Goal: Information Seeking & Learning: Learn about a topic

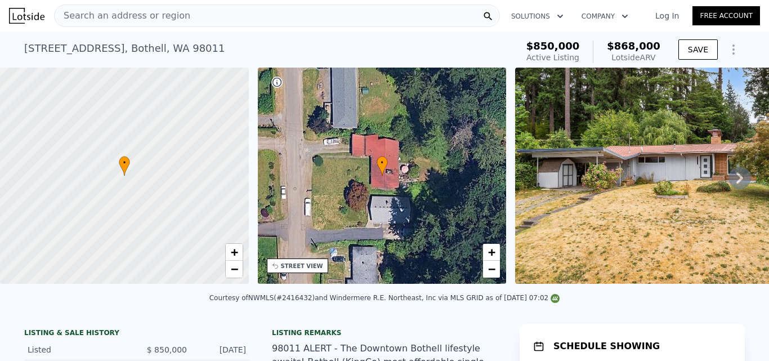
click at [738, 182] on icon at bounding box center [739, 178] width 23 height 23
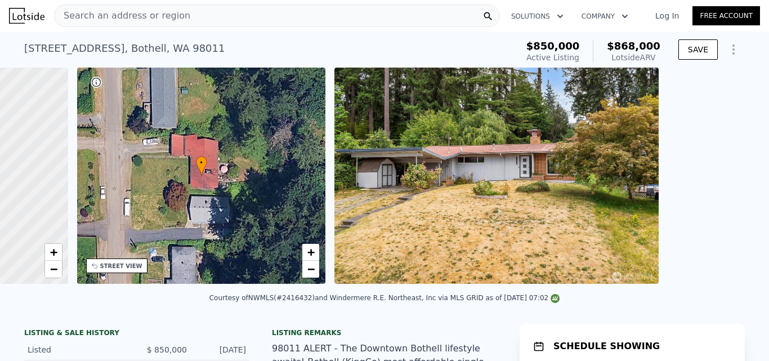
scroll to position [0, 262]
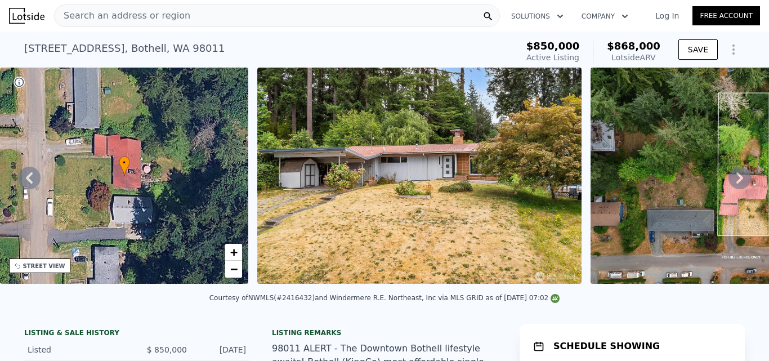
click at [738, 182] on icon at bounding box center [739, 178] width 23 height 23
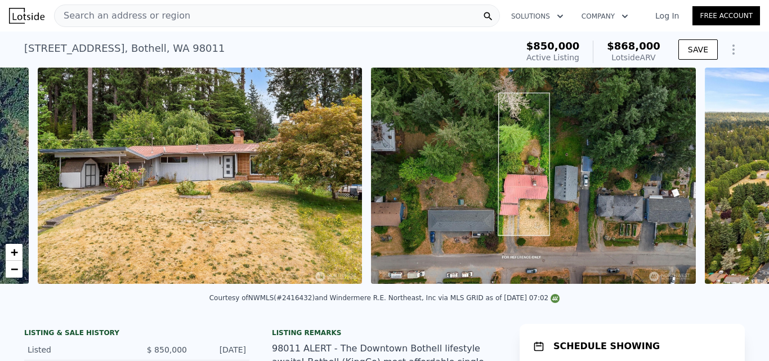
scroll to position [0, 515]
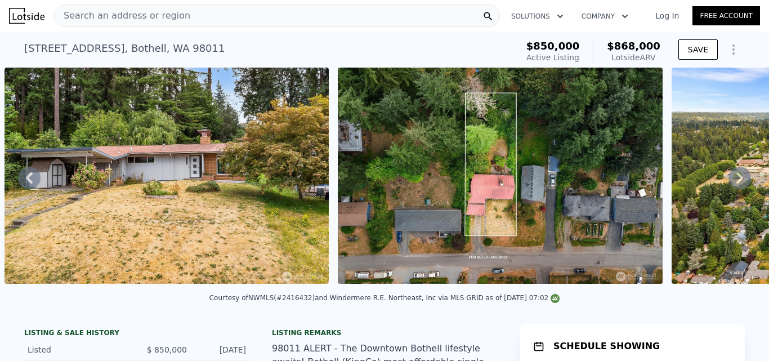
click at [738, 182] on icon at bounding box center [739, 178] width 23 height 23
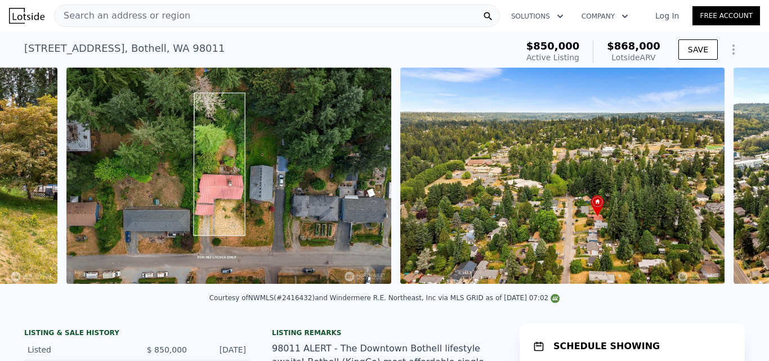
scroll to position [0, 848]
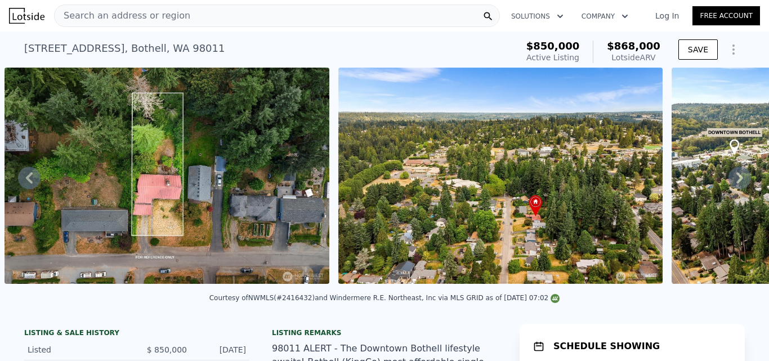
click at [738, 182] on icon at bounding box center [739, 178] width 23 height 23
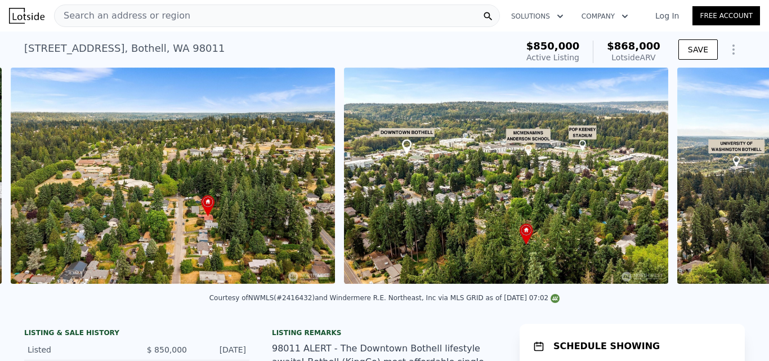
scroll to position [0, 1182]
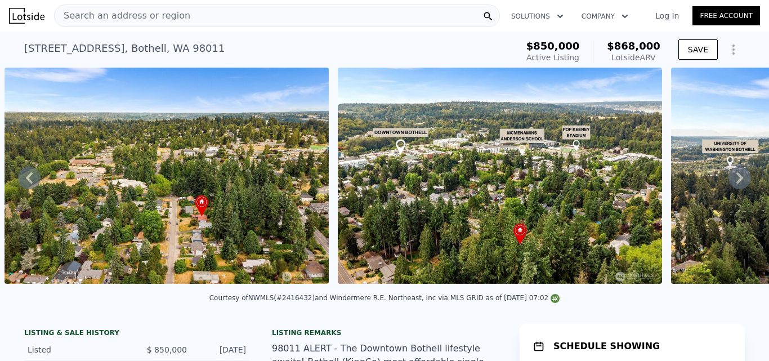
click at [34, 180] on icon at bounding box center [29, 178] width 23 height 23
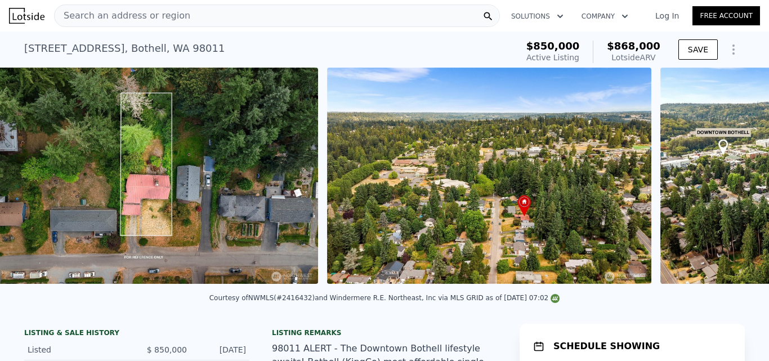
scroll to position [0, 848]
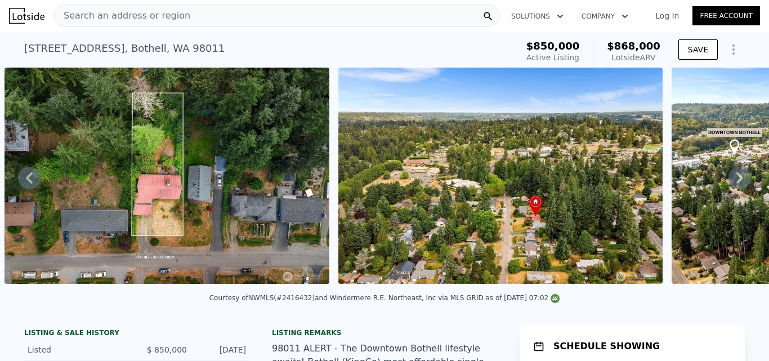
click at [732, 177] on icon at bounding box center [739, 178] width 23 height 23
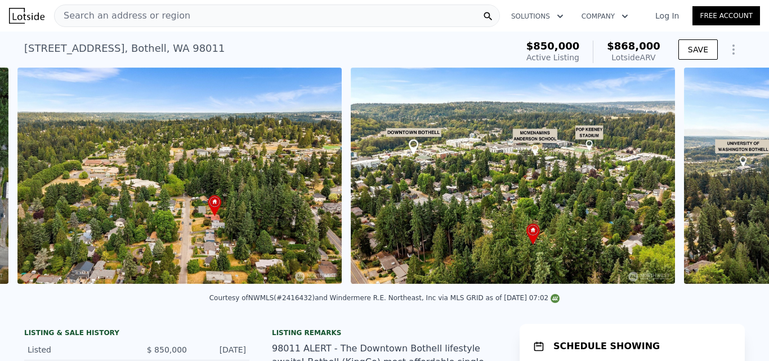
scroll to position [0, 1182]
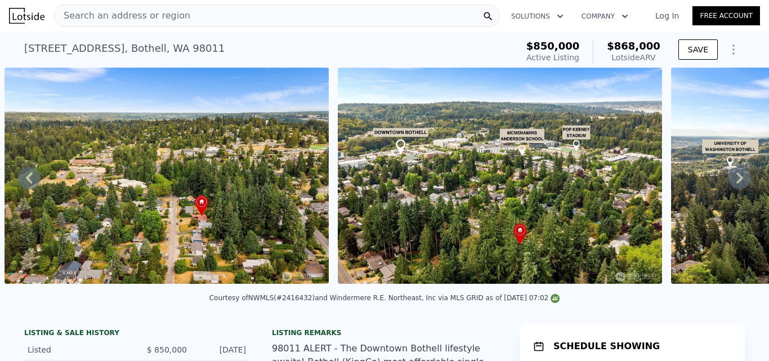
click at [732, 177] on icon at bounding box center [739, 178] width 23 height 23
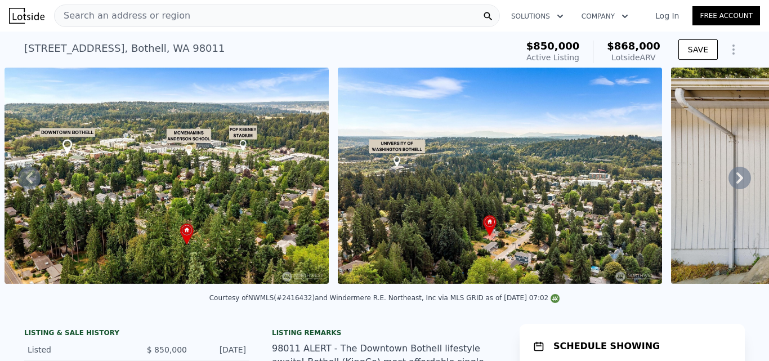
click at [732, 177] on icon at bounding box center [739, 178] width 23 height 23
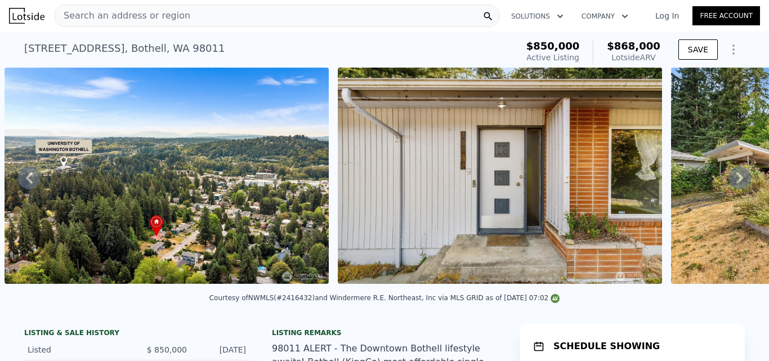
click at [732, 177] on icon at bounding box center [739, 178] width 23 height 23
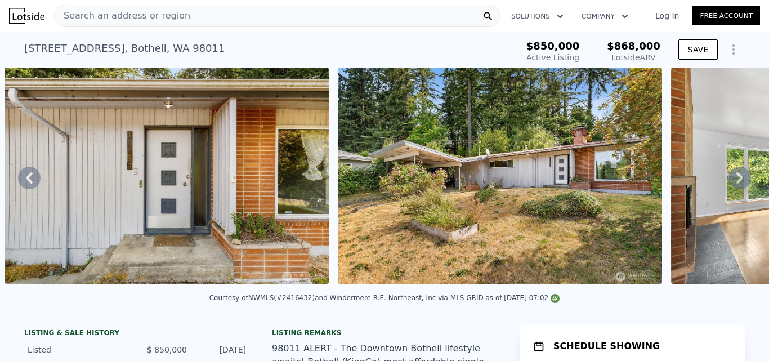
click at [732, 177] on icon at bounding box center [739, 178] width 23 height 23
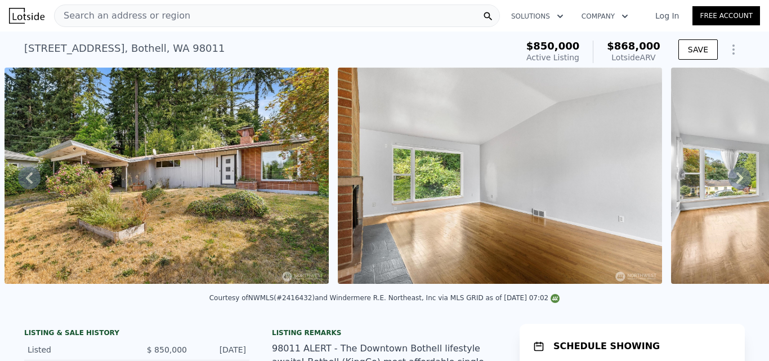
click at [732, 177] on icon at bounding box center [739, 178] width 23 height 23
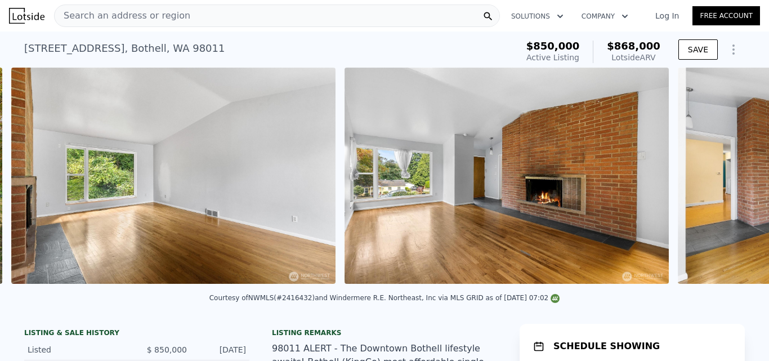
scroll to position [0, 2848]
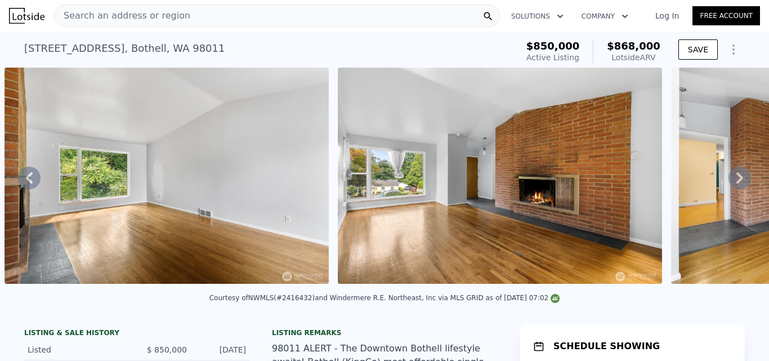
click at [732, 177] on icon at bounding box center [739, 178] width 23 height 23
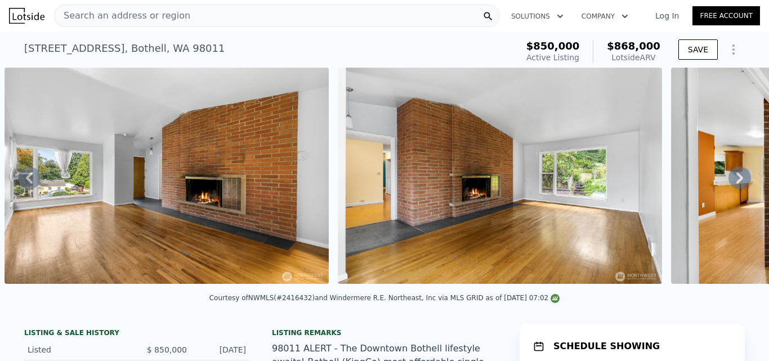
click at [732, 177] on icon at bounding box center [739, 178] width 23 height 23
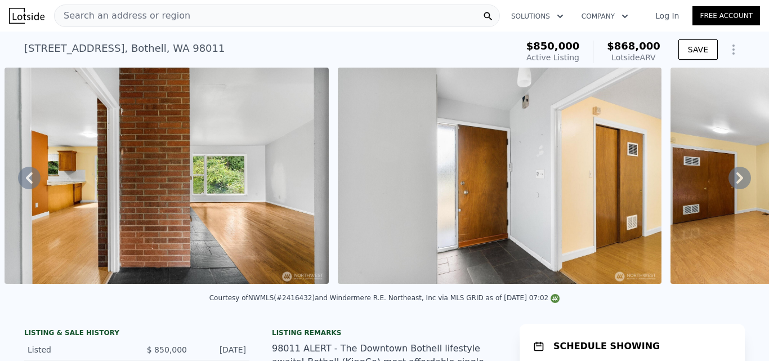
click at [732, 177] on icon at bounding box center [739, 178] width 23 height 23
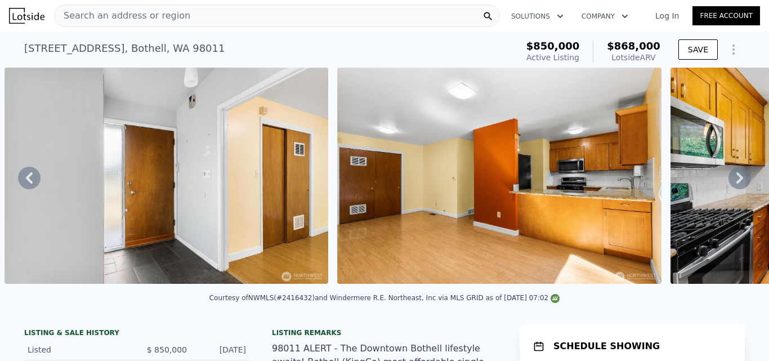
click at [732, 177] on icon at bounding box center [739, 178] width 23 height 23
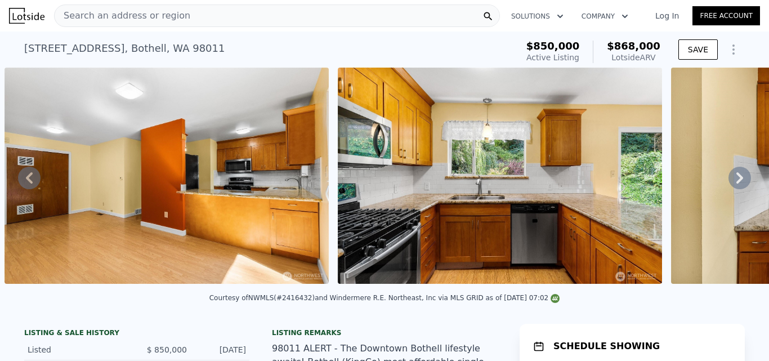
click at [732, 177] on icon at bounding box center [739, 178] width 23 height 23
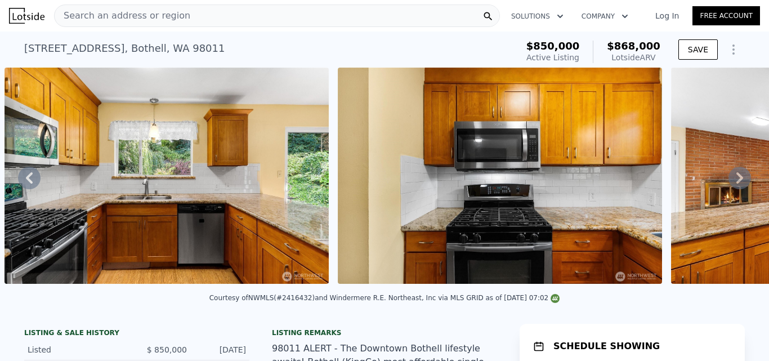
click at [732, 177] on icon at bounding box center [739, 178] width 23 height 23
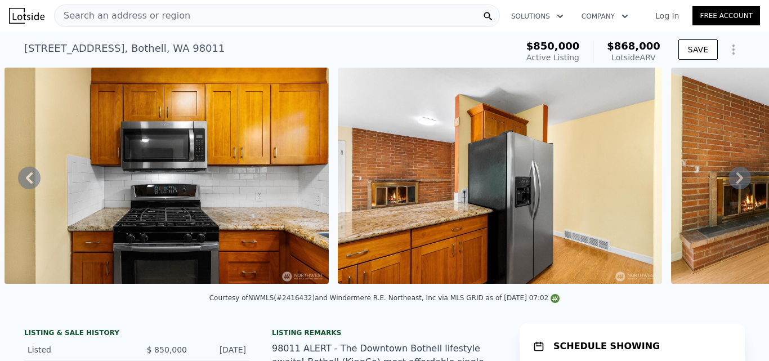
click at [732, 177] on icon at bounding box center [739, 178] width 23 height 23
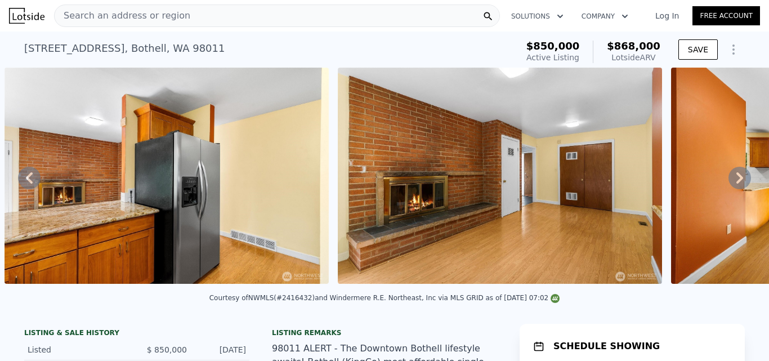
click at [732, 177] on icon at bounding box center [739, 178] width 23 height 23
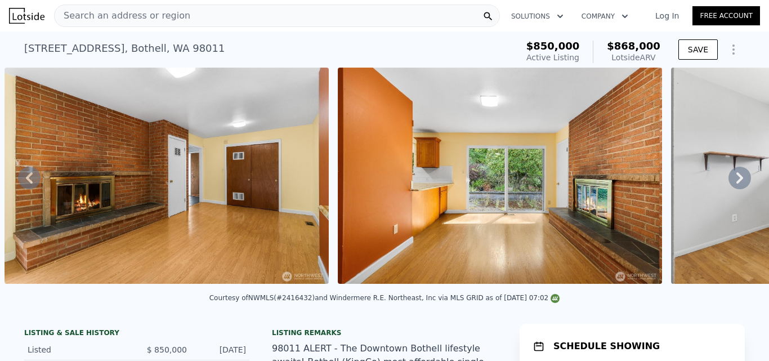
click at [732, 177] on icon at bounding box center [739, 178] width 23 height 23
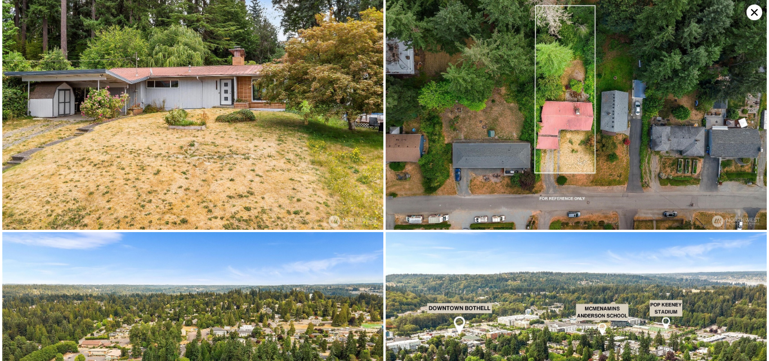
scroll to position [0, 0]
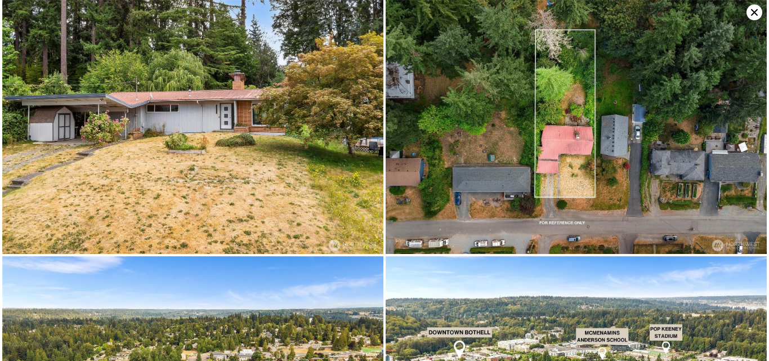
click at [755, 14] on icon at bounding box center [754, 13] width 16 height 16
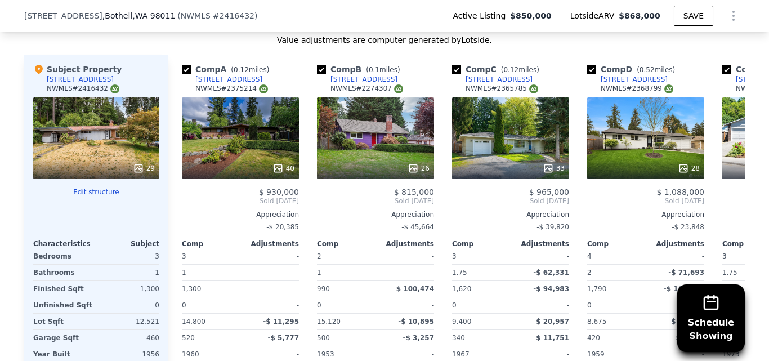
scroll to position [1230, 0]
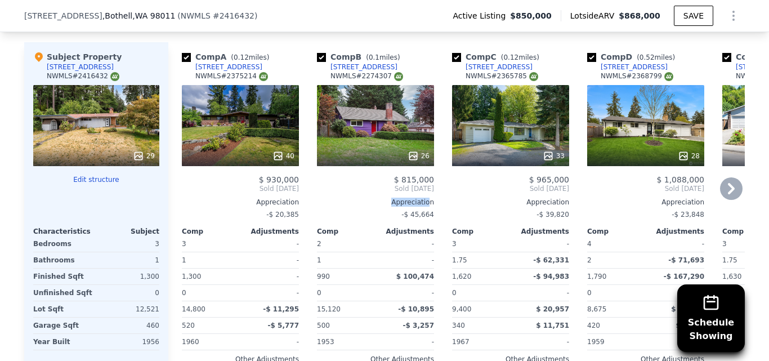
drag, startPoint x: 427, startPoint y: 200, endPoint x: 315, endPoint y: 212, distance: 112.6
click at [317, 212] on div "$ 815,000 Sold Sep 2024 Appreciation -$ 45,664 Comp Adjustments 2 - 1 - 990 $ 1…" at bounding box center [375, 285] width 117 height 220
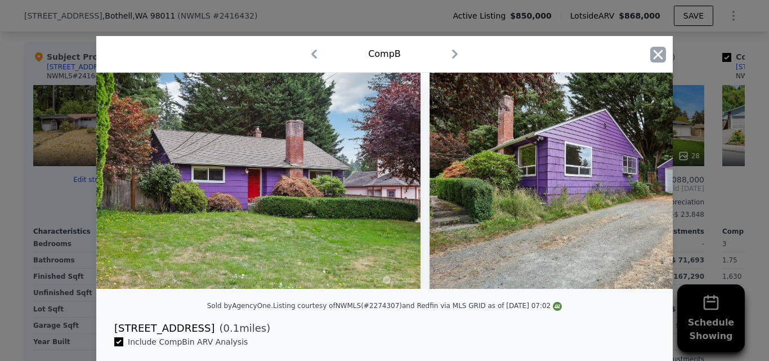
click at [650, 54] on icon "button" at bounding box center [658, 55] width 16 height 16
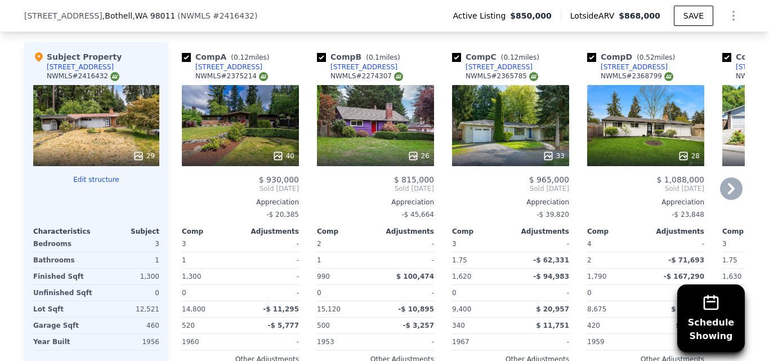
click at [411, 53] on div "Comp B ( 0.1 miles) 19118 101st Pl NE NWMLS # 2274307 26 $ 815,000 Sold Sep 202…" at bounding box center [375, 223] width 126 height 362
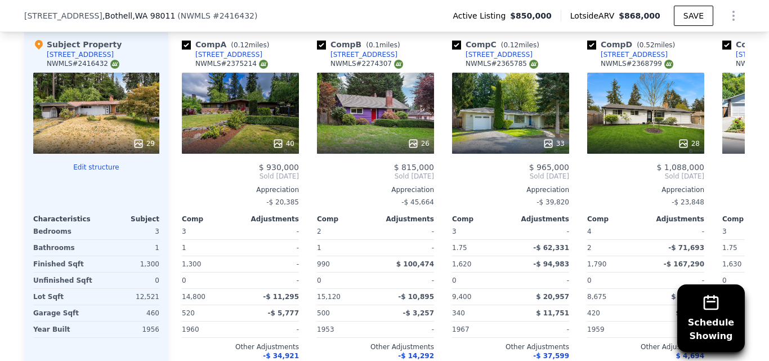
scroll to position [1198, 0]
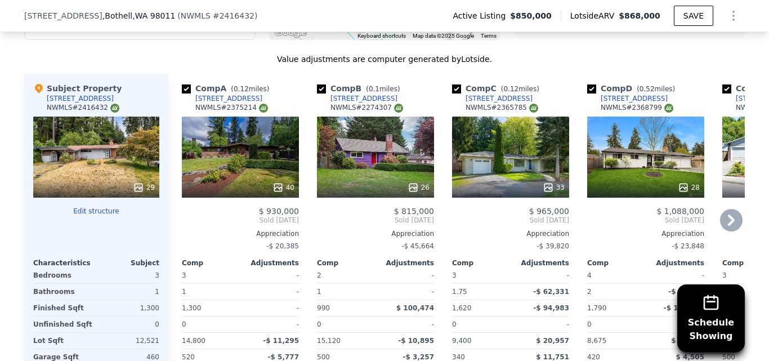
click at [209, 103] on div "10418 NE 193rd St" at bounding box center [228, 98] width 67 height 9
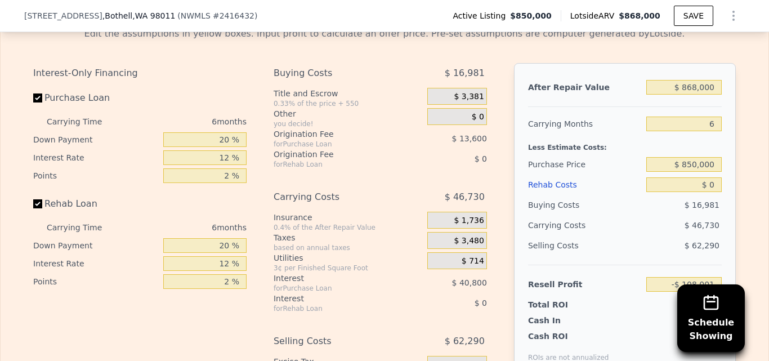
scroll to position [1722, 0]
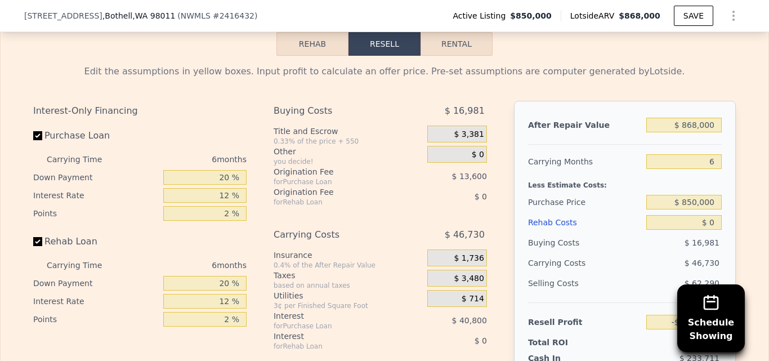
click at [311, 56] on button "Rehab" at bounding box center [312, 44] width 72 height 24
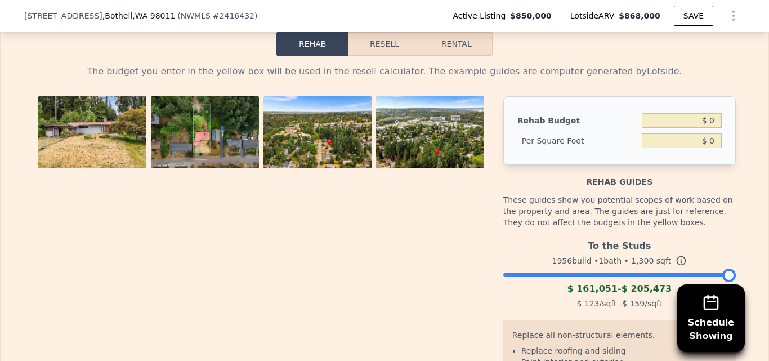
click at [311, 56] on button "Rehab" at bounding box center [312, 44] width 72 height 24
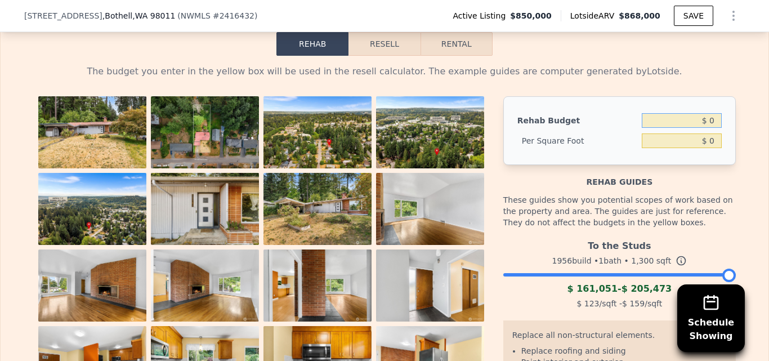
click at [712, 128] on input "$ 0" at bounding box center [682, 120] width 80 height 15
type input "$ 90,000"
click at [734, 159] on div "The budget you enter in the yellow box will be used in the resell calculator. T…" at bounding box center [384, 280] width 720 height 449
type input "$ 69.23"
click at [387, 56] on button "Resell" at bounding box center [383, 44] width 71 height 24
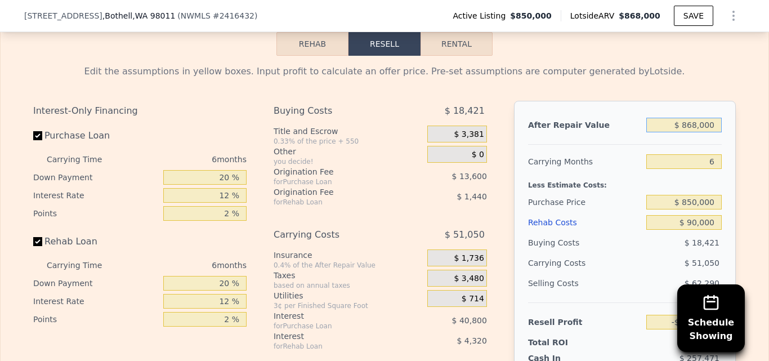
click at [710, 132] on input "$ 868,000" at bounding box center [683, 125] width 75 height 15
type input "$ 8"
type input "-$ 1,008,277"
type input "$ 9"
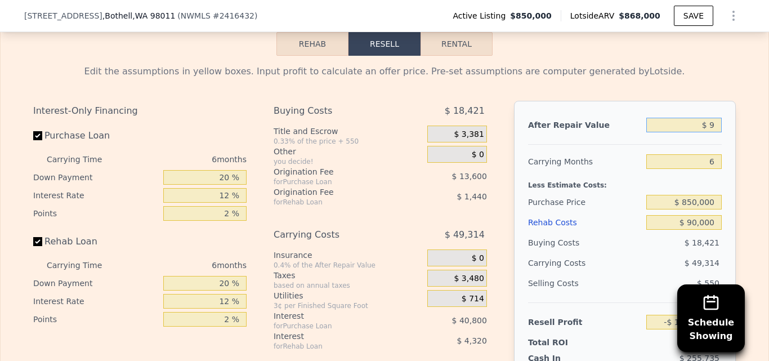
type input "-$ 1,008,276"
type input "$ 930"
type input "-$ 1,007,423"
type input "$ 930,000"
type input "-$ 146,296"
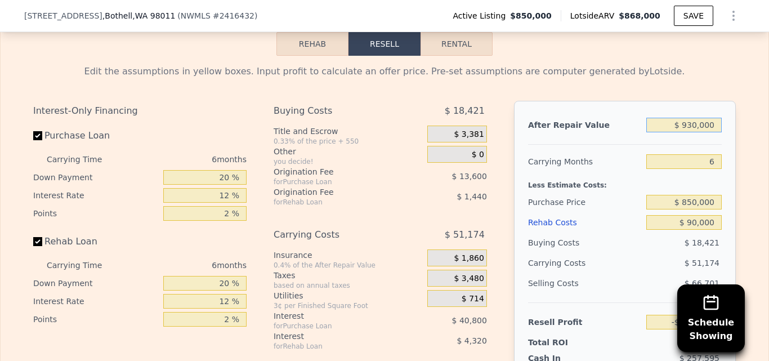
type input "$ 930,000"
click at [737, 140] on div "Edit the assumptions in yellow boxes. Input profit to calculate an offer price.…" at bounding box center [384, 265] width 720 height 419
click at [713, 169] on input "6" at bounding box center [683, 161] width 75 height 15
type input "4"
type input "-$ 129,238"
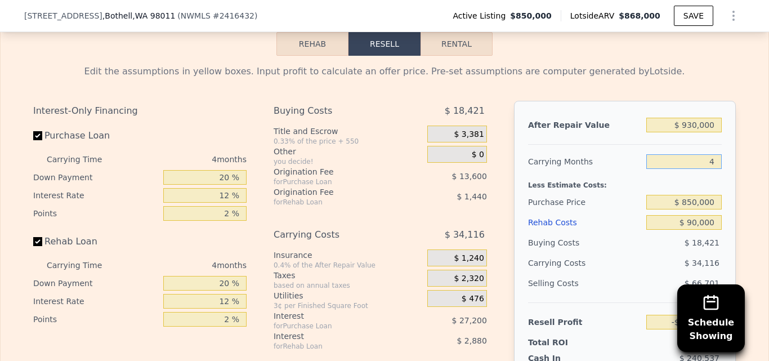
type input "4"
click at [226, 185] on input "20 %" at bounding box center [204, 177] width 83 height 15
type input "2 %"
type input "-$ 138,418"
type input "10 %"
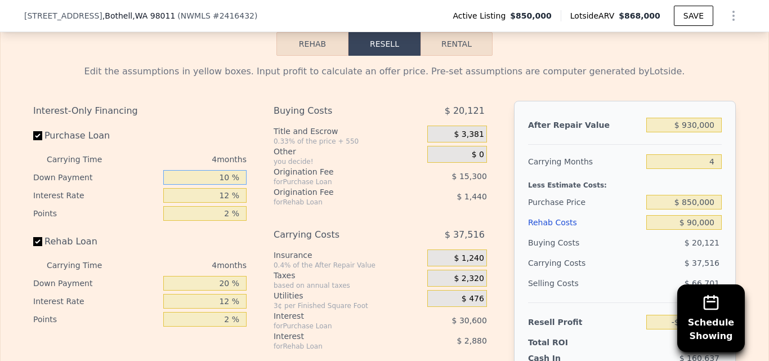
type input "-$ 134,338"
type input "10 %"
click at [227, 203] on input "12 %" at bounding box center [204, 195] width 83 height 15
type input "1 %"
type input "-$ 106,290"
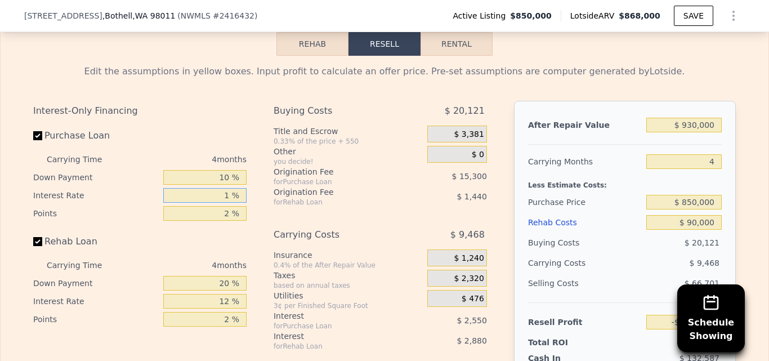
type input "11 %"
type input "-$ 131,790"
type input "11 %"
click at [226, 221] on input "2 %" at bounding box center [204, 213] width 83 height 15
type input "1 %"
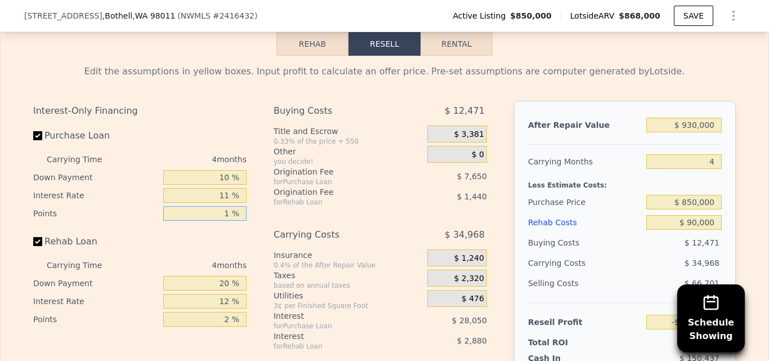
type input "-$ 124,140"
type input "1 %"
click at [226, 290] on input "20 %" at bounding box center [204, 283] width 83 height 15
type input "2 %"
type input "-$ 125,112"
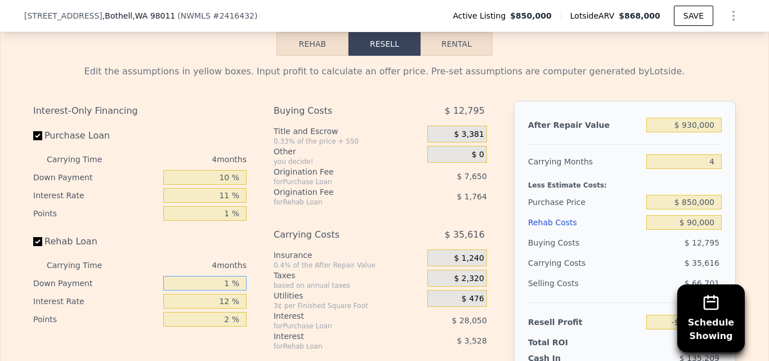
type input "10 %"
type input "-$ 124,680"
type input "10 %"
click at [226, 308] on input "12 %" at bounding box center [204, 301] width 83 height 15
type input "1 %"
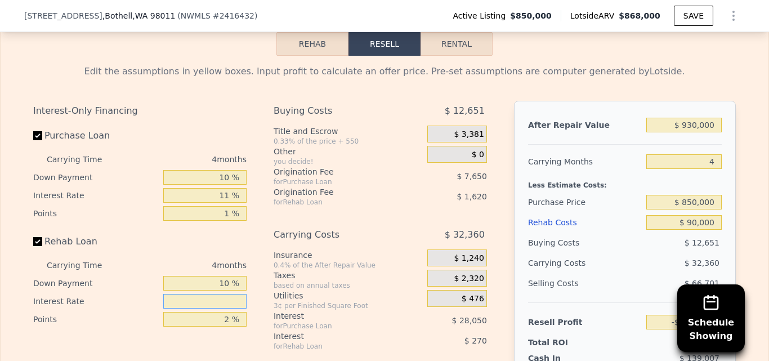
type input "-$ 121,712"
type input "10 %"
type input "-$ 124,140"
type input "10 %"
click at [249, 255] on div "Interest-Only Financing Purchase Loan Carrying Time 4 months Down Payment 10 % …" at bounding box center [144, 288] width 222 height 374
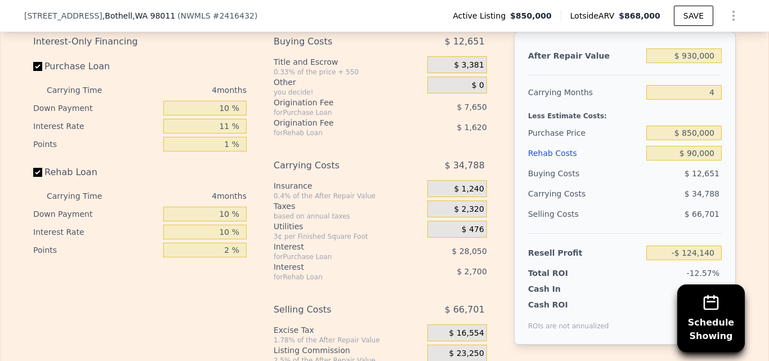
scroll to position [1772, 0]
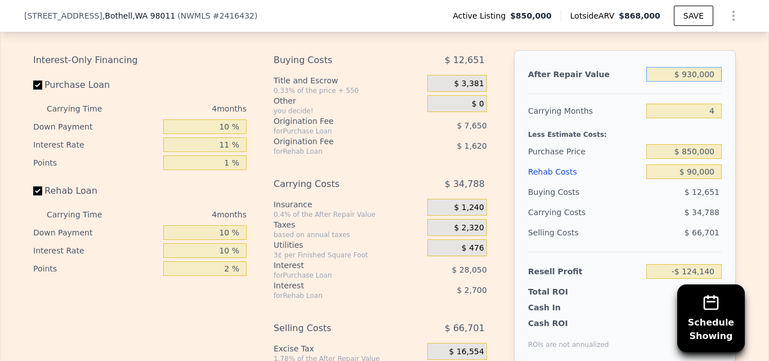
click at [695, 82] on input "$ 930,000" at bounding box center [683, 74] width 75 height 15
type input "$ 93,000"
type input "-$ 900,488"
type input "$ 9,000"
type input "-$ 978,401"
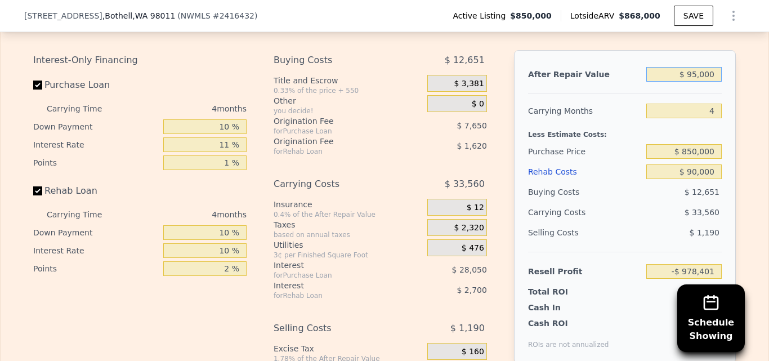
type input "$ 950,000"
type input "-$ 105,590"
type input "$ 950,000"
click at [745, 98] on div "Edit the assumptions in yellow boxes. Input profit to calculate an offer price.…" at bounding box center [385, 214] width 768 height 419
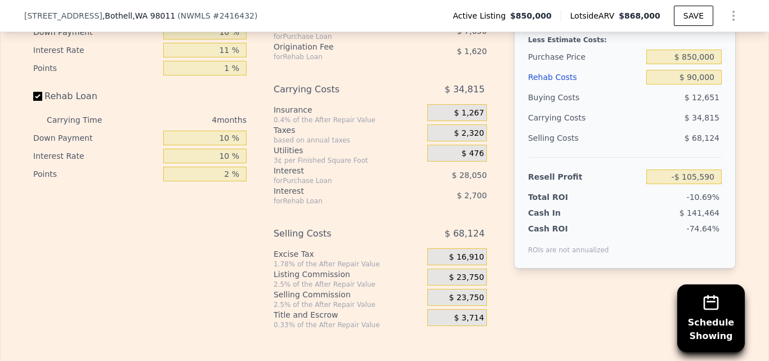
scroll to position [1798, 0]
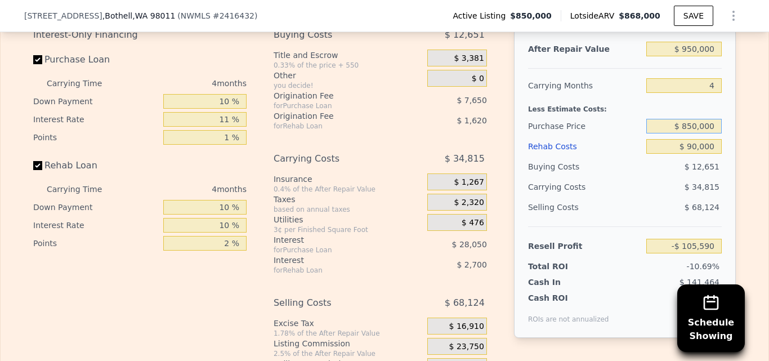
click at [713, 133] on input "$ 850,000" at bounding box center [683, 126] width 75 height 15
type input "$ 8"
type input "$ 750,000"
click at [738, 132] on div "Edit the assumptions in yellow boxes. Input profit to calculate an offer price.…" at bounding box center [384, 189] width 720 height 419
type input "-$ 1,057"
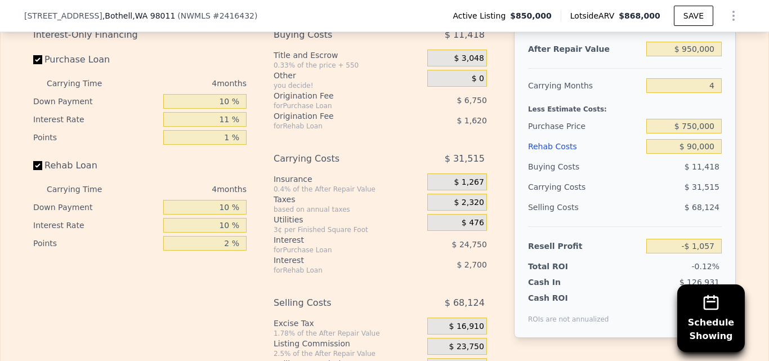
click at [738, 143] on div "Edit the assumptions in yellow boxes. Input profit to calculate an offer price.…" at bounding box center [384, 189] width 720 height 419
click at [145, 15] on span ", WA 98011" at bounding box center [153, 15] width 43 height 9
copy span "98011"
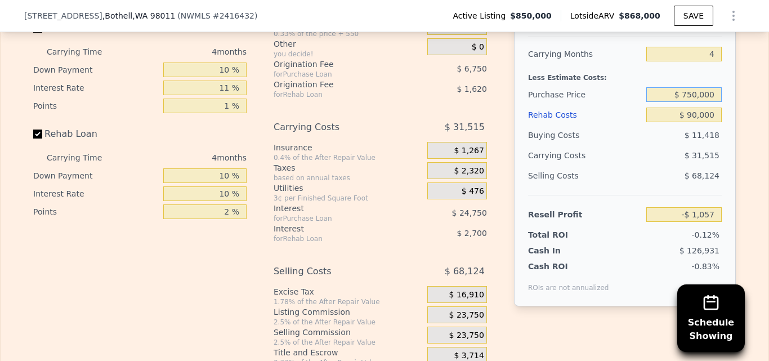
click at [710, 102] on input "$ 750,000" at bounding box center [683, 94] width 75 height 15
type input "$ 7"
type input "$ 700,000"
click at [735, 110] on div "Edit the assumptions in yellow boxes. Input profit to calculate an offer price.…" at bounding box center [384, 157] width 720 height 419
type input "$ 51,212"
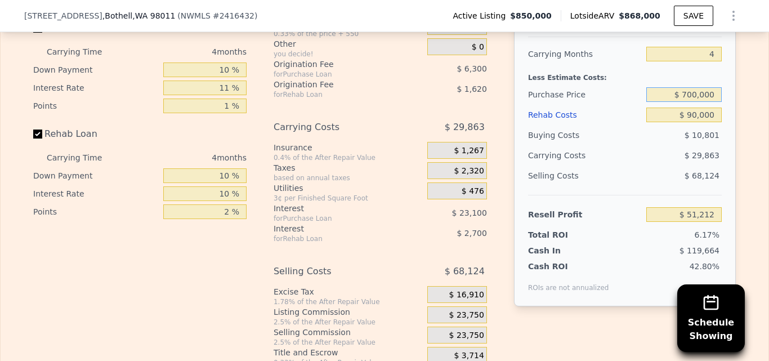
click at [713, 102] on input "$ 700,000" at bounding box center [683, 94] width 75 height 15
type input "$ 7"
type input "$ 680,000"
click at [733, 109] on div "Edit the assumptions in yellow boxes. Input profit to calculate an offer price.…" at bounding box center [384, 157] width 720 height 419
type input "$ 72,119"
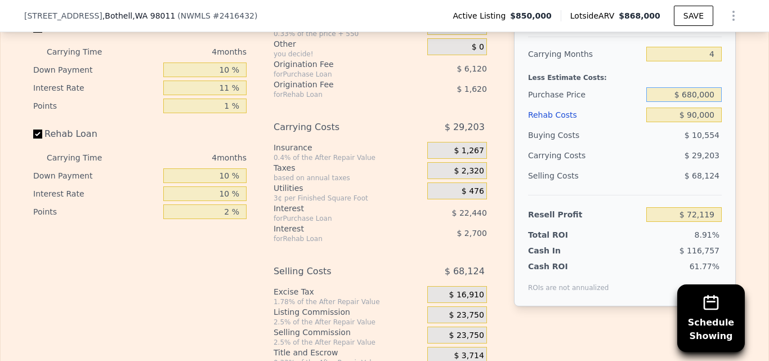
click at [713, 102] on input "$ 680,000" at bounding box center [683, 94] width 75 height 15
type input "$ 6"
type input "$ 670,000"
click at [743, 113] on div "Edit the assumptions in yellow boxes. Input profit to calculate an offer price.…" at bounding box center [385, 157] width 768 height 419
type input "$ 82,570"
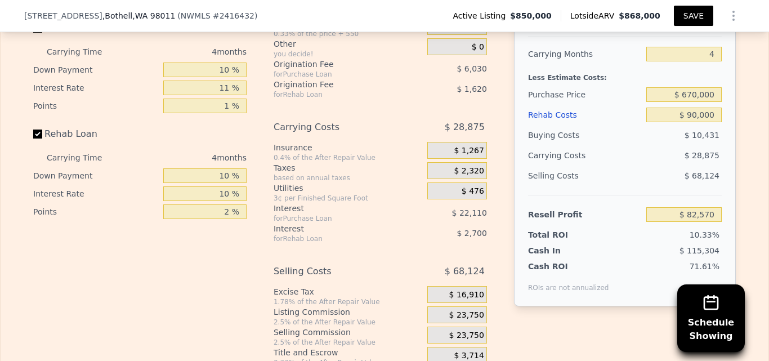
click at [692, 19] on button "SAVE" at bounding box center [693, 16] width 39 height 20
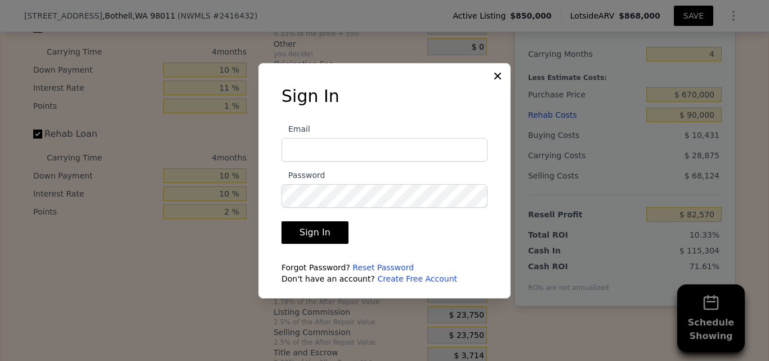
type input "jghomebuyers0820@gmail.com"
click at [320, 233] on button "Sign In" at bounding box center [314, 232] width 67 height 23
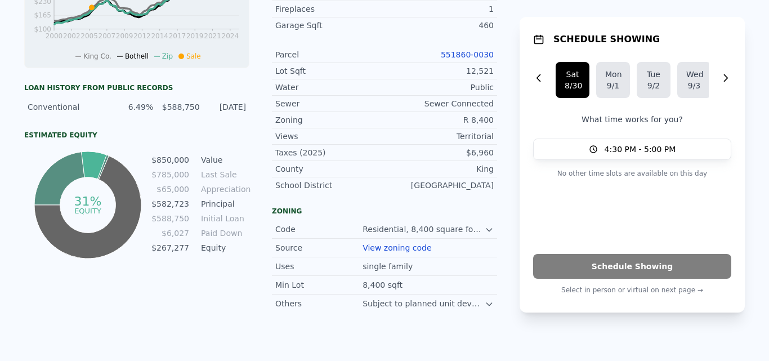
scroll to position [0, 0]
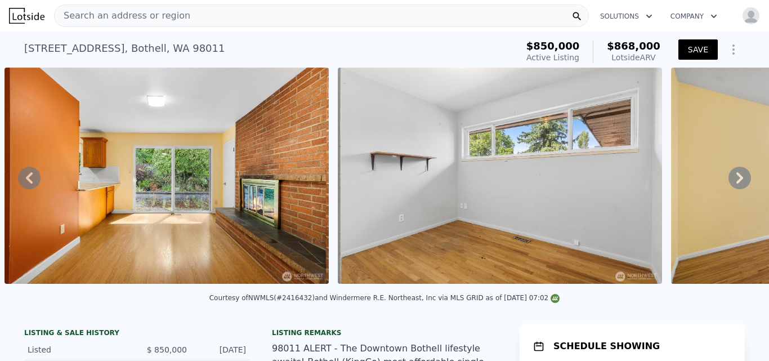
click at [698, 50] on button "SAVE" at bounding box center [697, 49] width 39 height 20
click at [730, 51] on icon "Show Options" at bounding box center [734, 50] width 14 height 14
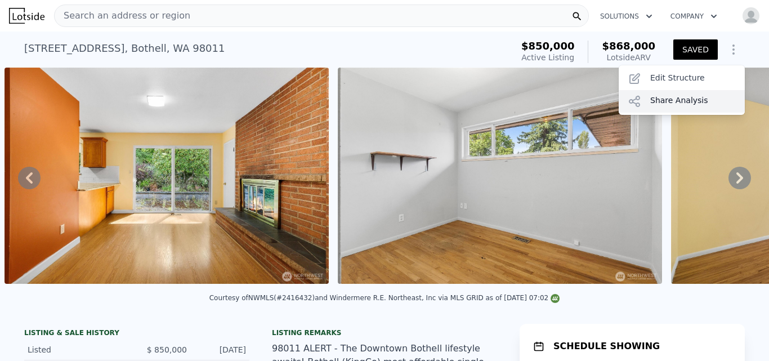
click at [691, 104] on div "Share Analysis" at bounding box center [682, 101] width 126 height 23
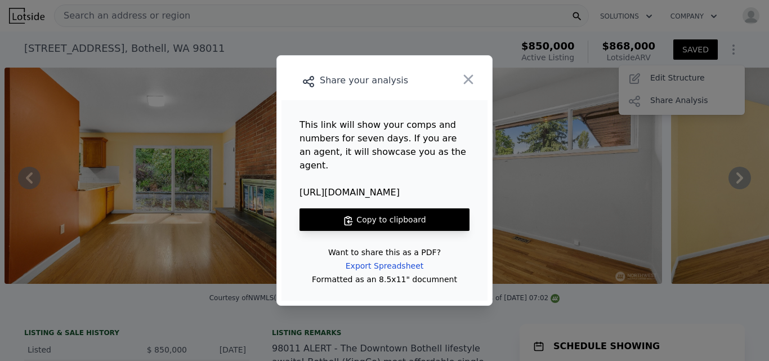
click at [436, 210] on button "Copy to clipboard" at bounding box center [384, 219] width 170 height 23
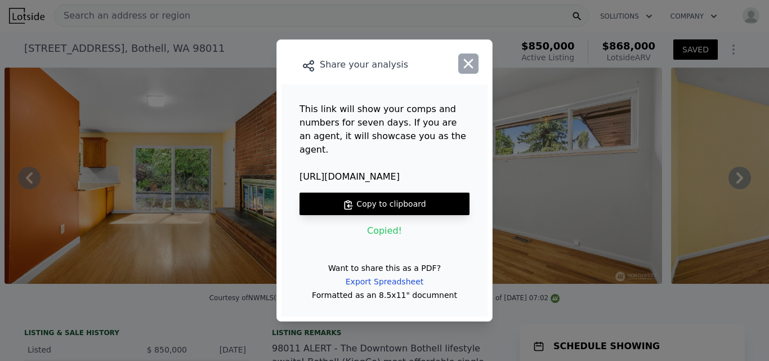
click at [469, 68] on icon "button" at bounding box center [468, 64] width 16 height 16
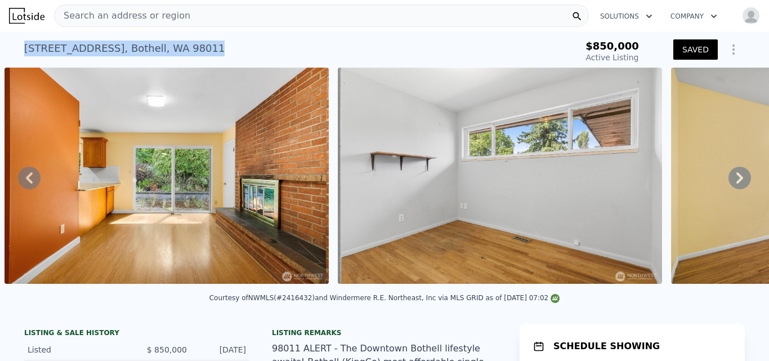
drag, startPoint x: 21, startPoint y: 46, endPoint x: 208, endPoint y: 50, distance: 187.5
click at [208, 50] on div "19040 103rd Ave NE , Bothell , WA 98011 Active at $850k" at bounding box center [289, 52] width 531 height 32
copy div "19040 103rd Ave NE , Bothell , WA 98011"
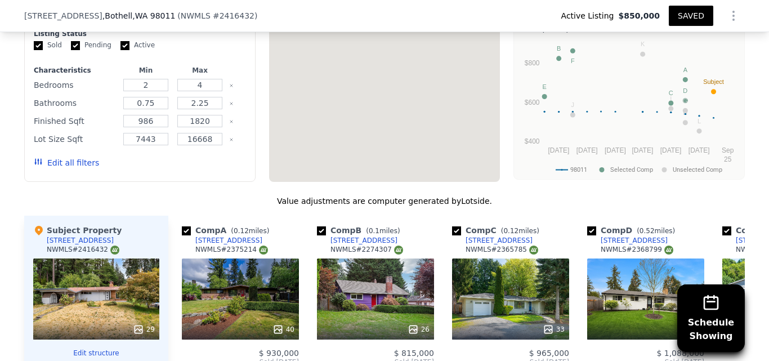
scroll to position [1165, 0]
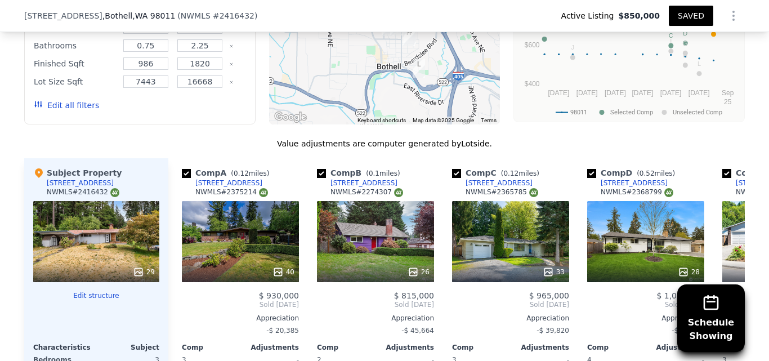
click at [256, 239] on div "40" at bounding box center [240, 241] width 117 height 81
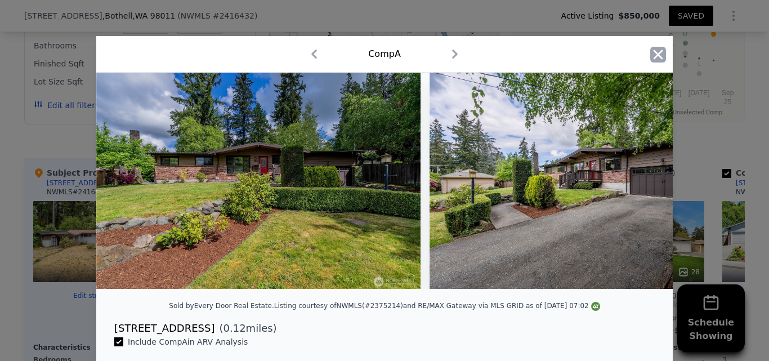
click at [656, 56] on icon "button" at bounding box center [658, 55] width 10 height 10
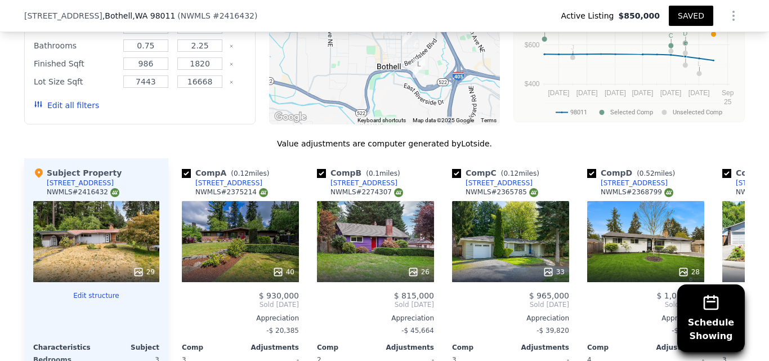
click at [220, 185] on div "10418 NE 193rd St" at bounding box center [228, 182] width 67 height 9
click at [225, 183] on div "10418 NE 193rd St" at bounding box center [228, 182] width 67 height 9
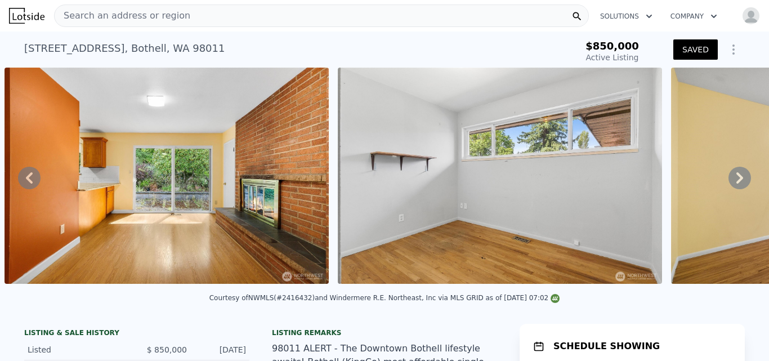
click at [202, 15] on div "Search an address or region" at bounding box center [321, 16] width 535 height 23
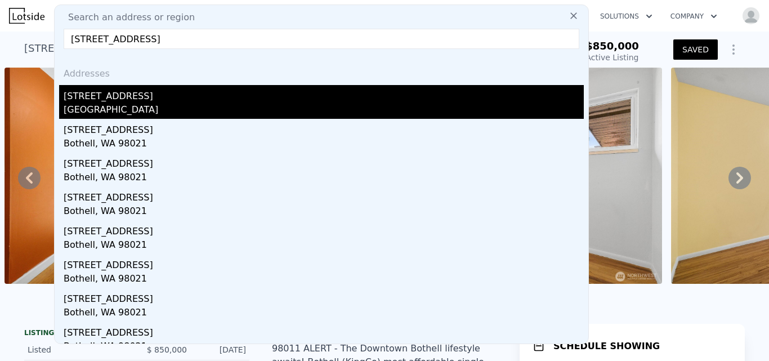
type input "20921 W Richmond Road Bothell, WA 98021"
click at [111, 99] on div "20921 W Richmond Rd" at bounding box center [324, 94] width 520 height 18
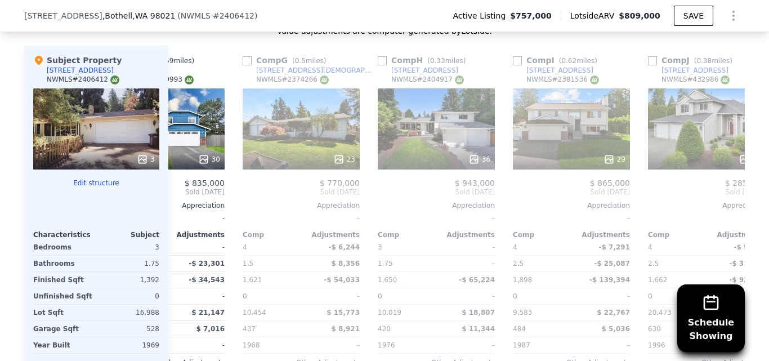
scroll to position [1198, 0]
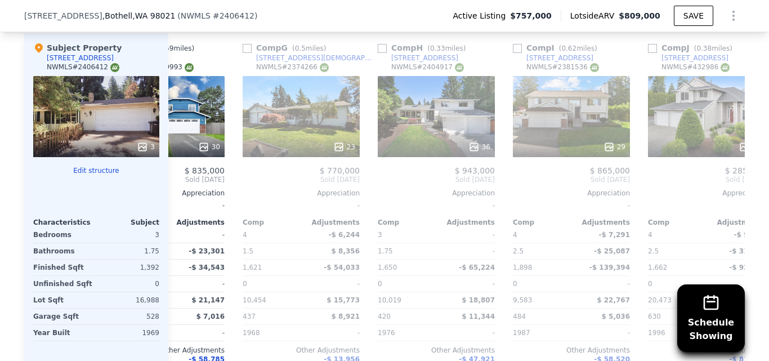
click at [60, 118] on div "3" at bounding box center [96, 116] width 126 height 81
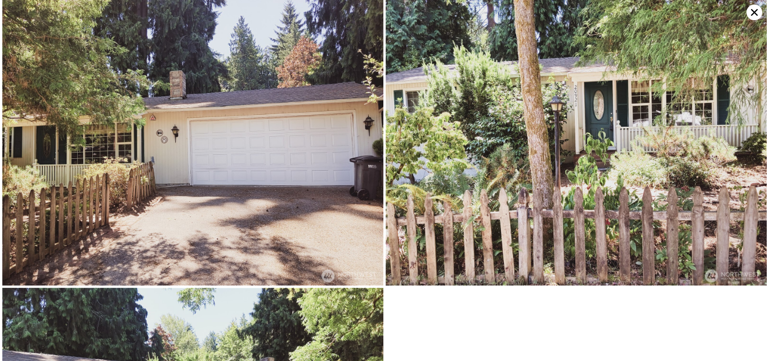
scroll to position [0, 0]
click at [752, 10] on icon at bounding box center [754, 12] width 7 height 7
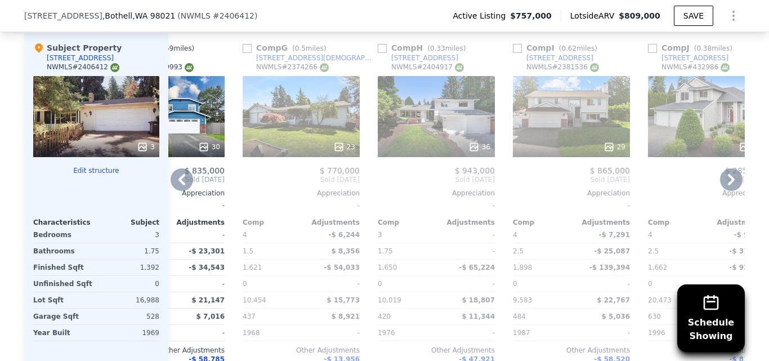
click at [279, 53] on div "226 216th St SW" at bounding box center [314, 57] width 117 height 9
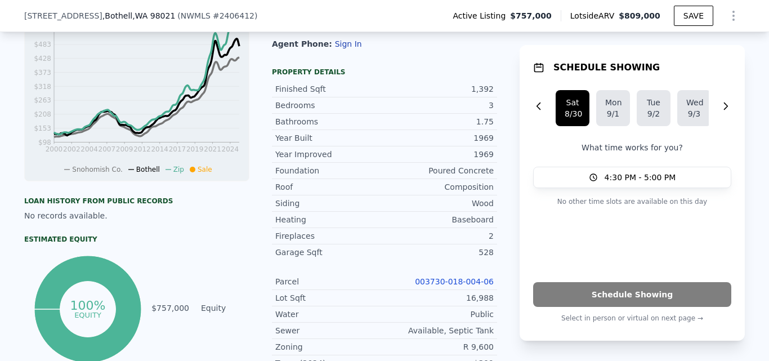
scroll to position [204, 0]
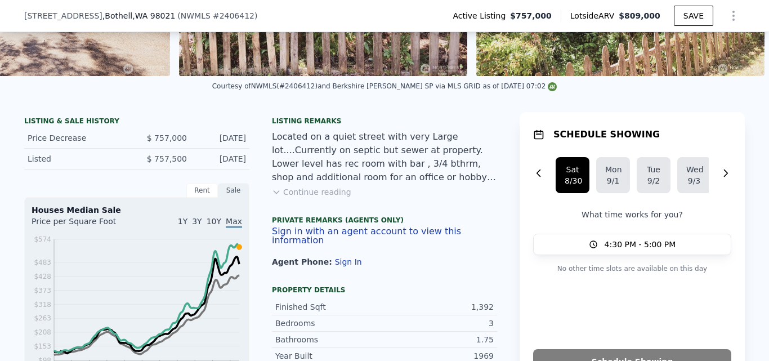
click at [295, 198] on button "Continue reading" at bounding box center [311, 191] width 79 height 11
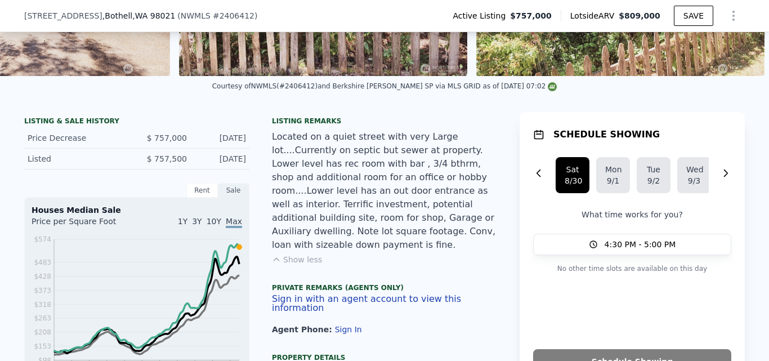
scroll to position [0, 0]
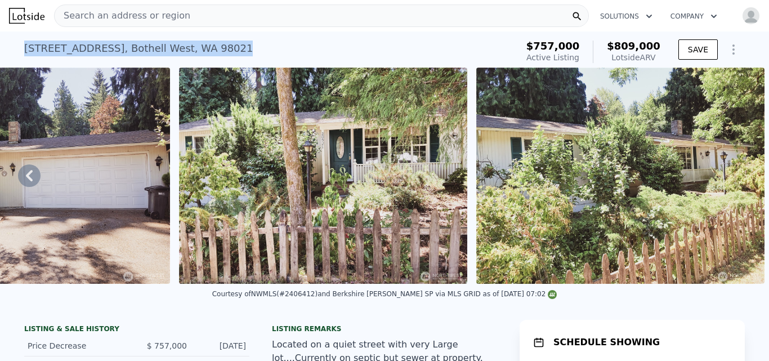
drag, startPoint x: 21, startPoint y: 48, endPoint x: 249, endPoint y: 55, distance: 228.0
click at [249, 55] on div "20921 W Richmond Rd , Bothell West , WA 98021 Active at $757k (~ARV $809k )" at bounding box center [268, 52] width 489 height 32
copy div "20921 W Richmond Rd , Bothell West , WA 98021"
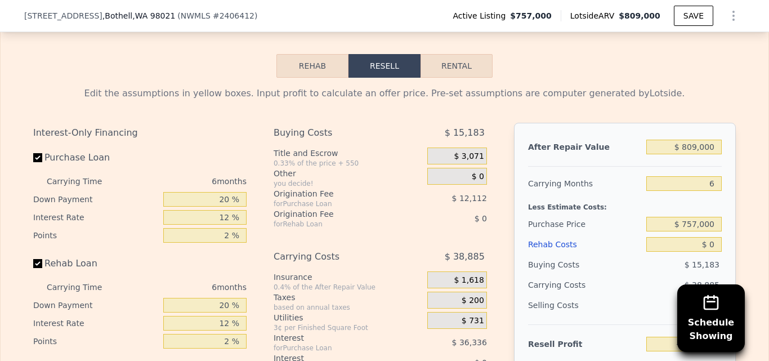
scroll to position [1733, 0]
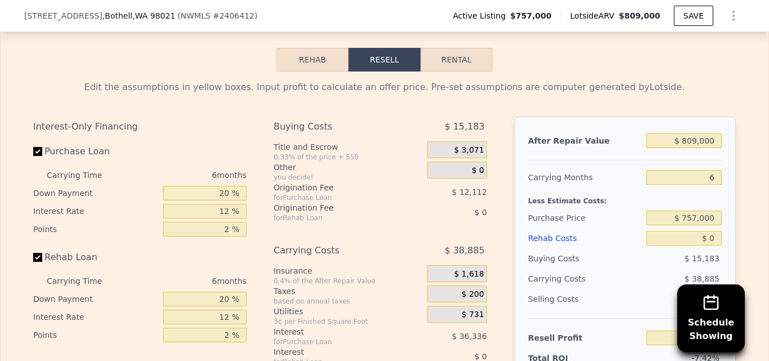
click at [311, 49] on button "Rehab" at bounding box center [312, 60] width 72 height 24
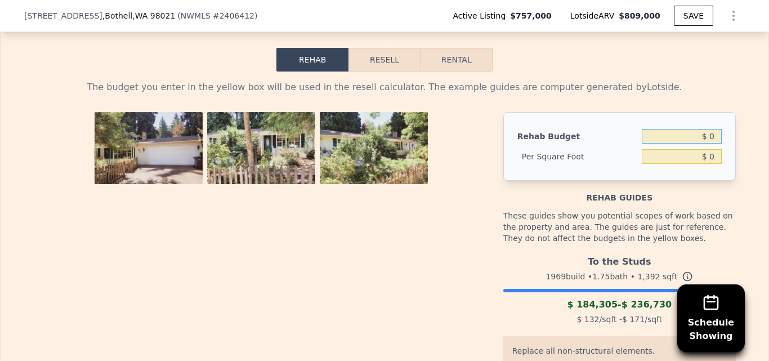
click at [711, 129] on input "$ 0" at bounding box center [682, 136] width 80 height 15
type input "$ 100,000"
click at [746, 116] on div "The budget you enter in the yellow box will be used in the resell calculator. T…" at bounding box center [385, 295] width 768 height 449
type input "$ 71.84"
click at [385, 53] on button "Resell" at bounding box center [383, 60] width 71 height 24
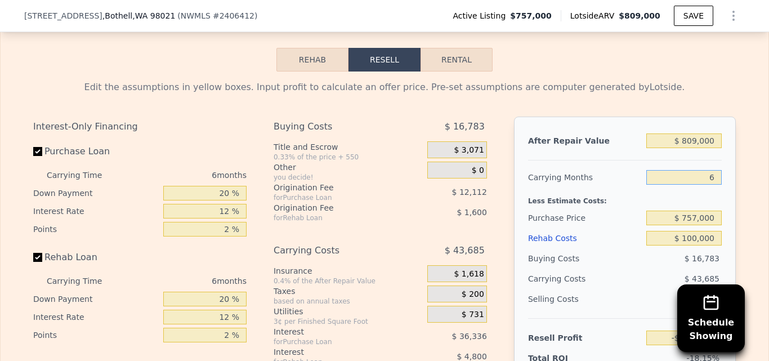
click at [713, 170] on input "6" at bounding box center [683, 177] width 75 height 15
type input "4"
type input "-$ 152,000"
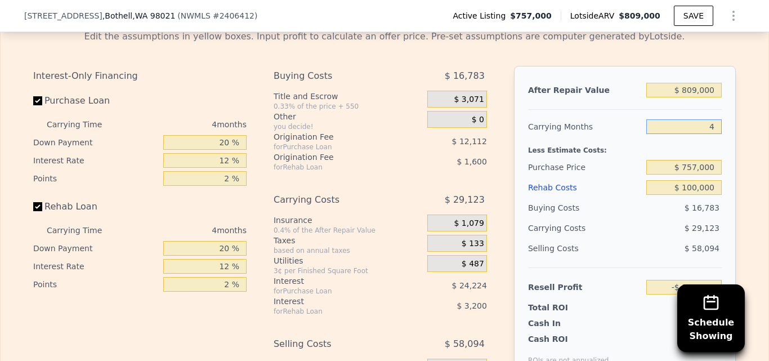
scroll to position [1777, 0]
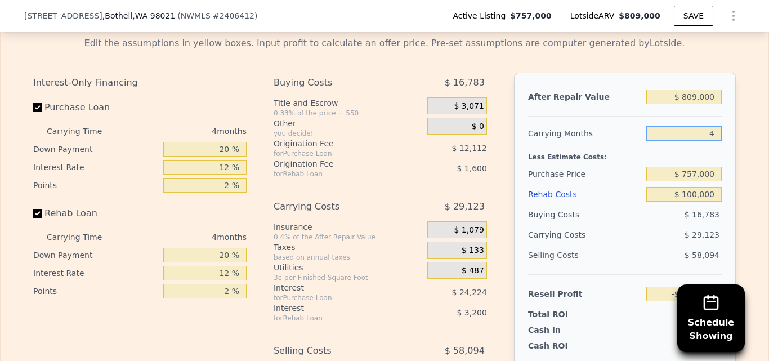
type input "4"
click at [230, 142] on input "20 %" at bounding box center [204, 149] width 83 height 15
type input "2 %"
type input "-$ 160,177"
type input "10 %"
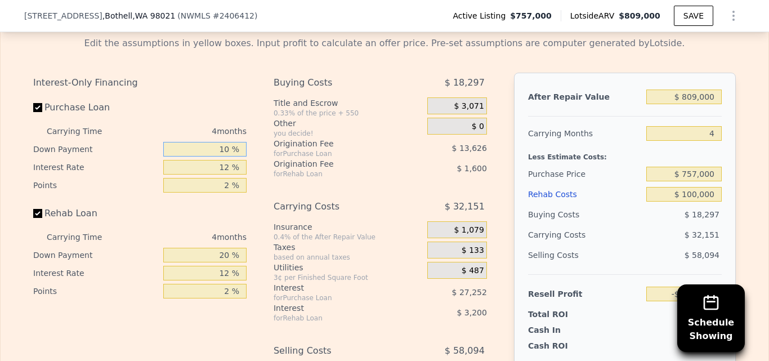
type input "-$ 156,542"
type input "10 %"
click at [225, 160] on input "12 %" at bounding box center [204, 167] width 83 height 15
type input "11 %"
type input "-$ 154,270"
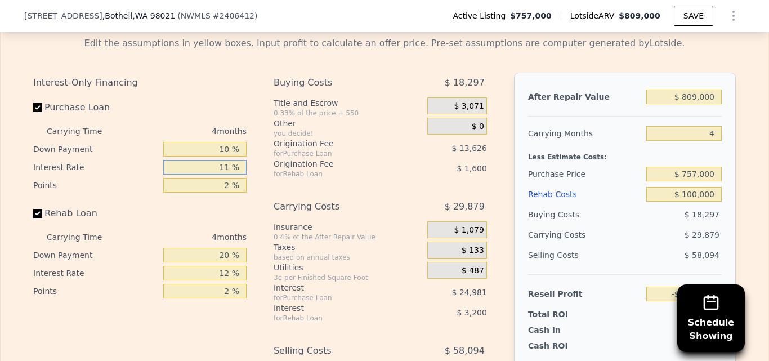
type input "11 %"
click at [228, 178] on input "2 %" at bounding box center [204, 185] width 83 height 15
type input "1 %"
type input "-$ 147,457"
type input "1 %"
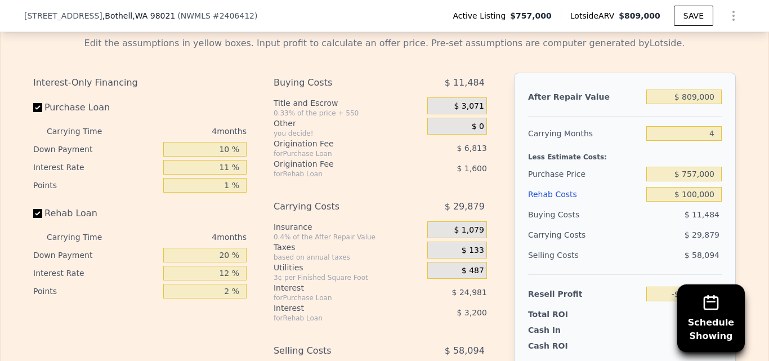
click at [255, 171] on div "Interest-Only Financing Purchase Loan Carrying Time 4 months Down Payment 10 % …" at bounding box center [384, 260] width 702 height 374
click at [227, 248] on input "20 %" at bounding box center [204, 255] width 83 height 15
type input "2 %"
type input "-$ 148,537"
type input "10 %"
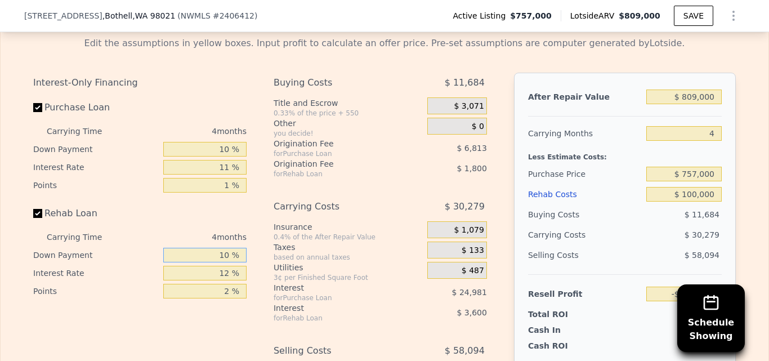
type input "-$ 148,057"
type input "10 %"
click at [226, 266] on input "12 %" at bounding box center [204, 273] width 83 height 15
type input "1 %"
type input "-$ 144,757"
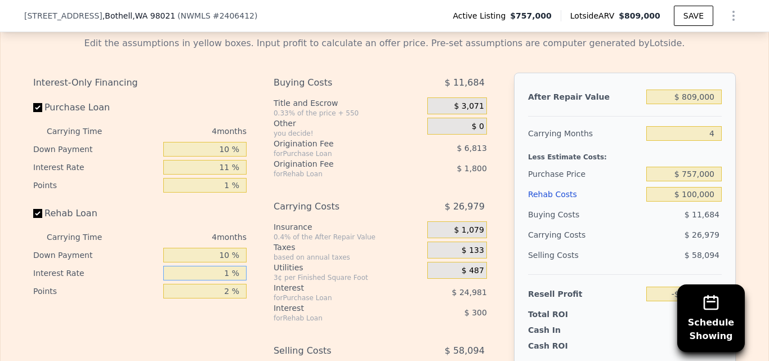
type input "10 %"
type input "-$ 147,457"
type input "10 %"
click at [254, 252] on div "Interest-Only Financing Purchase Loan Carrying Time 4 months Down Payment 10 % …" at bounding box center [384, 260] width 702 height 374
click at [760, 173] on div "Search an address or region Solutions Company Open main menu Open user menu 209…" at bounding box center [384, 180] width 769 height 361
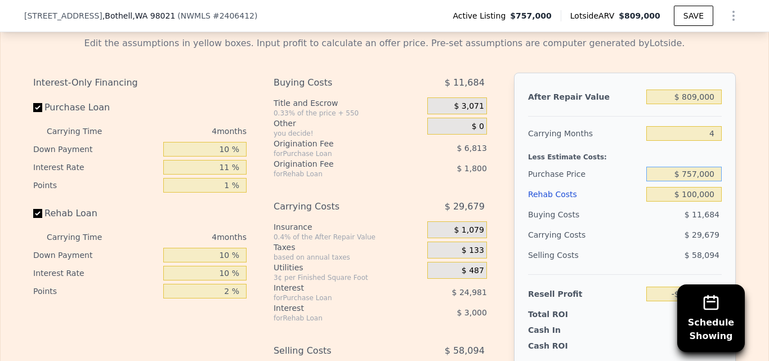
click at [713, 167] on input "$ 757,000" at bounding box center [683, 174] width 75 height 15
type input "$ 7"
type input "$ 1"
type input "$ 600,000"
click at [752, 153] on div "Edit the assumptions in yellow boxes. Input profit to calculate an offer price.…" at bounding box center [385, 237] width 768 height 419
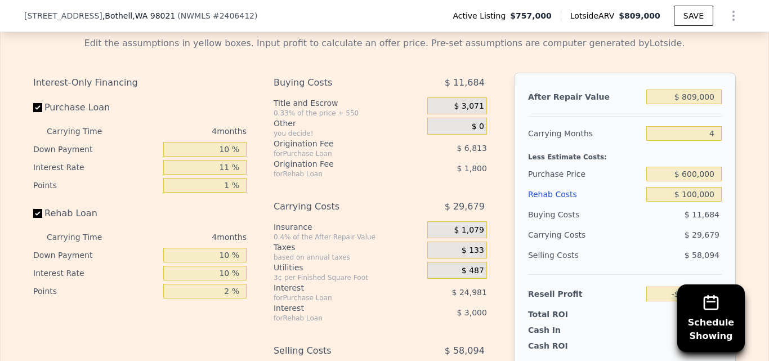
type input "$ 16,659"
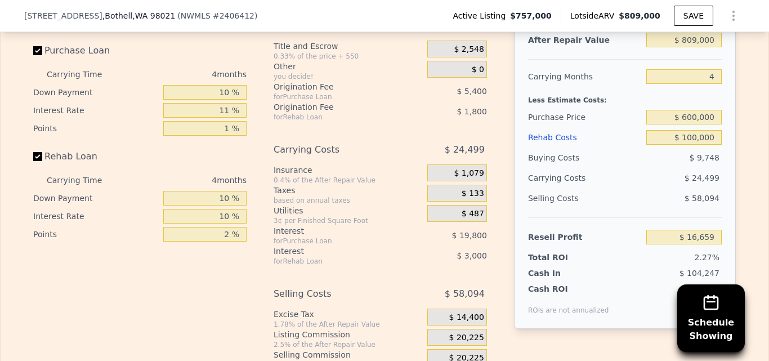
scroll to position [1840, 0]
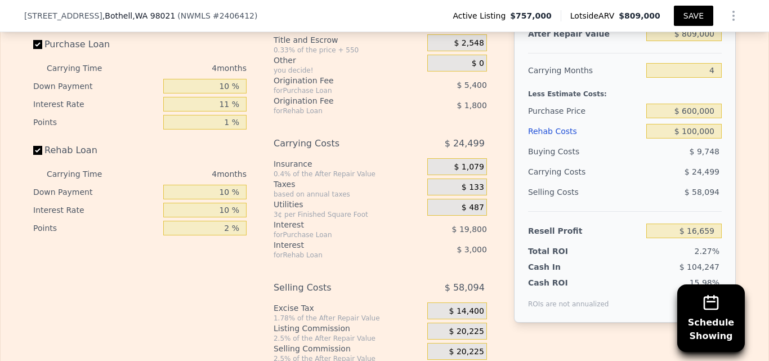
click at [696, 19] on button "SAVE" at bounding box center [693, 16] width 39 height 20
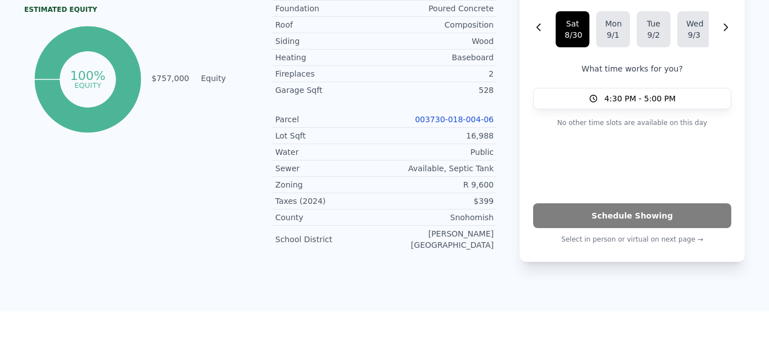
scroll to position [0, 0]
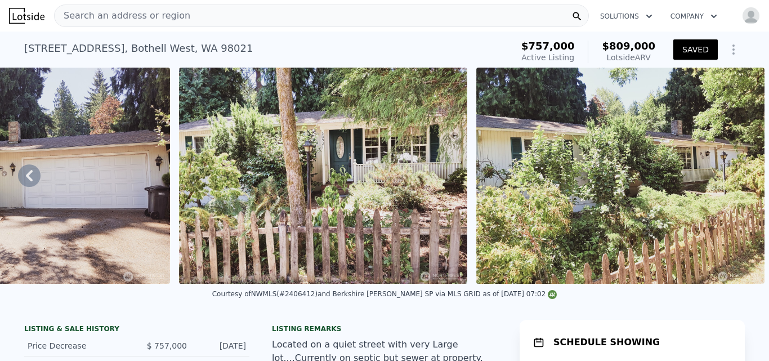
click at [168, 19] on span "Search an address or region" at bounding box center [123, 16] width 136 height 14
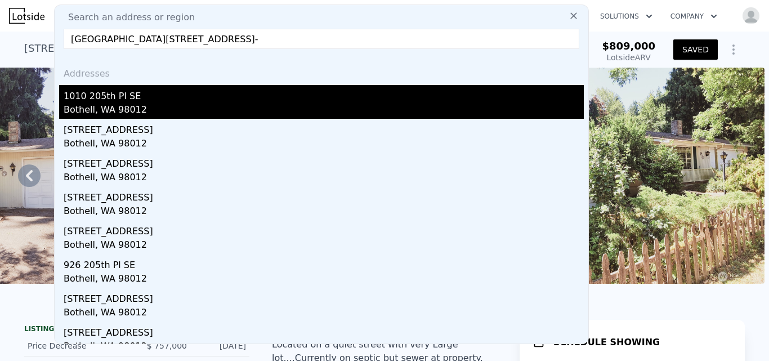
type input "1010 205th Pl Se Bothell, WA 98012-"
click at [96, 97] on div "1010 205th Pl SE" at bounding box center [324, 94] width 520 height 18
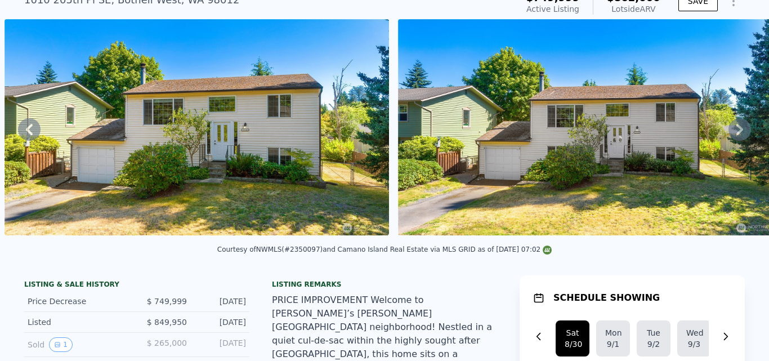
scroll to position [29, 0]
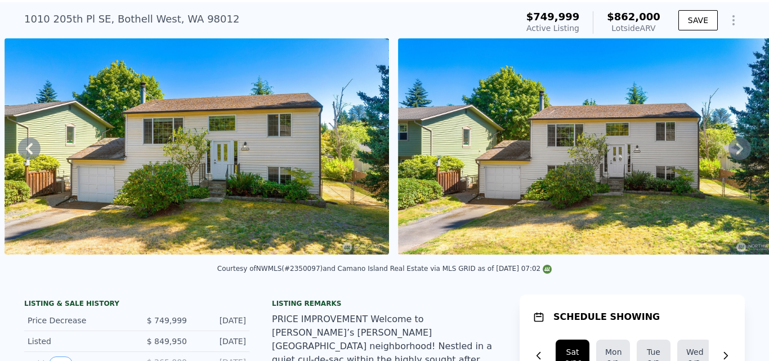
click at [735, 159] on icon at bounding box center [739, 148] width 23 height 23
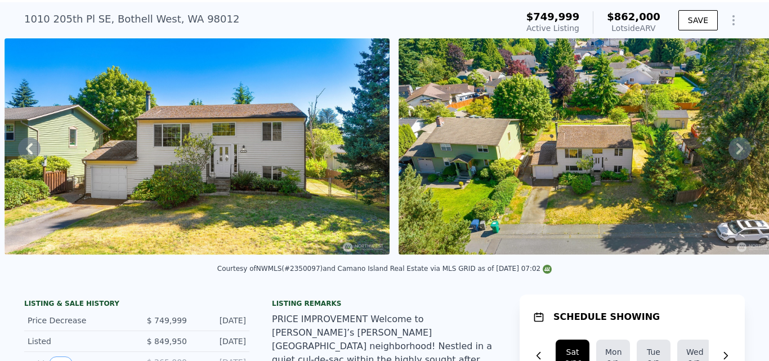
click at [735, 159] on icon at bounding box center [739, 148] width 23 height 23
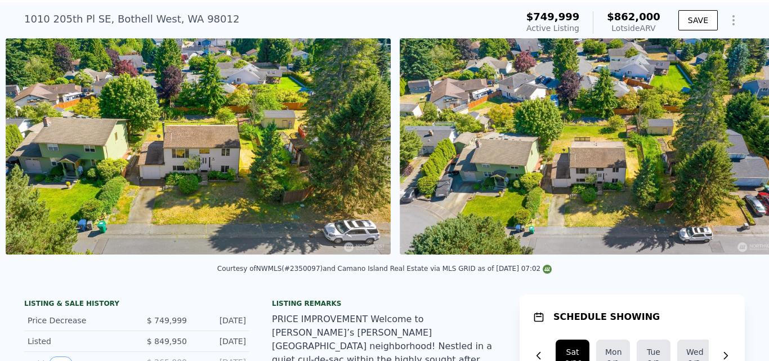
scroll to position [0, 1560]
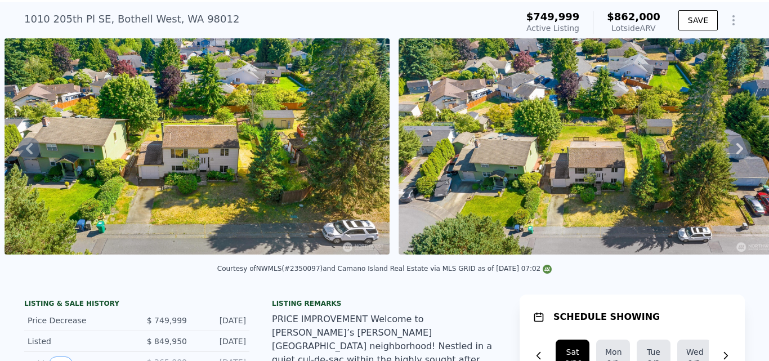
click at [736, 153] on icon at bounding box center [739, 148] width 7 height 11
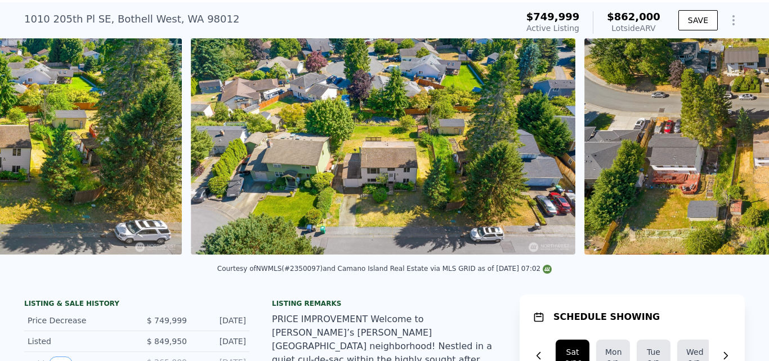
scroll to position [0, 1954]
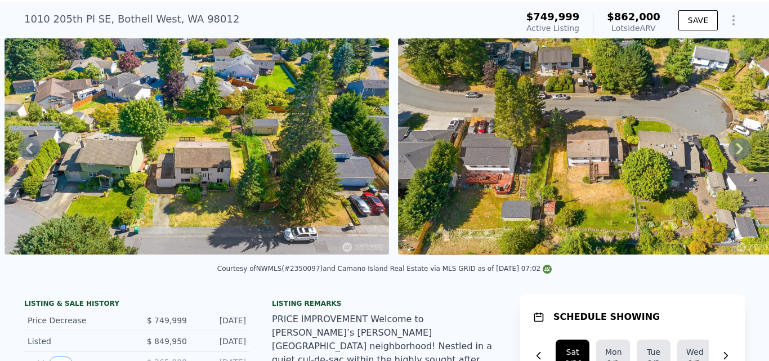
click at [736, 153] on icon at bounding box center [739, 148] width 7 height 11
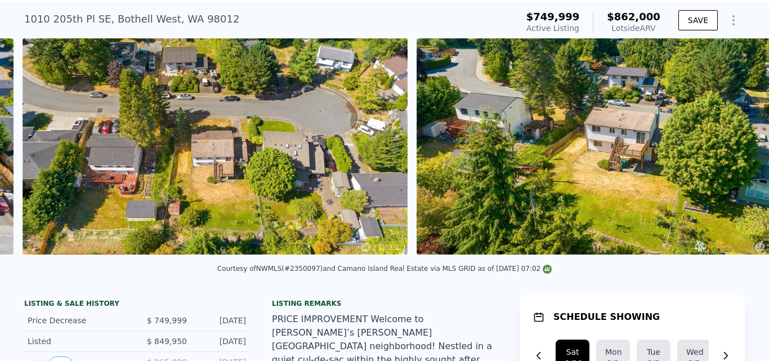
scroll to position [0, 2348]
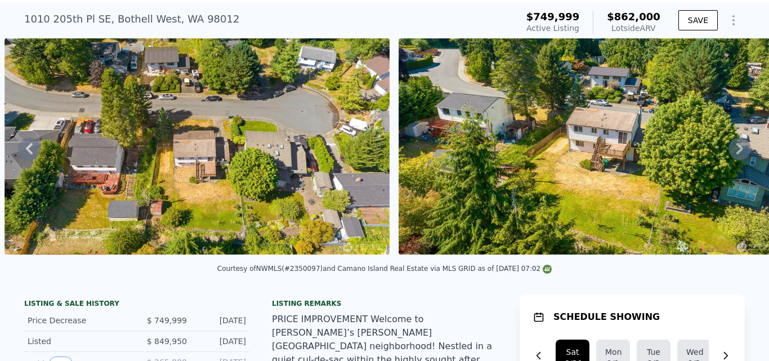
click at [736, 153] on icon at bounding box center [739, 148] width 7 height 11
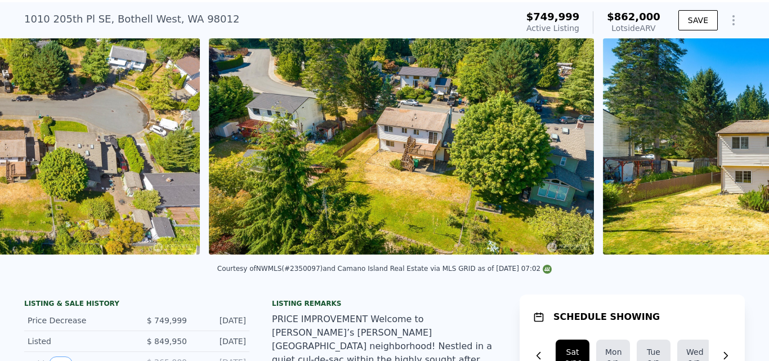
scroll to position [0, 2742]
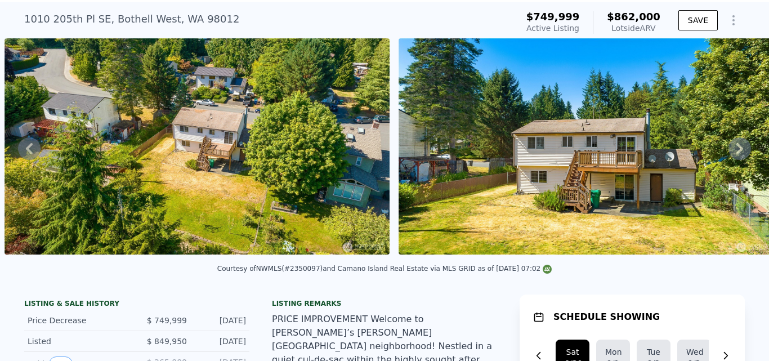
click at [736, 153] on icon at bounding box center [739, 148] width 7 height 11
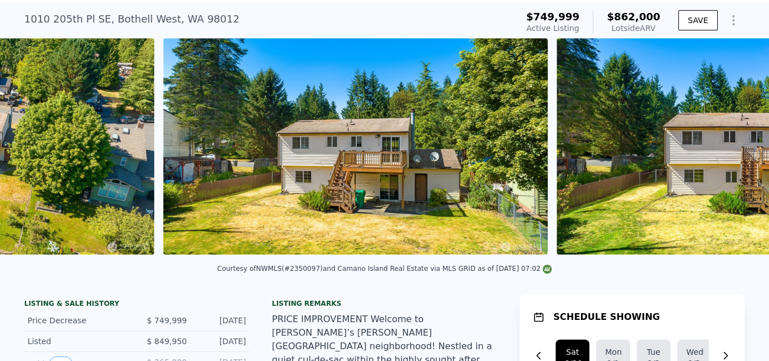
scroll to position [0, 3136]
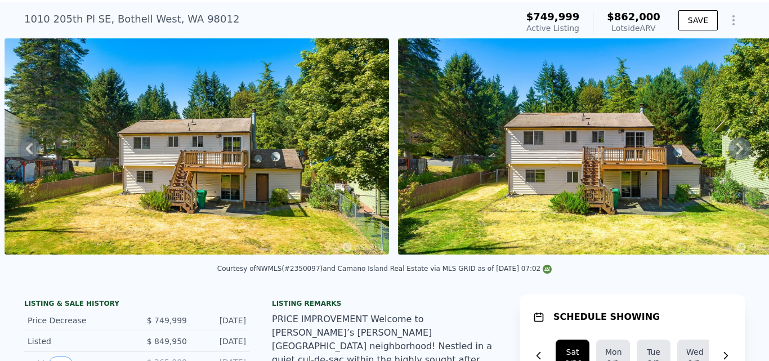
click at [736, 153] on icon at bounding box center [739, 148] width 7 height 11
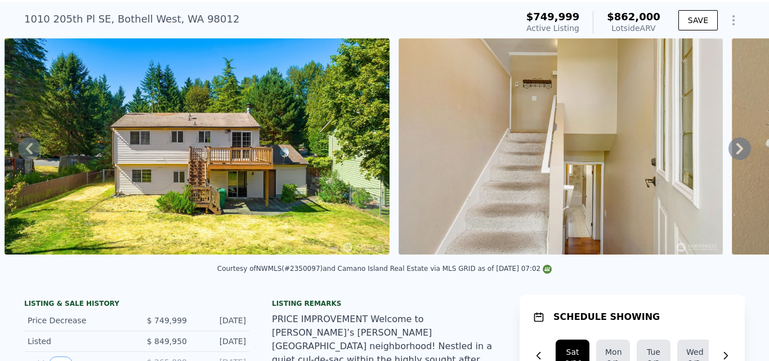
click at [736, 153] on icon at bounding box center [739, 148] width 7 height 11
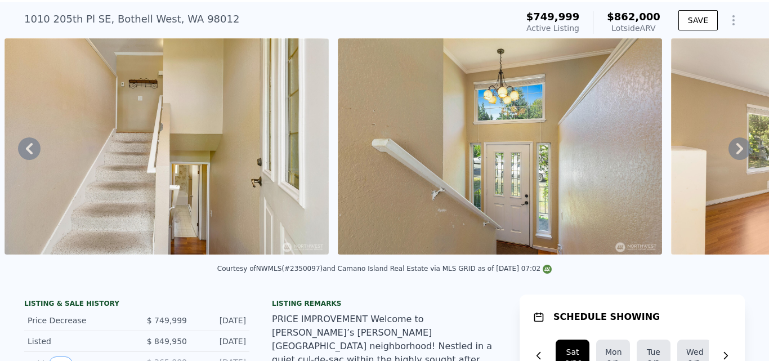
click at [736, 153] on icon at bounding box center [739, 148] width 7 height 11
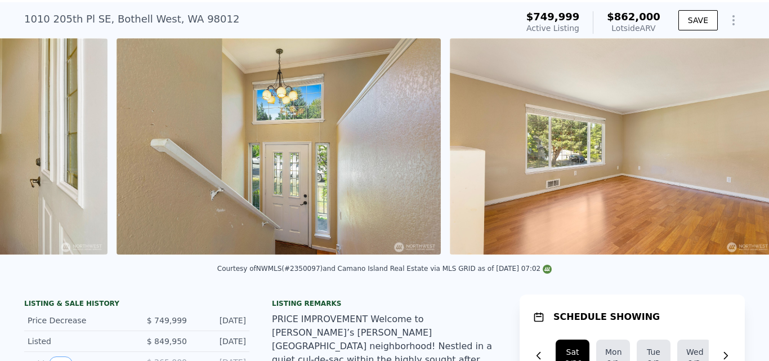
scroll to position [0, 4256]
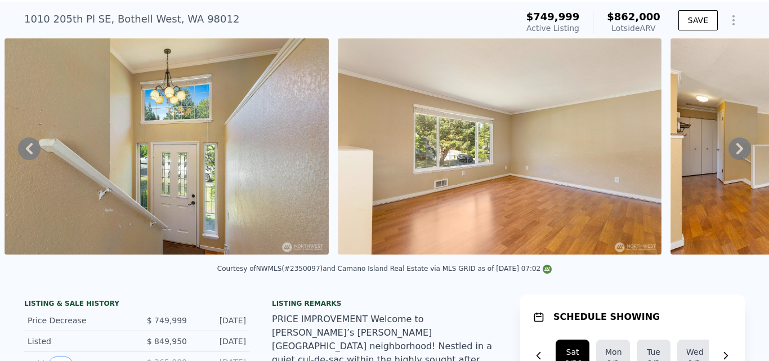
click at [736, 153] on icon at bounding box center [739, 148] width 7 height 11
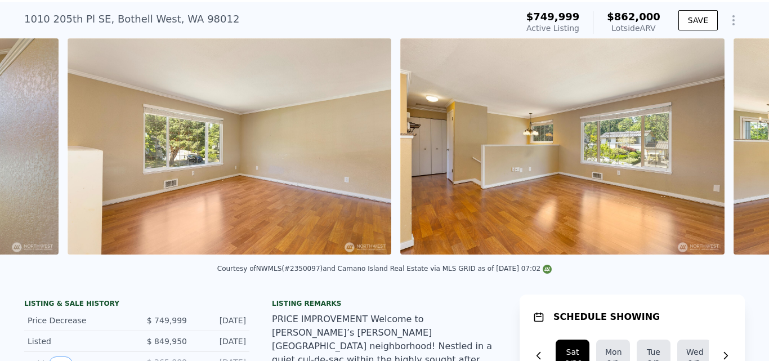
scroll to position [0, 4590]
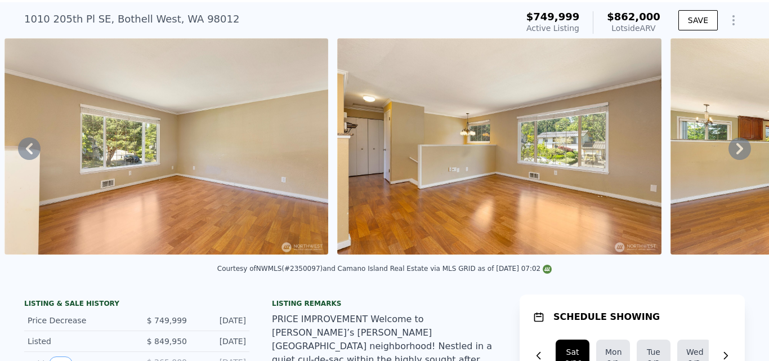
click at [736, 153] on icon at bounding box center [739, 148] width 7 height 11
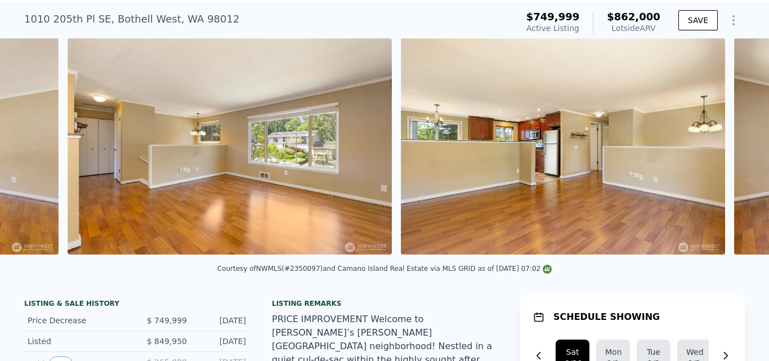
scroll to position [0, 4922]
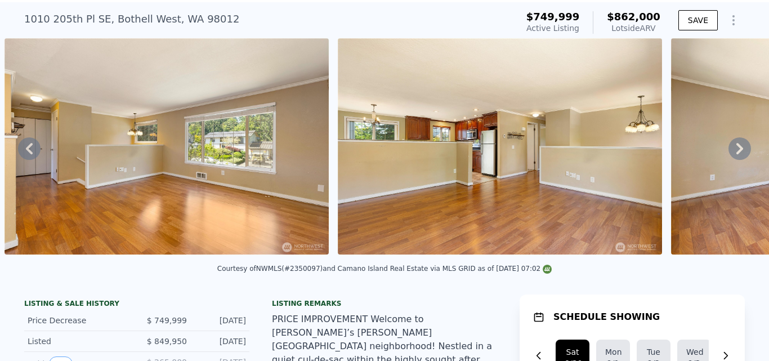
click at [736, 153] on icon at bounding box center [739, 148] width 7 height 11
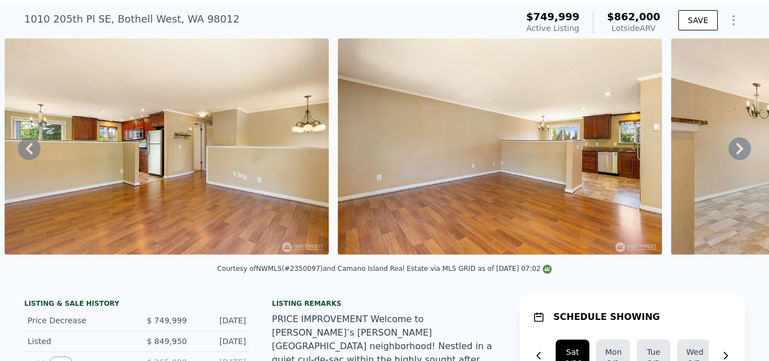
click at [736, 153] on icon at bounding box center [739, 148] width 7 height 11
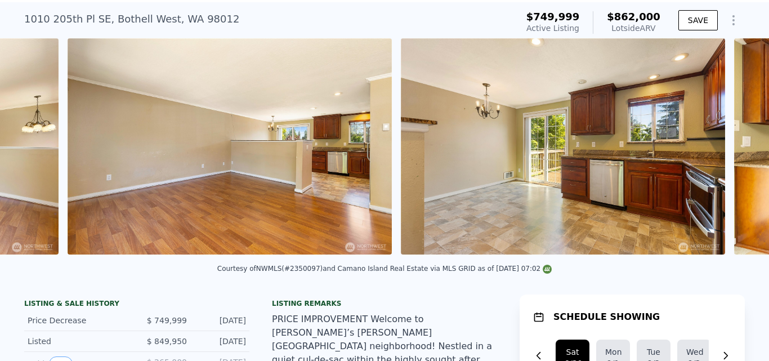
scroll to position [0, 5589]
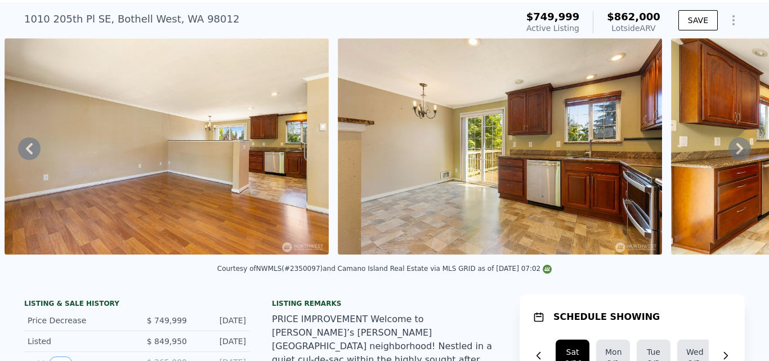
click at [736, 153] on icon at bounding box center [739, 148] width 7 height 11
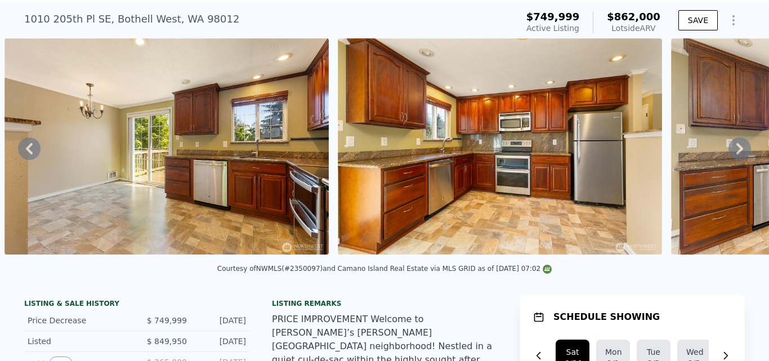
click at [736, 153] on icon at bounding box center [739, 148] width 7 height 11
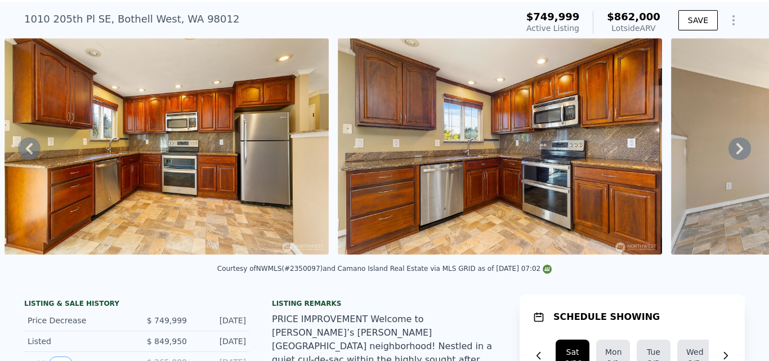
click at [736, 153] on icon at bounding box center [739, 148] width 7 height 11
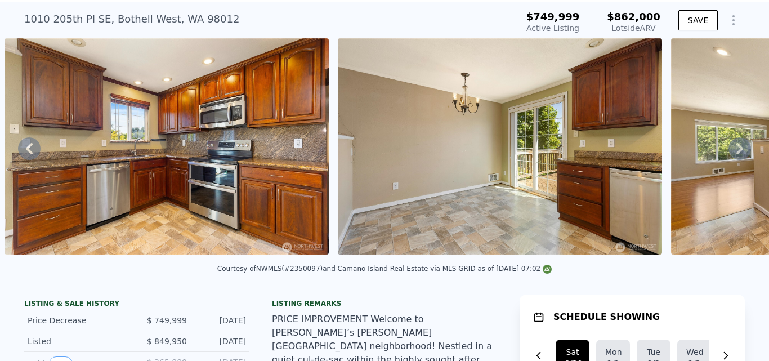
click at [736, 153] on icon at bounding box center [739, 148] width 7 height 11
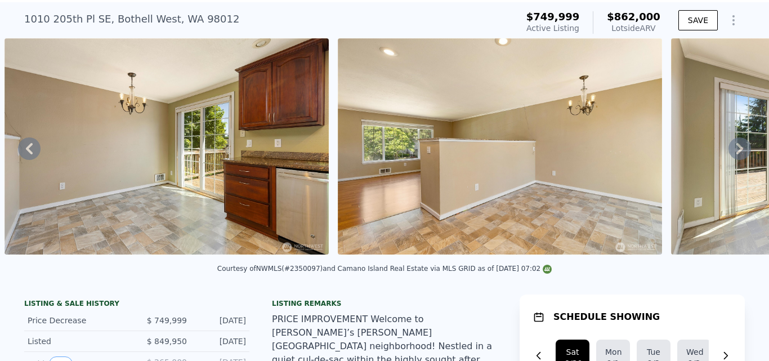
click at [736, 153] on icon at bounding box center [739, 148] width 7 height 11
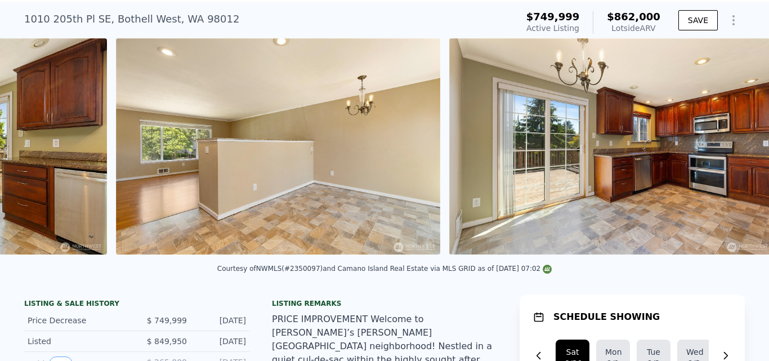
scroll to position [0, 7255]
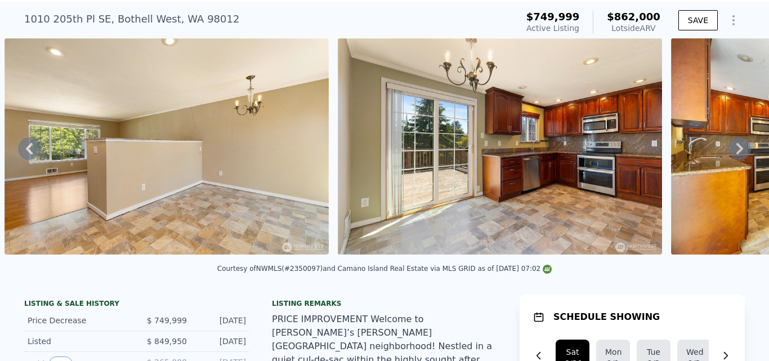
click at [736, 153] on icon at bounding box center [739, 148] width 7 height 11
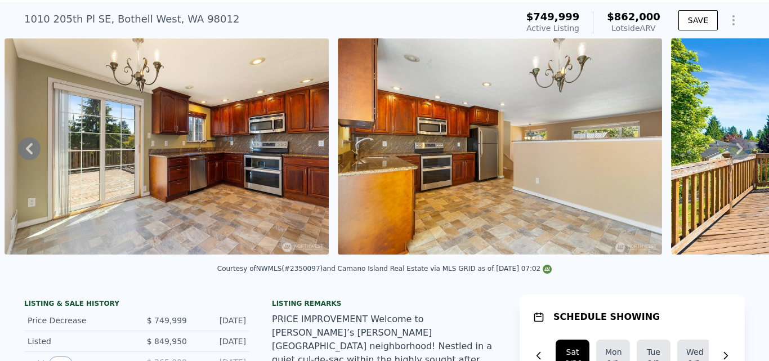
click at [736, 153] on icon at bounding box center [739, 148] width 7 height 11
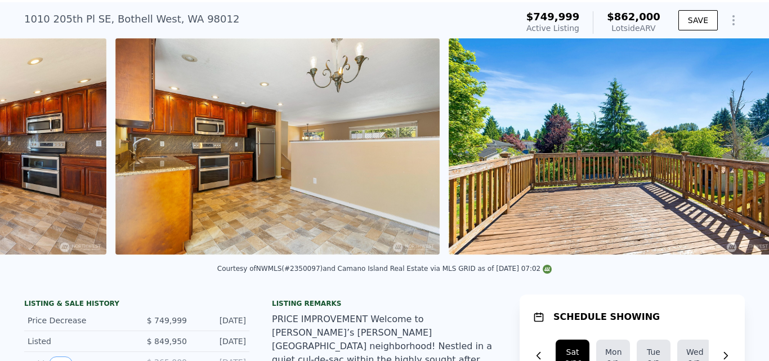
scroll to position [0, 7921]
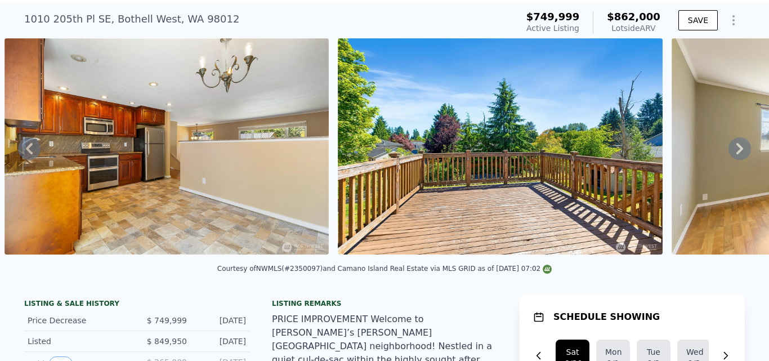
click at [736, 153] on icon at bounding box center [739, 148] width 7 height 11
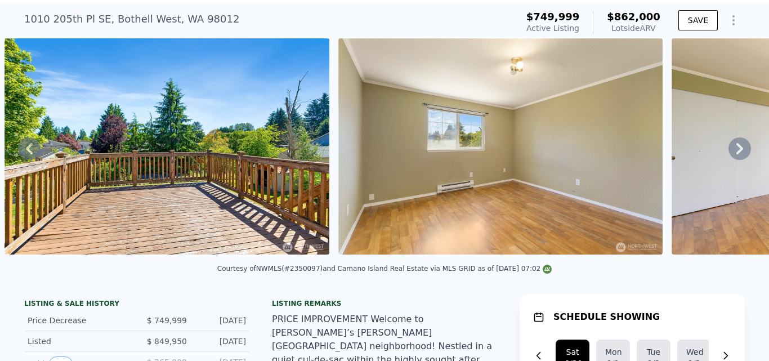
click at [736, 153] on icon at bounding box center [739, 148] width 7 height 11
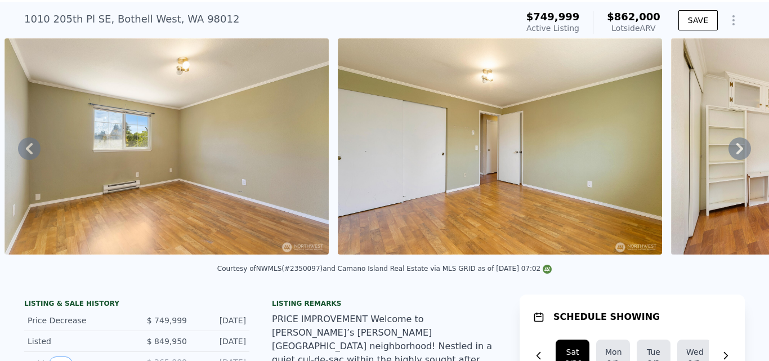
click at [736, 153] on icon at bounding box center [739, 148] width 7 height 11
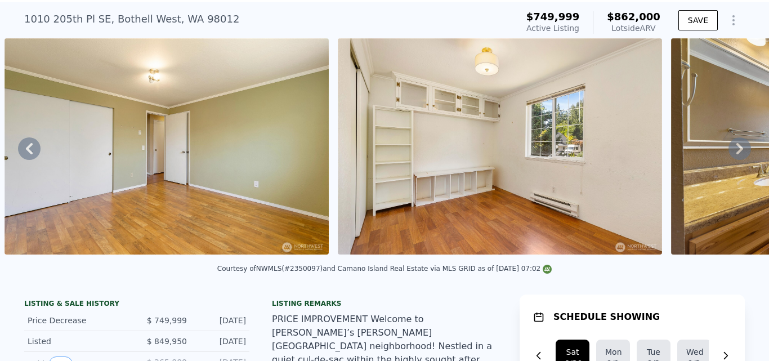
click at [736, 153] on icon at bounding box center [739, 148] width 7 height 11
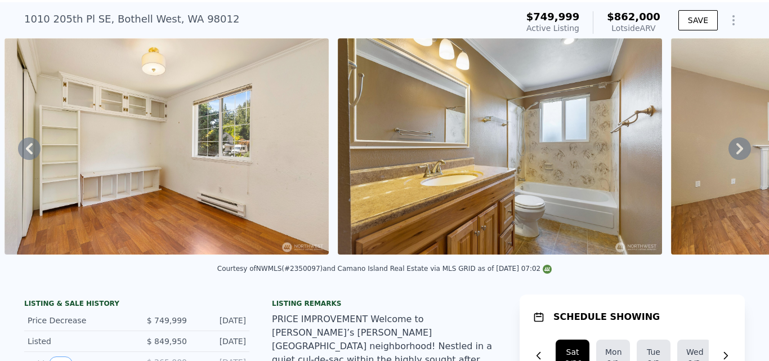
click at [736, 153] on icon at bounding box center [739, 148] width 7 height 11
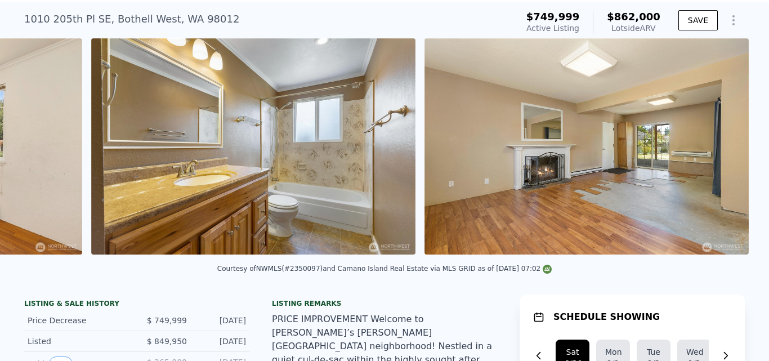
scroll to position [0, 9588]
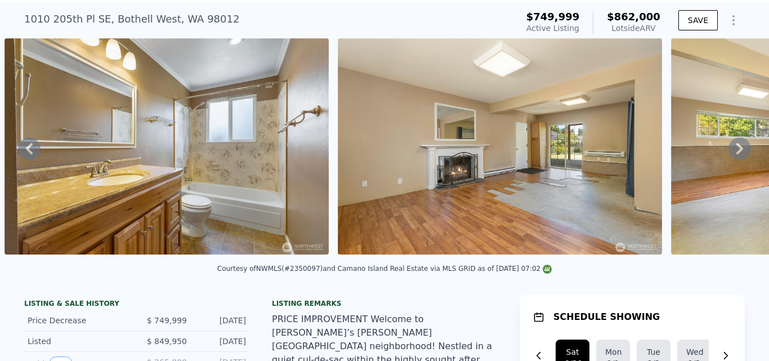
click at [736, 153] on icon at bounding box center [739, 148] width 7 height 11
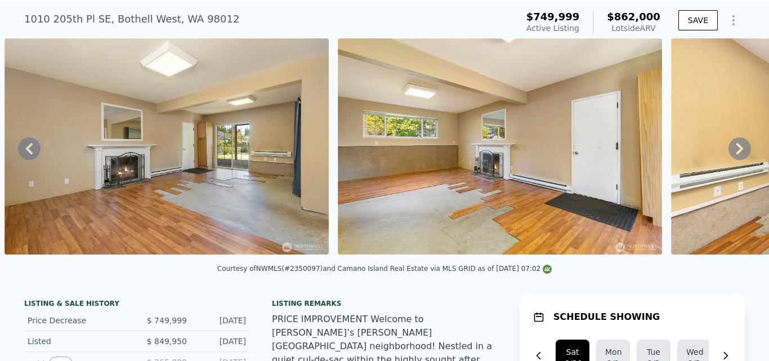
click at [736, 153] on icon at bounding box center [739, 148] width 7 height 11
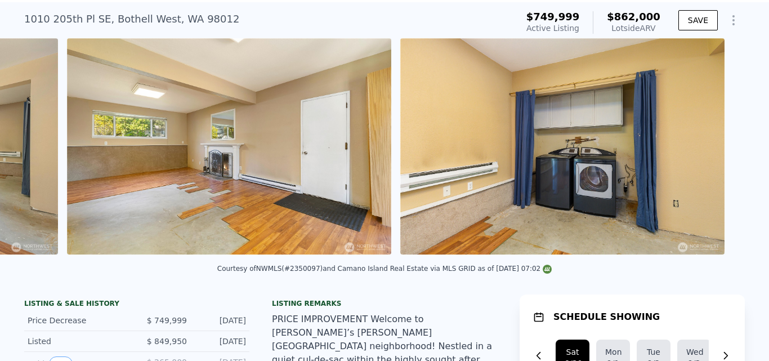
scroll to position [0, 10254]
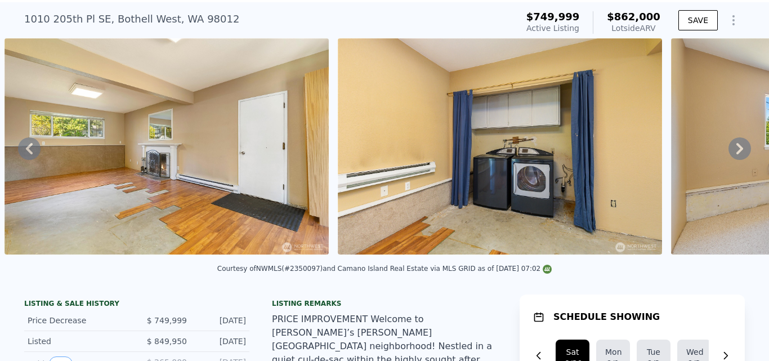
click at [736, 153] on icon at bounding box center [739, 148] width 7 height 11
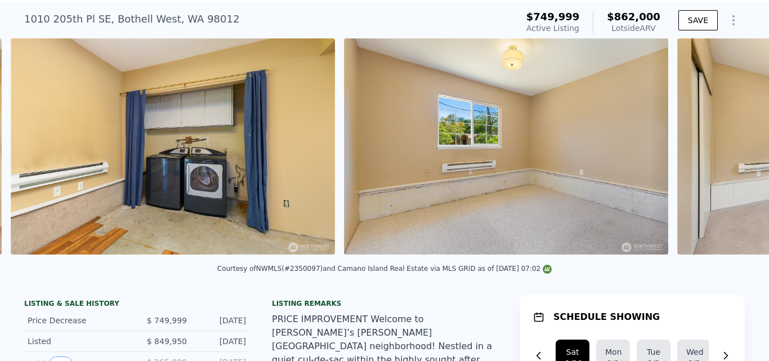
scroll to position [0, 10587]
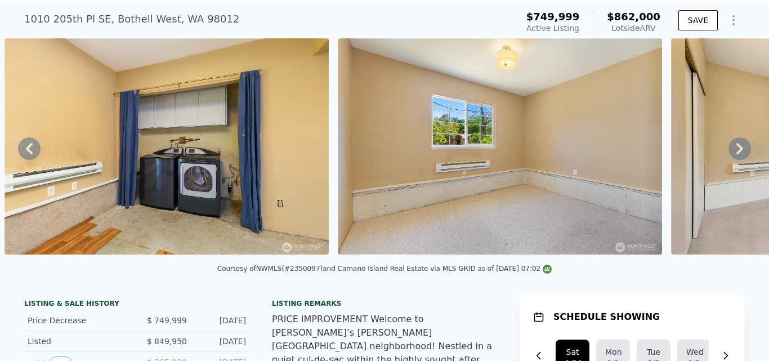
click at [736, 153] on icon at bounding box center [739, 148] width 7 height 11
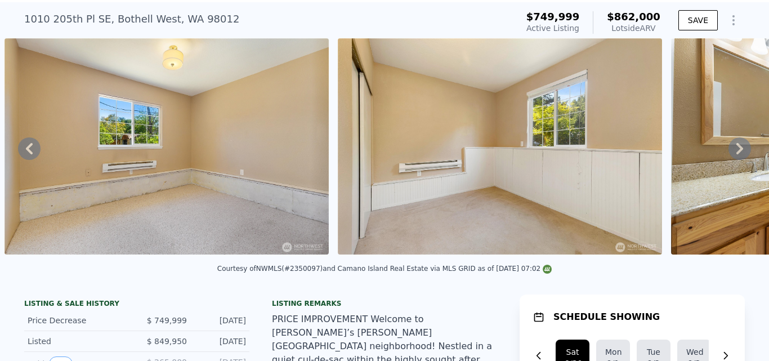
click at [736, 153] on icon at bounding box center [739, 148] width 7 height 11
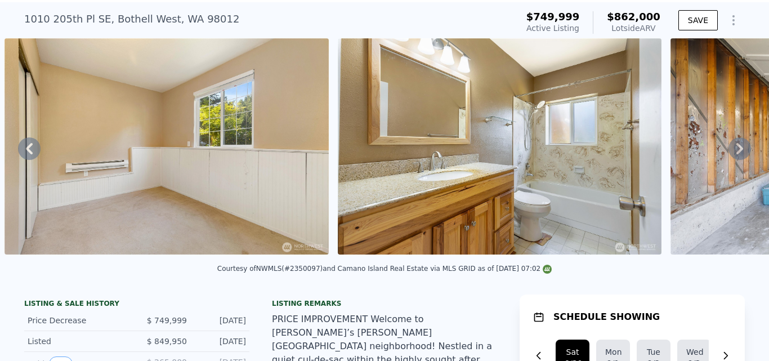
click at [736, 153] on icon at bounding box center [739, 148] width 7 height 11
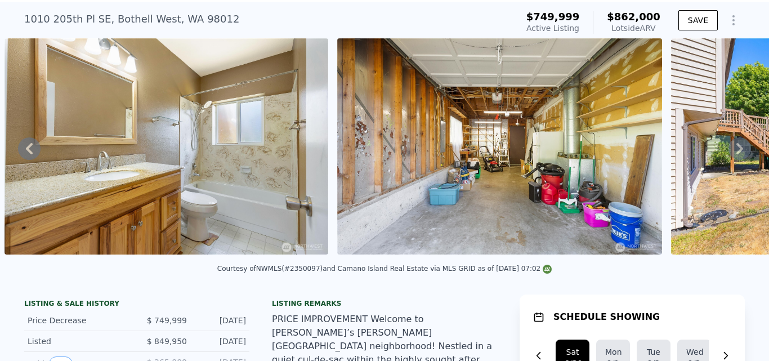
click at [736, 153] on icon at bounding box center [739, 148] width 7 height 11
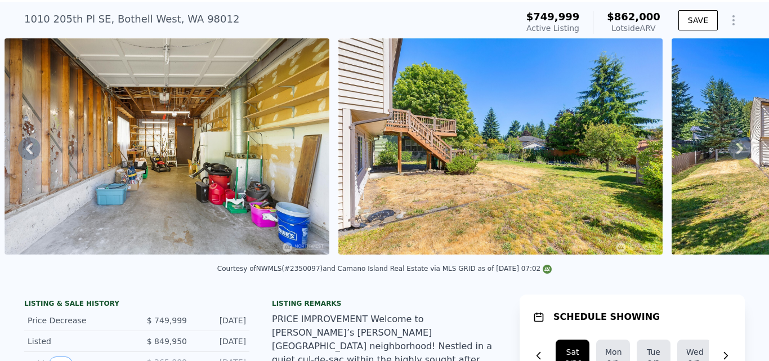
click at [736, 153] on icon at bounding box center [739, 148] width 7 height 11
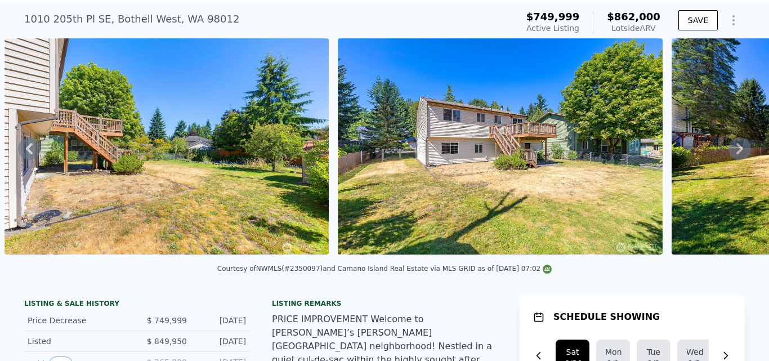
click at [736, 153] on icon at bounding box center [739, 148] width 7 height 11
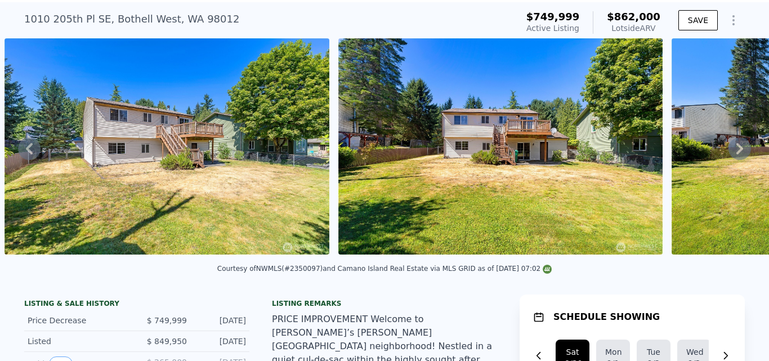
click at [736, 153] on icon at bounding box center [739, 148] width 7 height 11
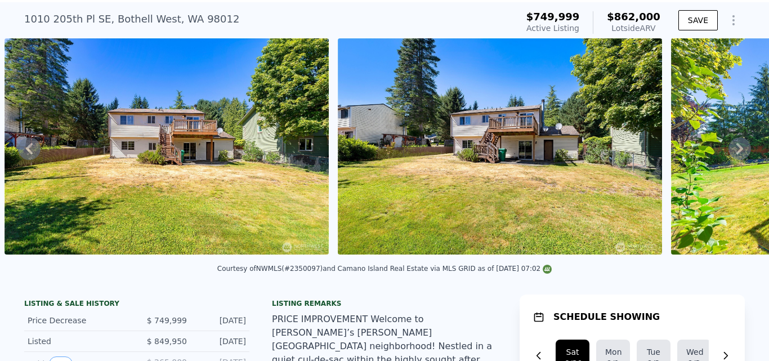
click at [736, 153] on icon at bounding box center [739, 148] width 7 height 11
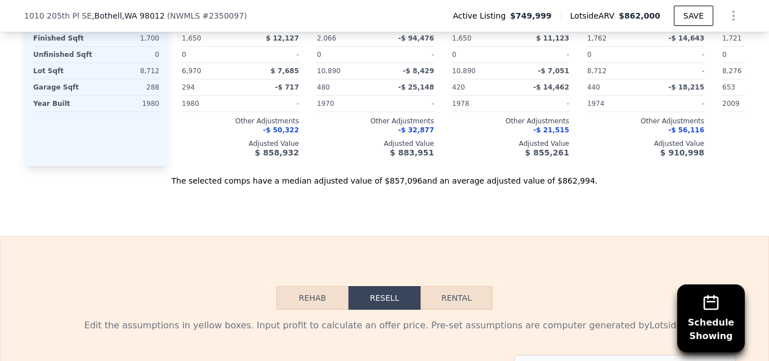
scroll to position [1639, 0]
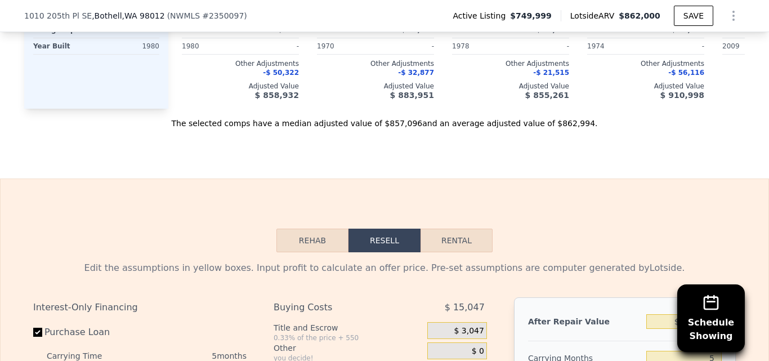
click at [321, 229] on button "Rehab" at bounding box center [312, 241] width 72 height 24
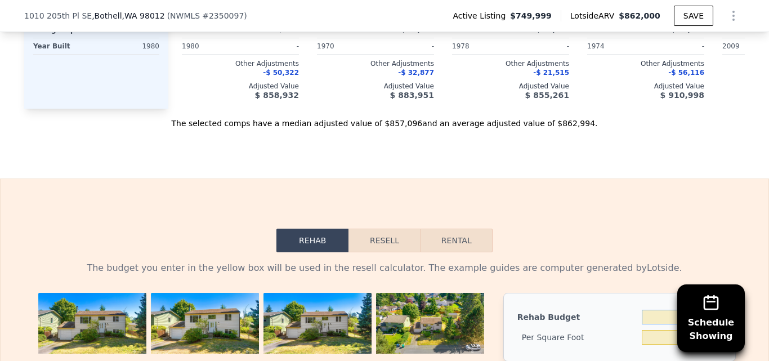
click at [710, 310] on input "$ 0" at bounding box center [682, 317] width 80 height 15
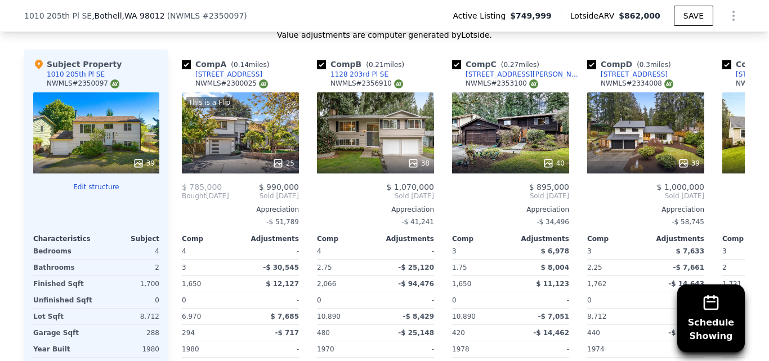
scroll to position [1291, 0]
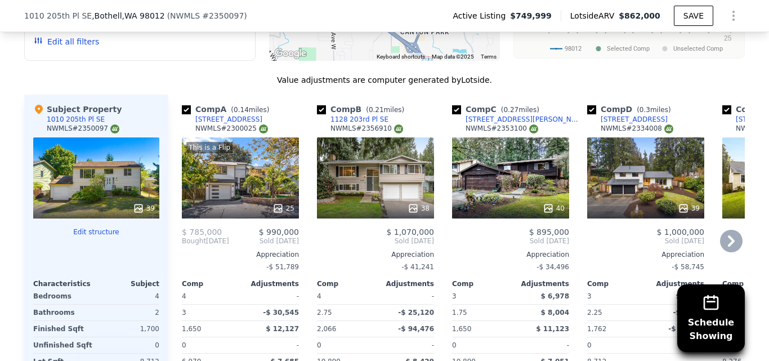
type input "$ 100,000"
click at [214, 115] on div "[STREET_ADDRESS]" at bounding box center [228, 119] width 67 height 9
type input "$ 58.82"
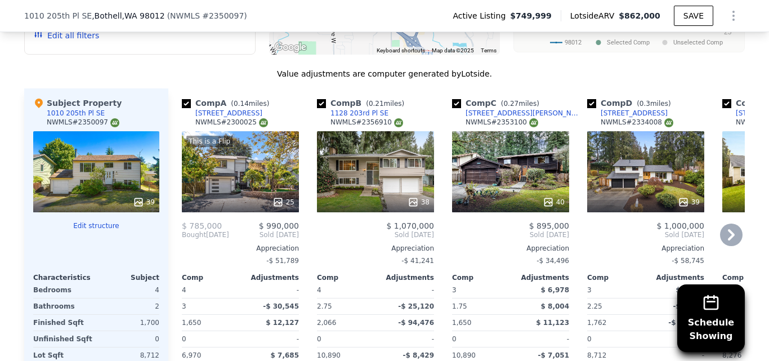
click at [615, 109] on div "[STREET_ADDRESS]" at bounding box center [634, 113] width 67 height 9
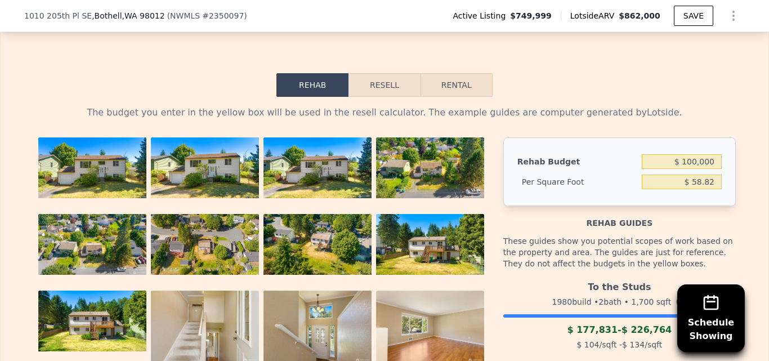
scroll to position [1723, 0]
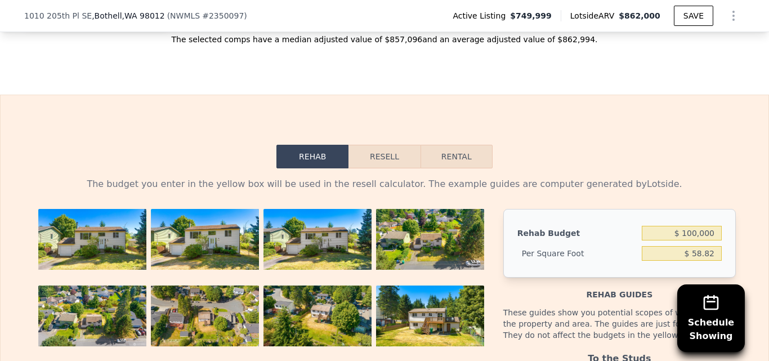
click at [384, 145] on button "Resell" at bounding box center [383, 157] width 71 height 24
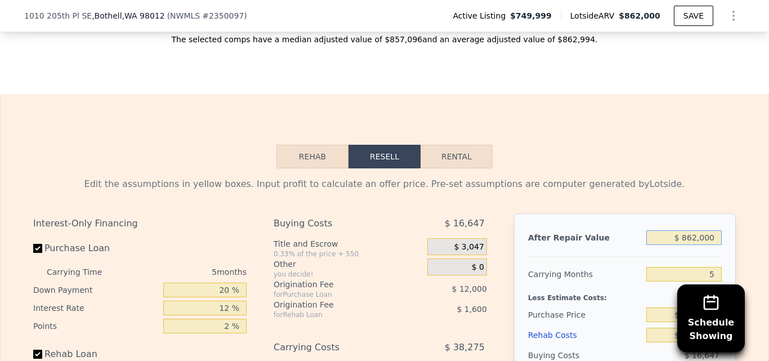
click at [711, 230] on input "$ 862,000" at bounding box center [683, 237] width 75 height 15
type input "$ 8,620"
type input "-$ 824,109"
type input "$ 8"
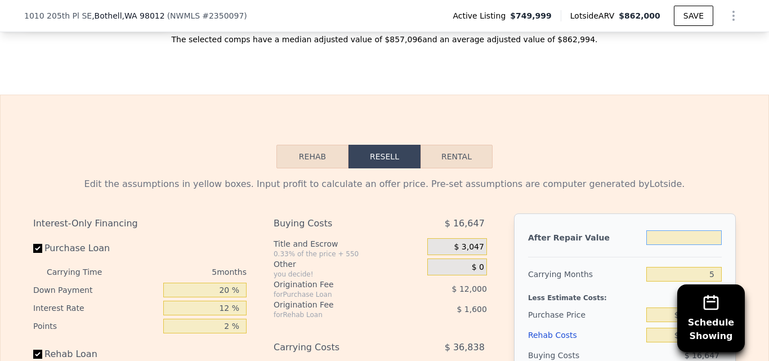
type input "-$ 904,026"
type input "$ 1"
type input "-$ 904,033"
type input "$ 100"
type input "-$ 903,942"
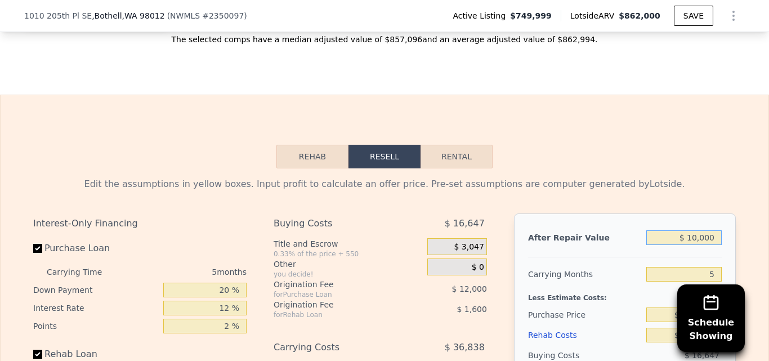
type input "$ 100,000"
type input "-$ 811,314"
type input "$ 1,000,000"
type input "$ 23,169"
type input "$ 1,000,000"
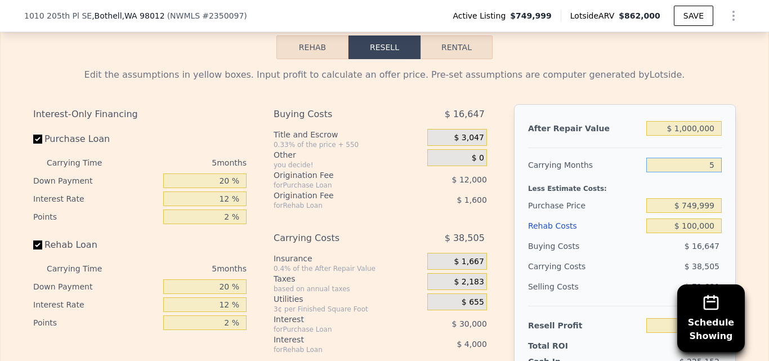
click at [713, 158] on input "5" at bounding box center [683, 165] width 75 height 15
type input "4"
type input "$ 30,871"
type input "4"
click at [750, 164] on div "Edit the assumptions in yellow boxes. Input profit to calculate an offer price.…" at bounding box center [385, 268] width 768 height 419
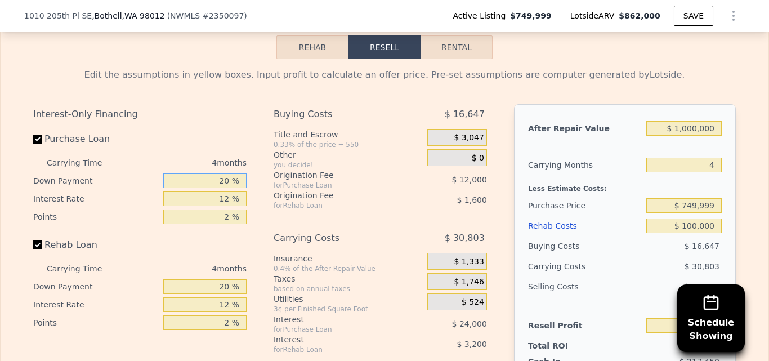
click at [226, 173] on input "20 %" at bounding box center [204, 180] width 83 height 15
type input "2 %"
type input "$ 22,771"
type input "10 %"
type input "$ 26,371"
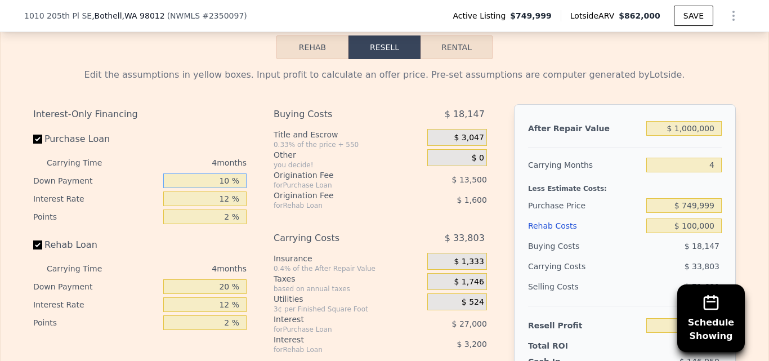
type input "10 %"
click at [227, 191] on input "12 %" at bounding box center [204, 198] width 83 height 15
type input "1 %"
type input "$ 51,123"
type input "11 %"
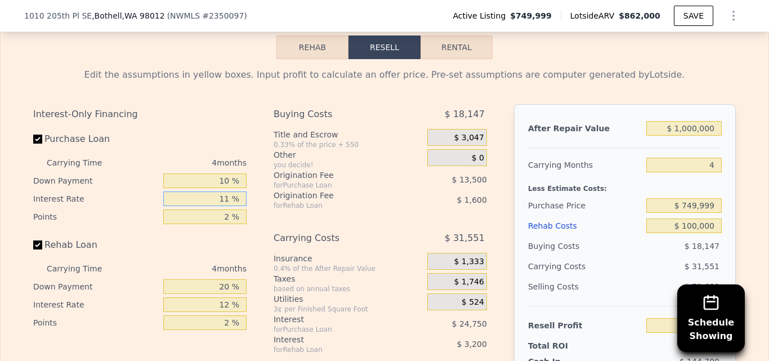
type input "$ 28,623"
type input "11 %"
click at [227, 209] on input "2 %" at bounding box center [204, 216] width 83 height 15
type input "1 %"
type input "$ 35,373"
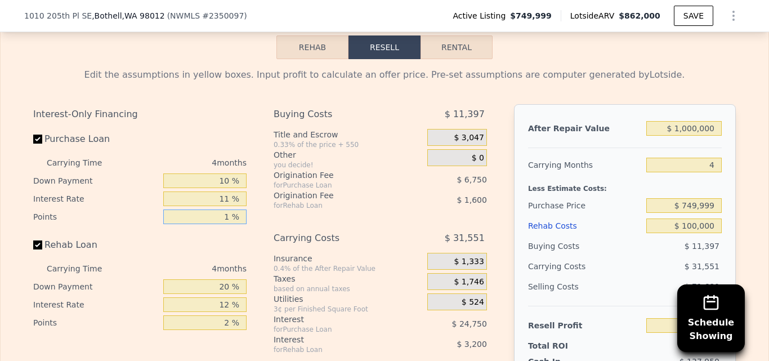
type input "1 %"
click at [227, 279] on input "20 %" at bounding box center [204, 286] width 83 height 15
type input "2 %"
type input "$ 34,293"
type input "10 %"
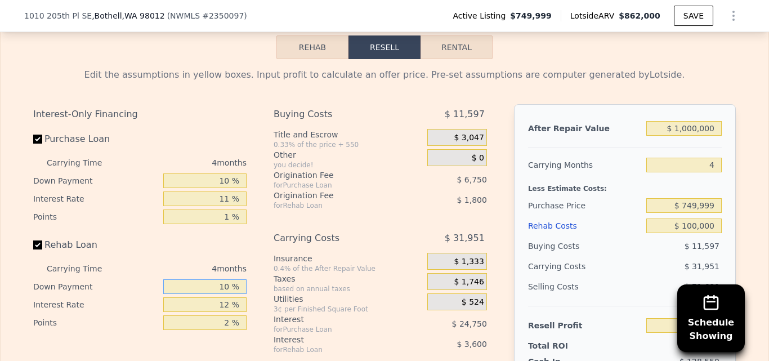
type input "$ 34,773"
type input "10 %"
click at [227, 297] on input "12 %" at bounding box center [204, 304] width 83 height 15
type input "1 %"
type input "$ 38,073"
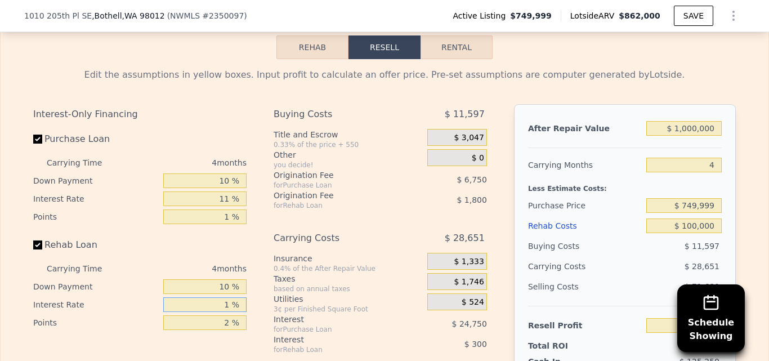
type input "10 %"
type input "$ 35,373"
type input "10 %"
click at [250, 208] on div "Interest-Only Financing Purchase Loan Carrying Time 4 months Down Payment 10 % …" at bounding box center [144, 291] width 222 height 374
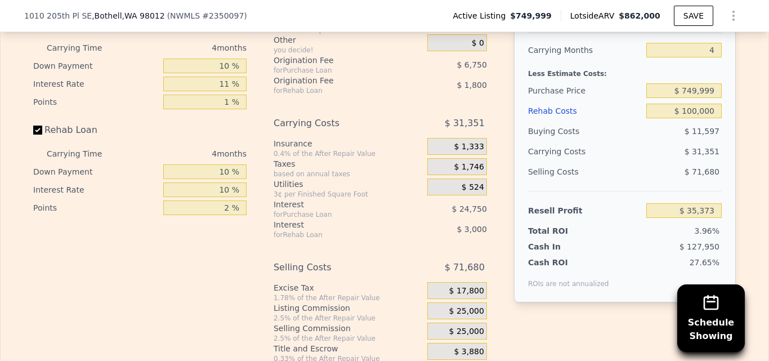
scroll to position [1877, 0]
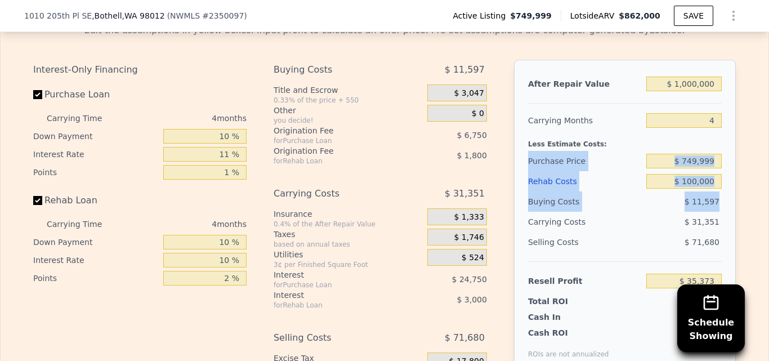
drag, startPoint x: 723, startPoint y: 164, endPoint x: 712, endPoint y: 101, distance: 64.6
click at [712, 101] on div "After Repair Value $ 1,000,000 Carrying Months 4 Less Estimate Costs: Purchase …" at bounding box center [625, 216] width 222 height 313
click at [726, 106] on div "After Repair Value $ 1,000,000 Carrying Months 4 Less Estimate Costs: Purchase …" at bounding box center [625, 216] width 222 height 313
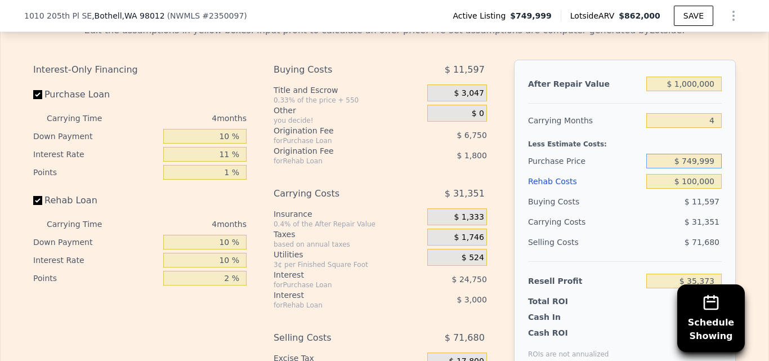
click at [714, 154] on input "$ 749,999" at bounding box center [683, 161] width 75 height 15
type input "$ 7"
type input "$ 700,000"
click at [741, 182] on div "Edit the assumptions in yellow boxes. Input profit to calculate an offer price.…" at bounding box center [385, 224] width 768 height 419
type input "$ 87,636"
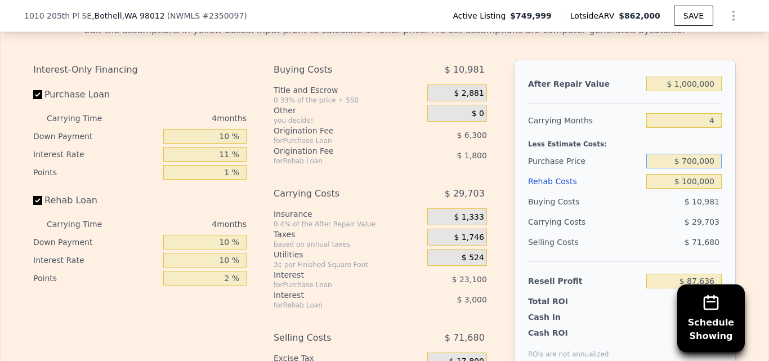
click at [712, 154] on input "$ 700,000" at bounding box center [683, 161] width 75 height 15
type input "$ 7"
type input "$ 680,000"
click at [737, 115] on div "Edit the assumptions in yellow boxes. Input profit to calculate an offer price.…" at bounding box center [384, 224] width 720 height 419
type input "$ 108,543"
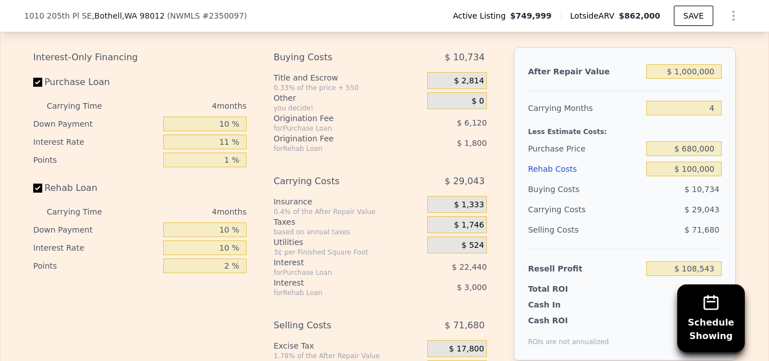
scroll to position [1921, 0]
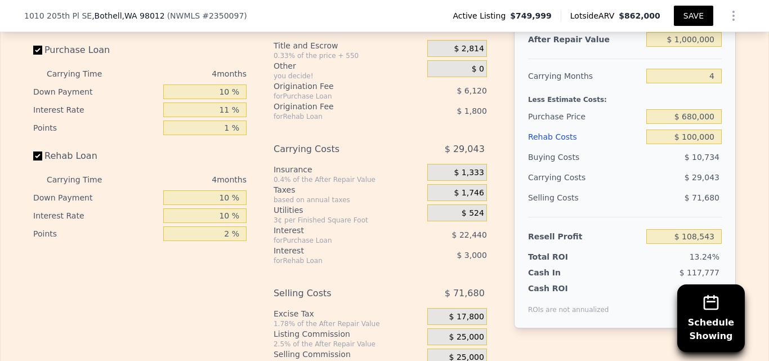
click at [691, 16] on button "SAVE" at bounding box center [693, 16] width 39 height 20
click at [733, 16] on icon "Show Options" at bounding box center [733, 15] width 1 height 9
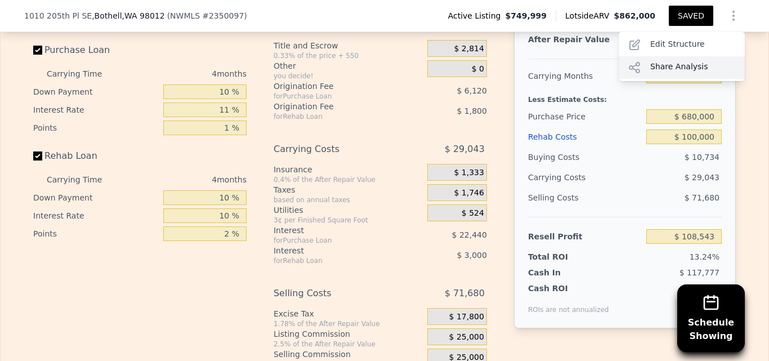
click at [680, 70] on div "Share Analysis" at bounding box center [682, 67] width 126 height 23
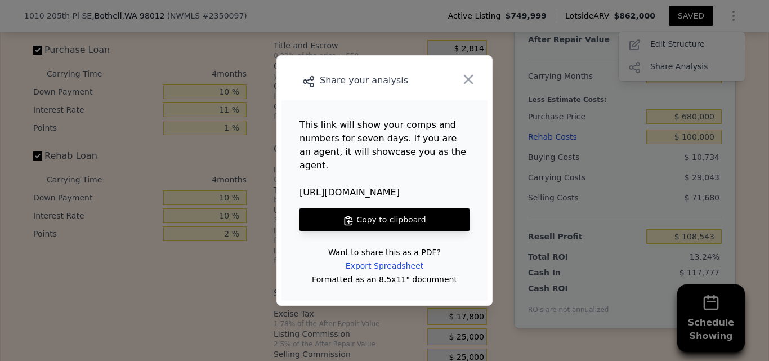
click at [400, 213] on button "Copy to clipboard" at bounding box center [384, 219] width 170 height 23
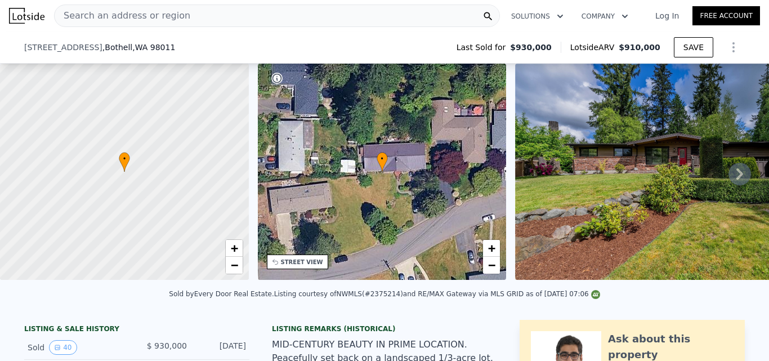
scroll to position [139, 0]
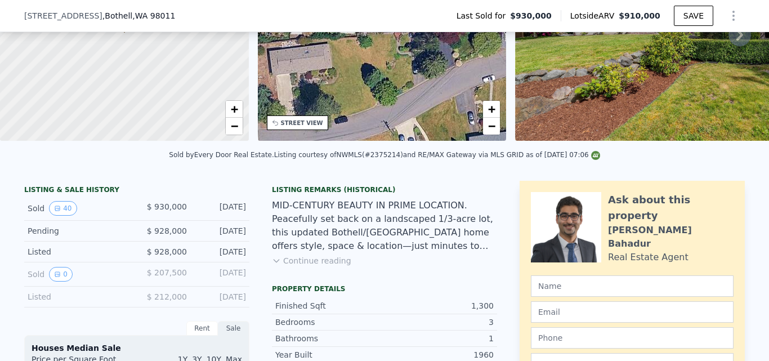
click at [325, 266] on button "Continue reading" at bounding box center [311, 260] width 79 height 11
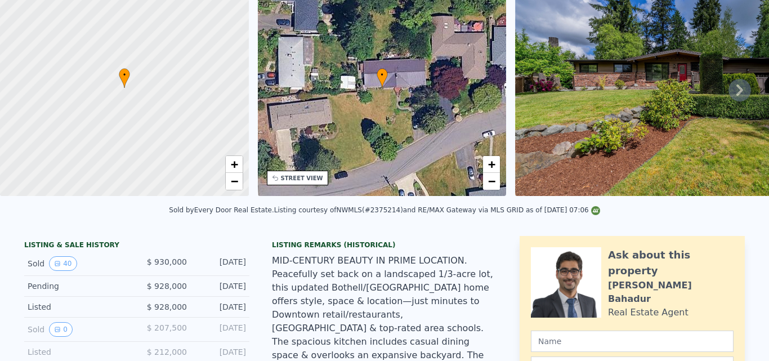
scroll to position [4, 0]
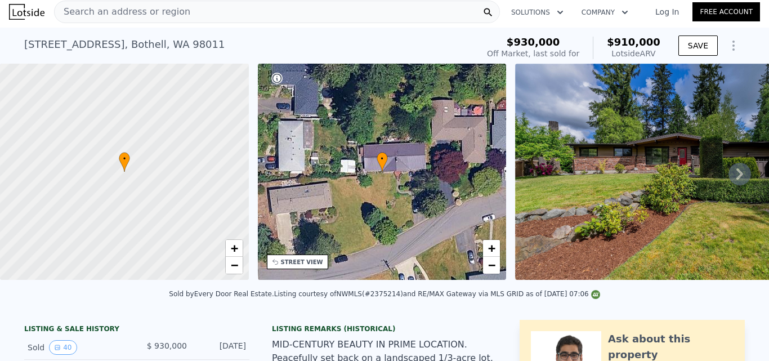
click at [736, 178] on icon at bounding box center [739, 174] width 23 height 23
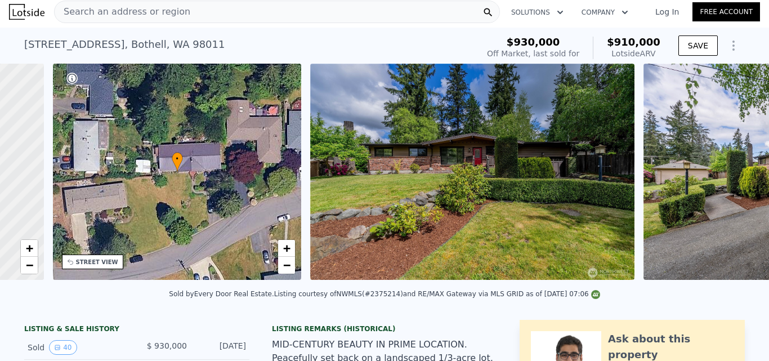
scroll to position [0, 262]
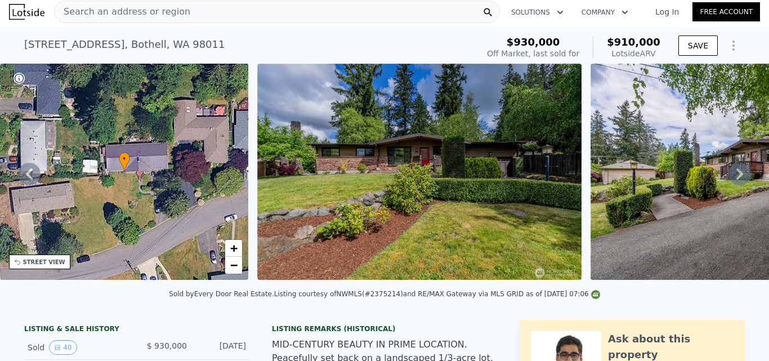
click at [736, 178] on icon at bounding box center [739, 174] width 23 height 23
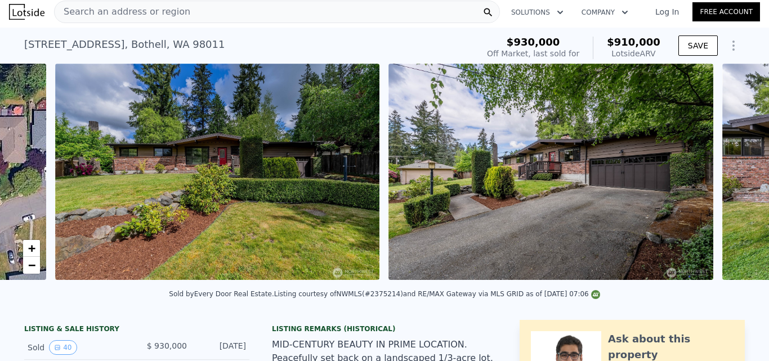
scroll to position [0, 515]
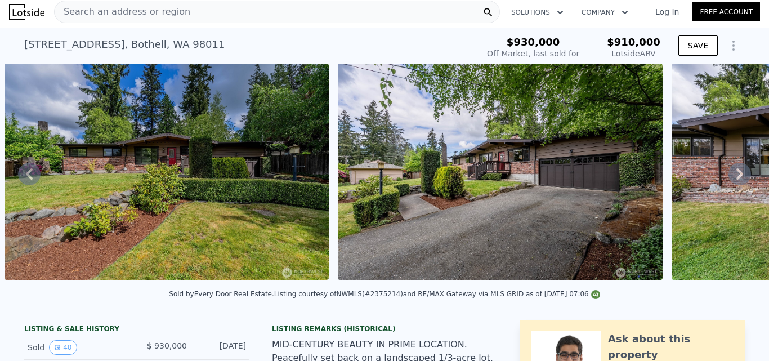
click at [736, 178] on icon at bounding box center [739, 174] width 23 height 23
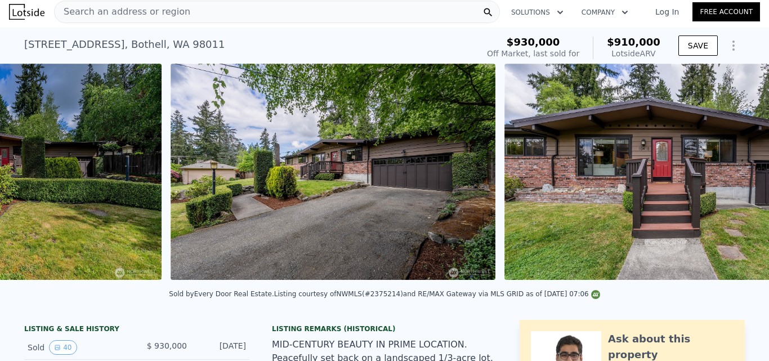
scroll to position [0, 848]
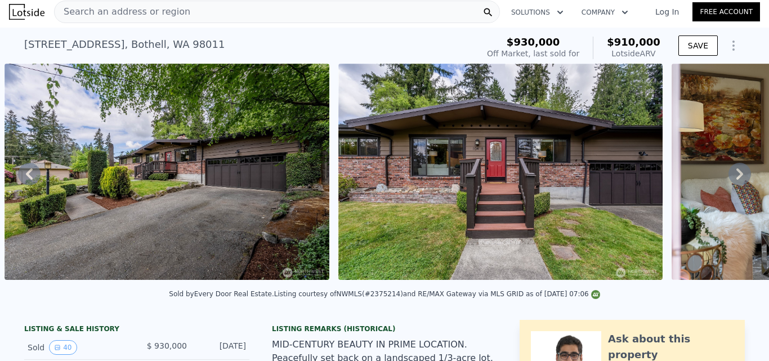
click at [736, 178] on icon at bounding box center [739, 174] width 23 height 23
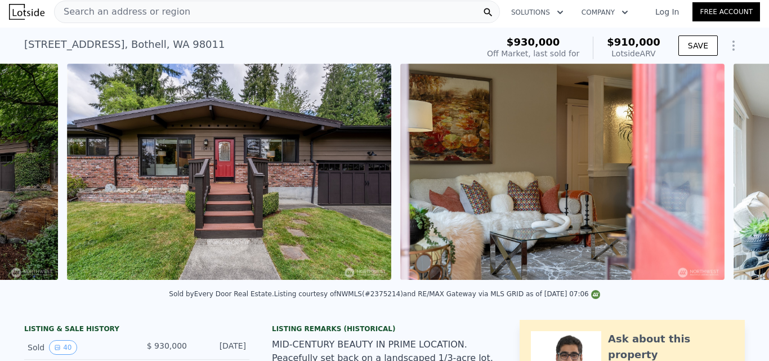
scroll to position [0, 1182]
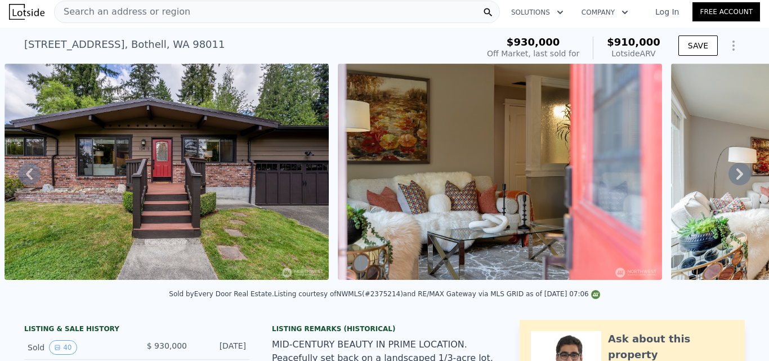
click at [736, 178] on icon at bounding box center [739, 174] width 23 height 23
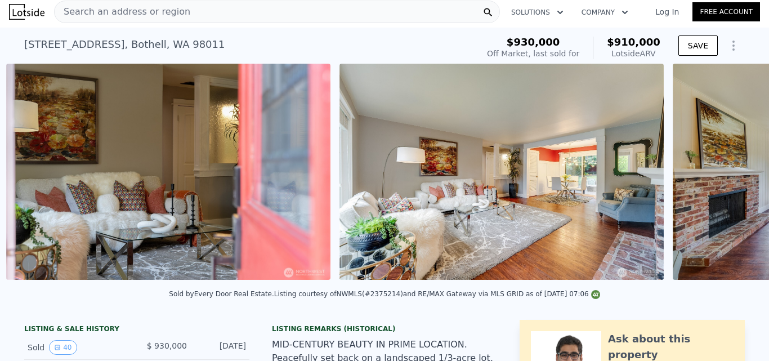
scroll to position [0, 1515]
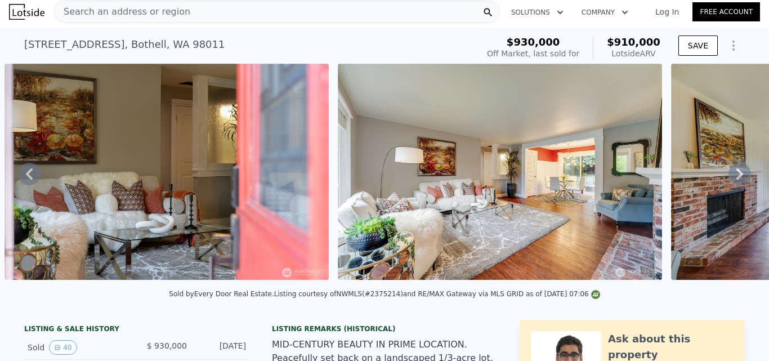
click at [736, 180] on icon at bounding box center [739, 173] width 7 height 11
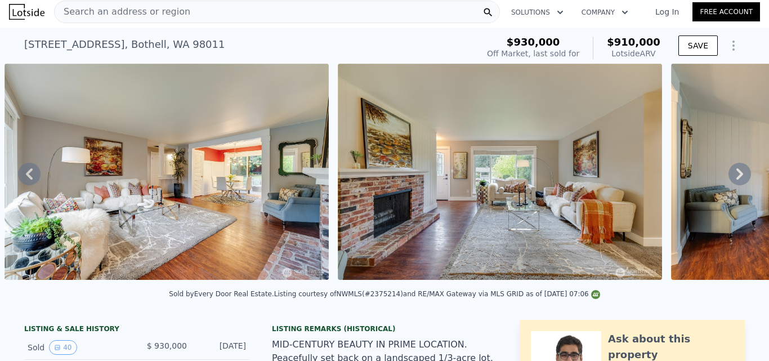
click at [736, 180] on icon at bounding box center [739, 173] width 7 height 11
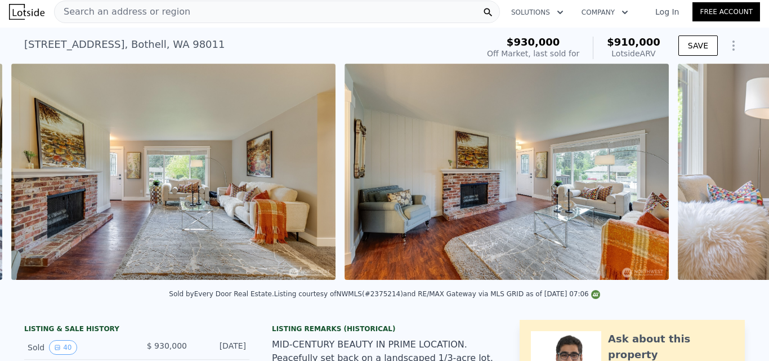
scroll to position [0, 2182]
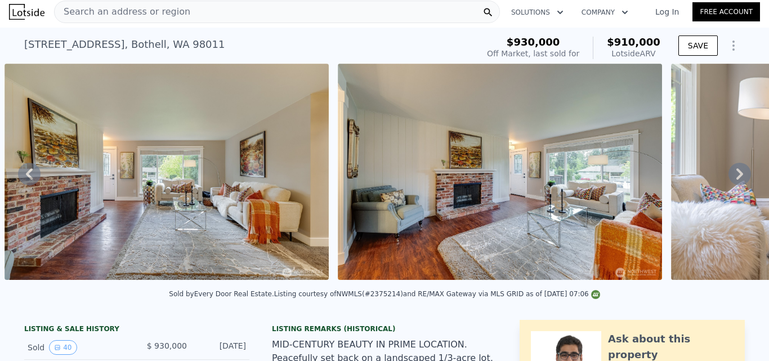
click at [736, 180] on icon at bounding box center [739, 173] width 7 height 11
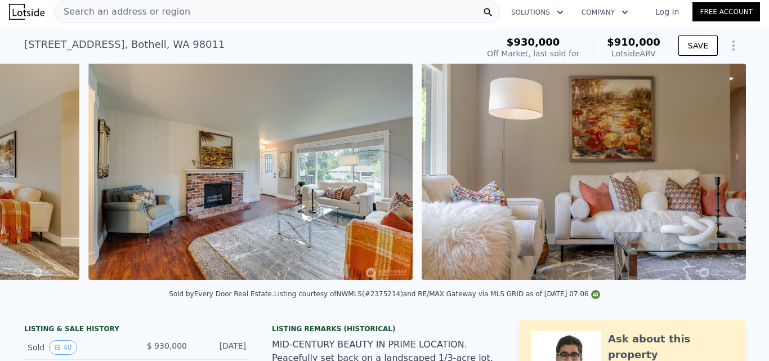
scroll to position [0, 2515]
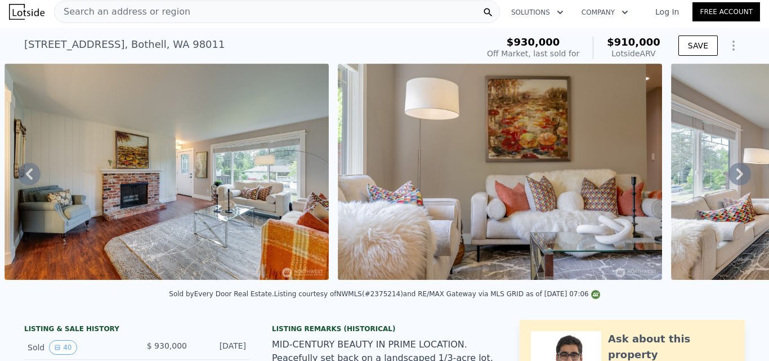
click at [736, 180] on icon at bounding box center [739, 173] width 7 height 11
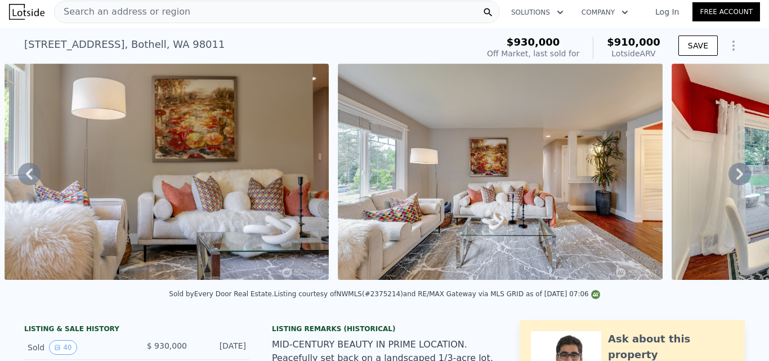
click at [736, 180] on icon at bounding box center [739, 173] width 7 height 11
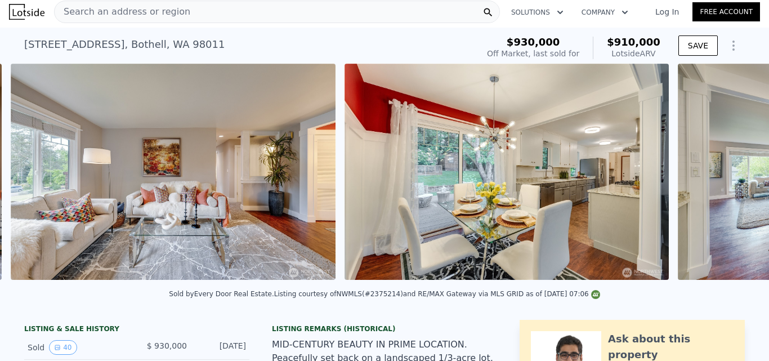
scroll to position [0, 3181]
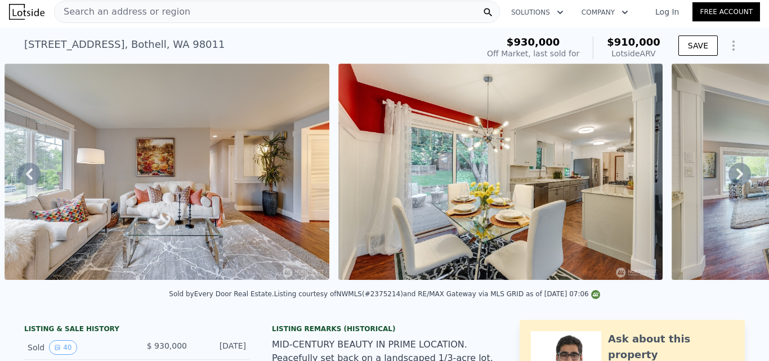
click at [736, 180] on icon at bounding box center [739, 173] width 7 height 11
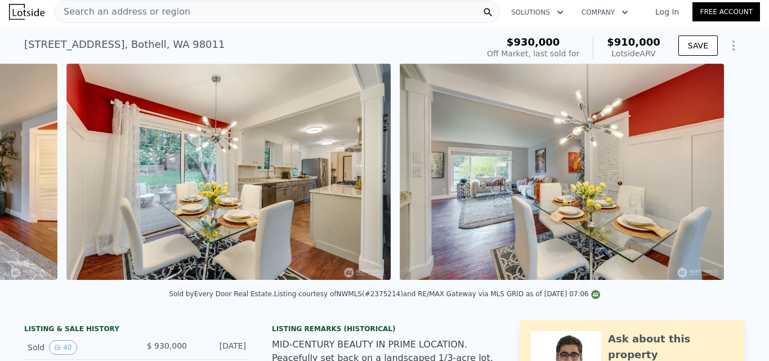
scroll to position [0, 3515]
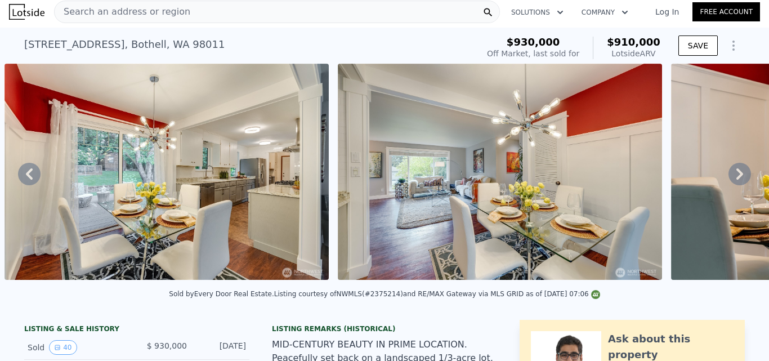
click at [736, 180] on icon at bounding box center [739, 173] width 7 height 11
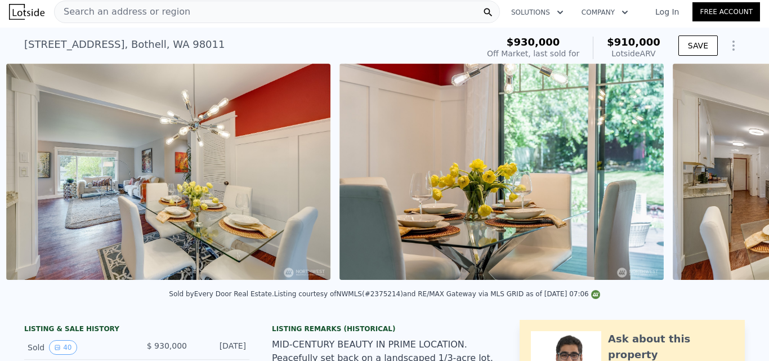
scroll to position [0, 3848]
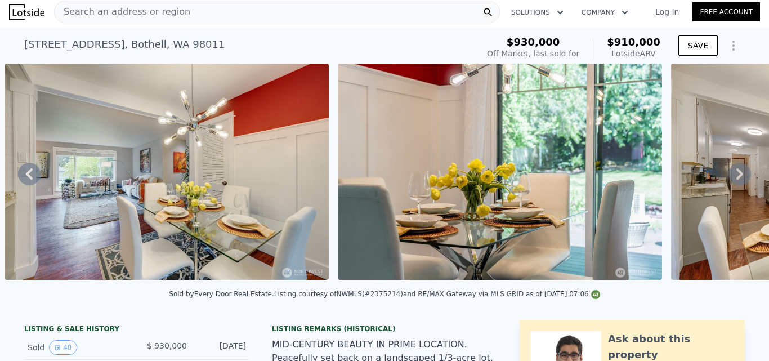
click at [736, 180] on icon at bounding box center [739, 173] width 7 height 11
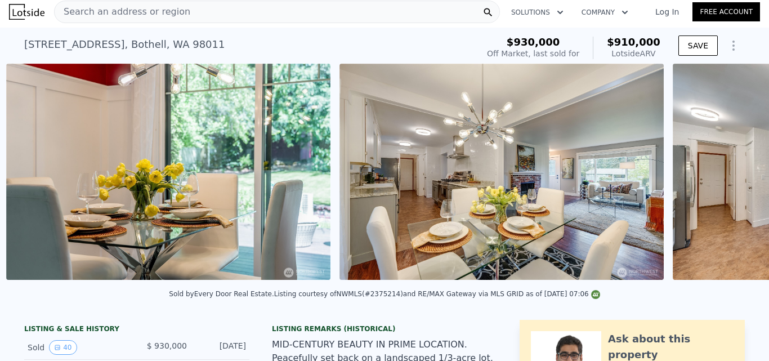
scroll to position [0, 4181]
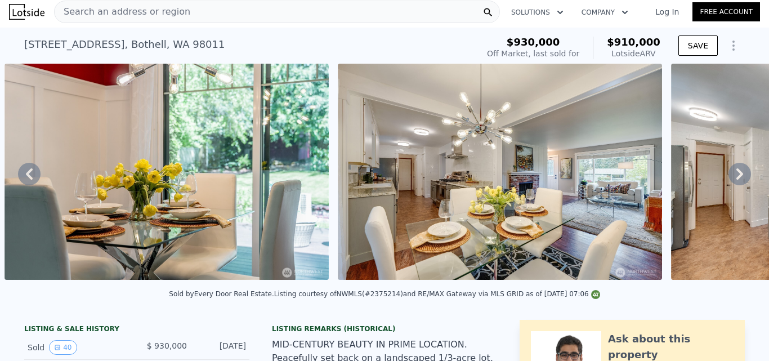
click at [736, 180] on icon at bounding box center [739, 173] width 7 height 11
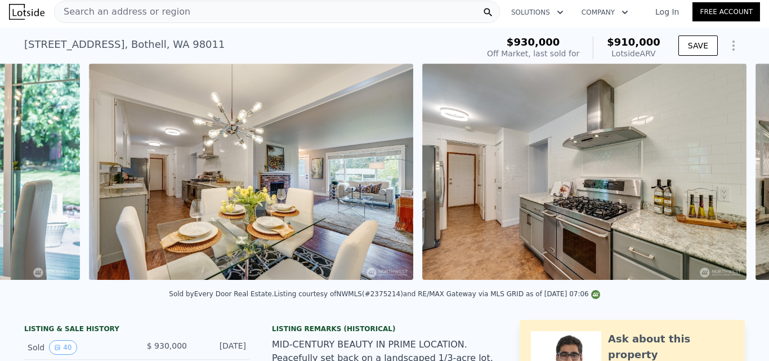
scroll to position [0, 4515]
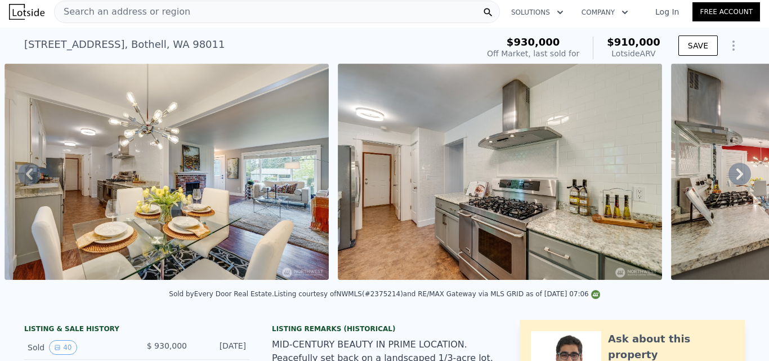
click at [736, 180] on icon at bounding box center [739, 173] width 7 height 11
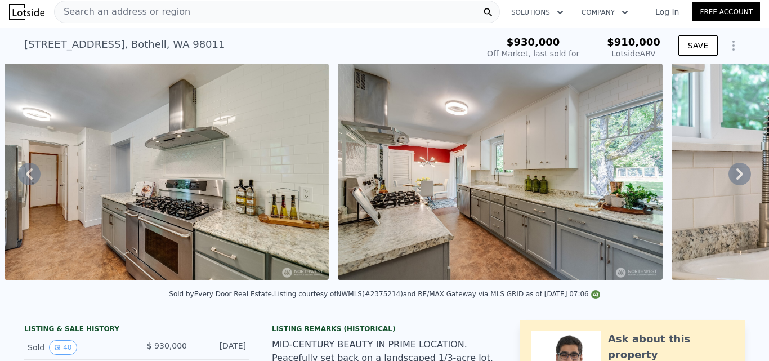
click at [736, 180] on icon at bounding box center [739, 173] width 7 height 11
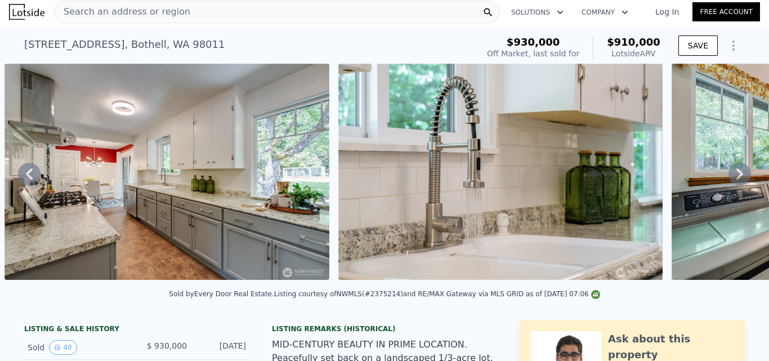
click at [736, 180] on icon at bounding box center [739, 173] width 7 height 11
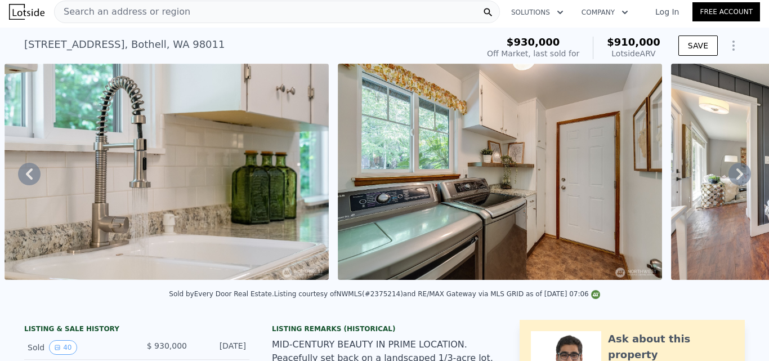
click at [736, 180] on icon at bounding box center [739, 173] width 7 height 11
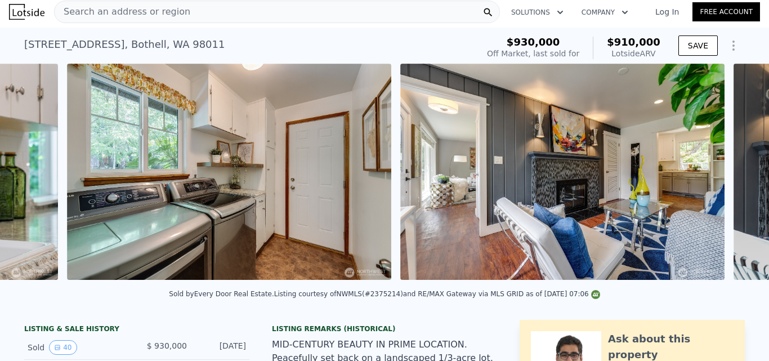
scroll to position [0, 5848]
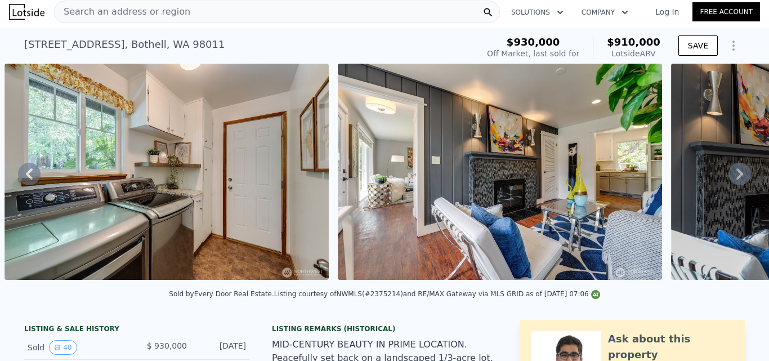
click at [736, 180] on icon at bounding box center [739, 173] width 7 height 11
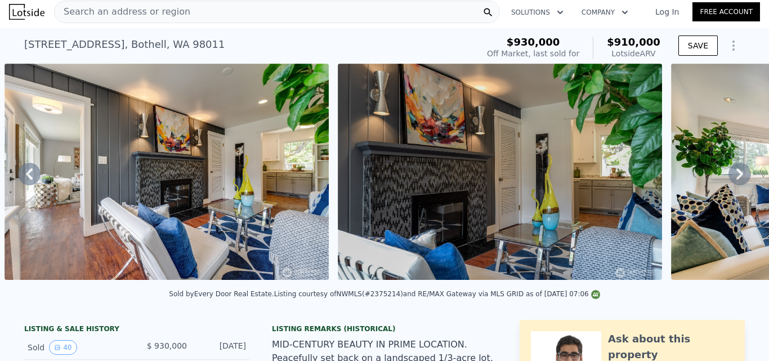
click at [736, 180] on icon at bounding box center [739, 173] width 7 height 11
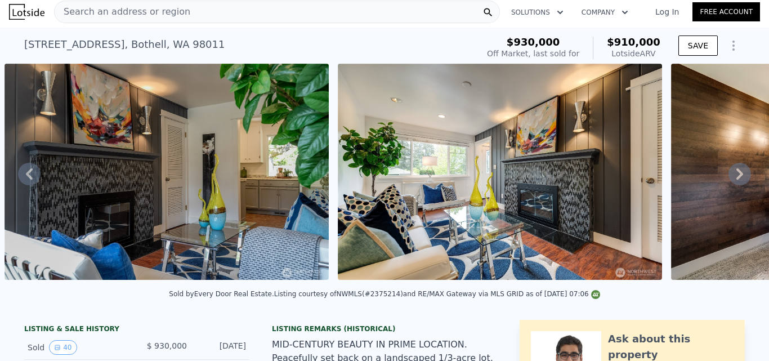
click at [736, 180] on icon at bounding box center [739, 173] width 7 height 11
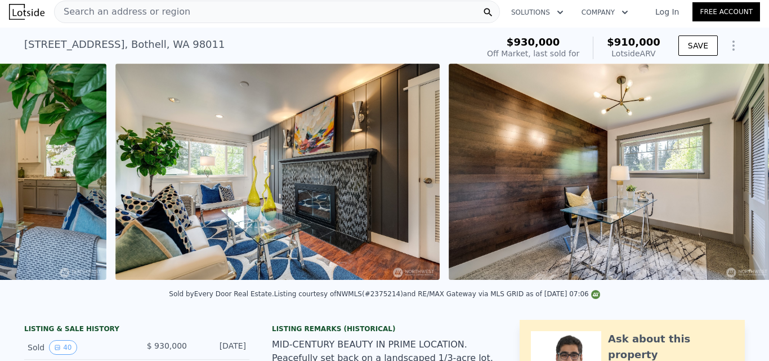
scroll to position [0, 6848]
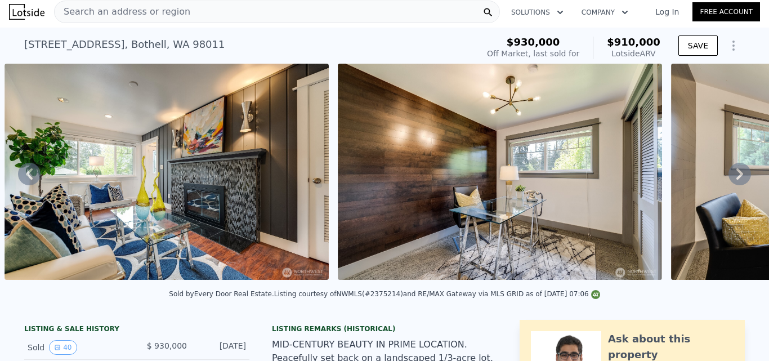
click at [736, 180] on icon at bounding box center [739, 173] width 7 height 11
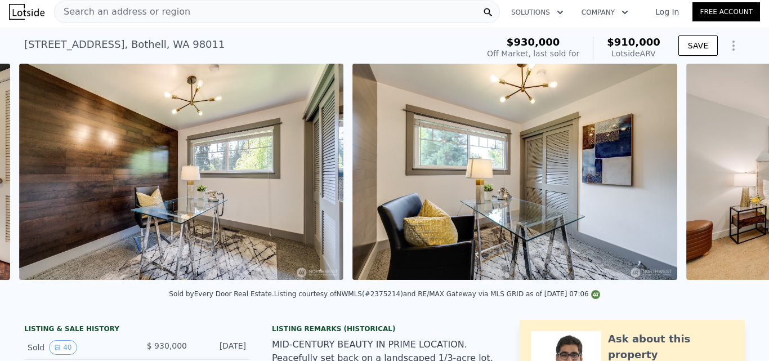
scroll to position [0, 7181]
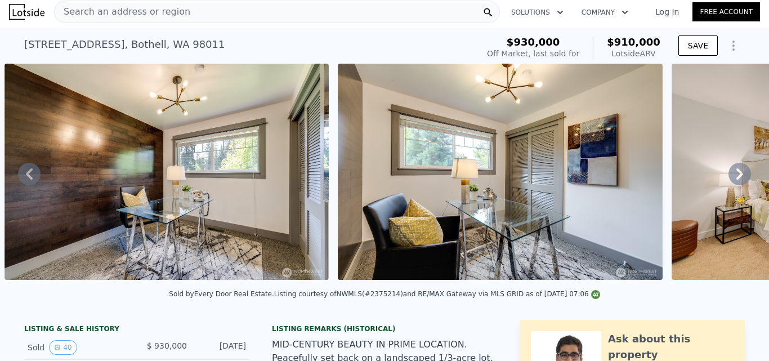
click at [736, 180] on icon at bounding box center [739, 173] width 7 height 11
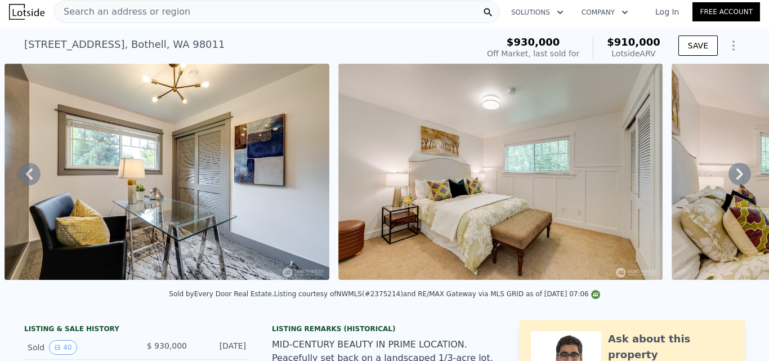
click at [736, 180] on icon at bounding box center [739, 173] width 7 height 11
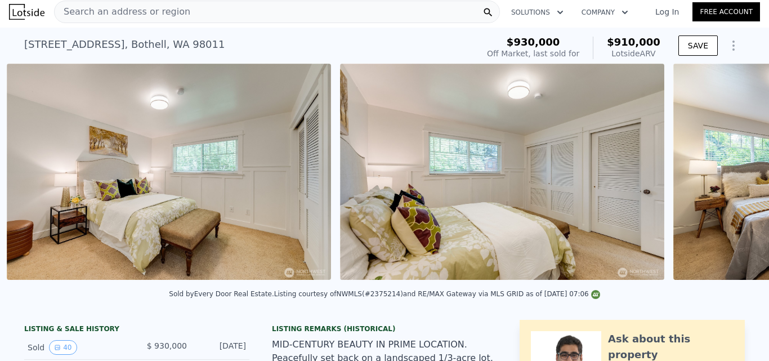
scroll to position [0, 7848]
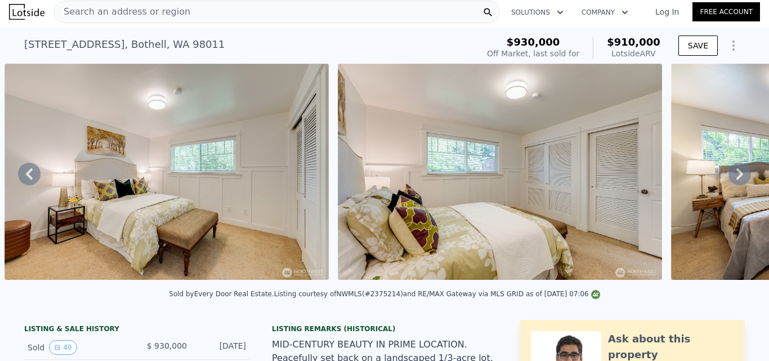
click at [736, 180] on icon at bounding box center [739, 173] width 7 height 11
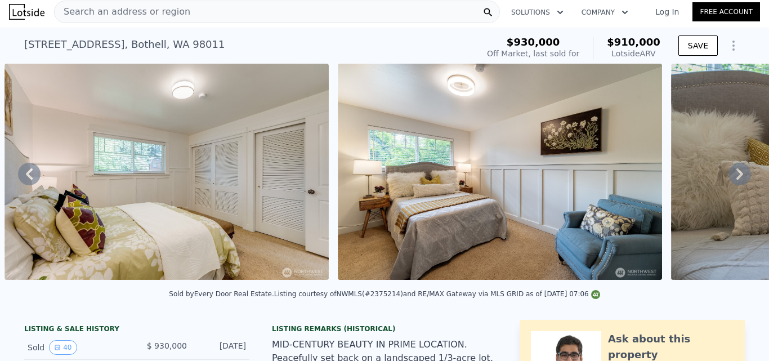
click at [736, 180] on icon at bounding box center [739, 173] width 7 height 11
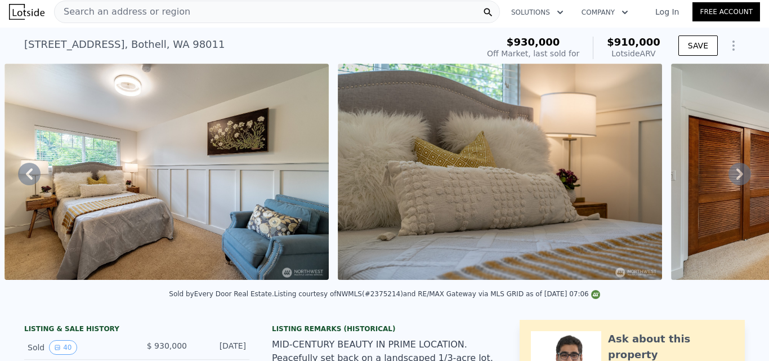
click at [736, 180] on icon at bounding box center [739, 173] width 7 height 11
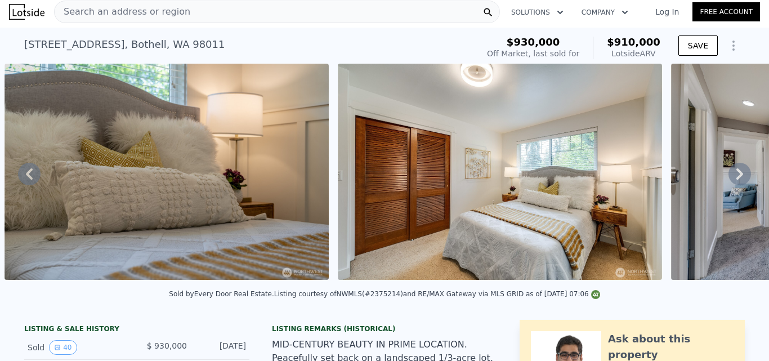
click at [736, 180] on icon at bounding box center [739, 173] width 7 height 11
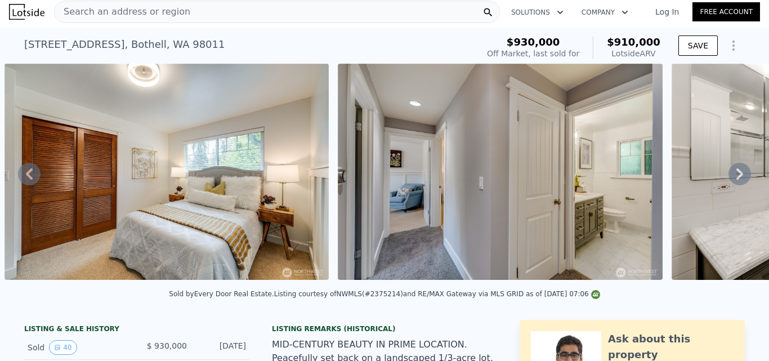
click at [736, 180] on icon at bounding box center [739, 173] width 7 height 11
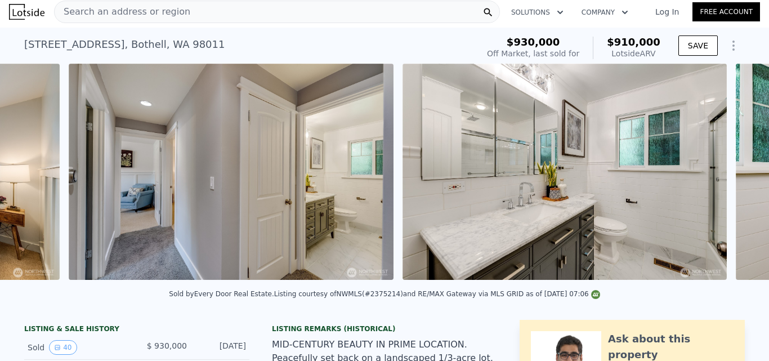
scroll to position [0, 9514]
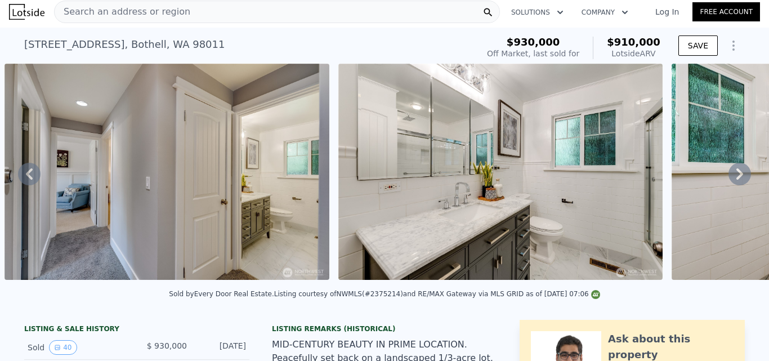
click at [736, 180] on icon at bounding box center [739, 173] width 7 height 11
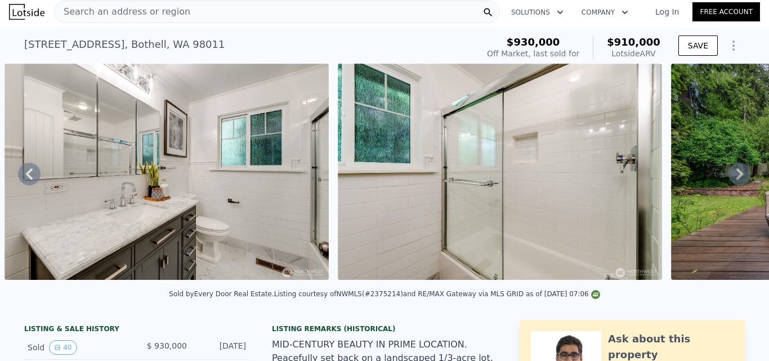
click at [736, 180] on icon at bounding box center [739, 173] width 7 height 11
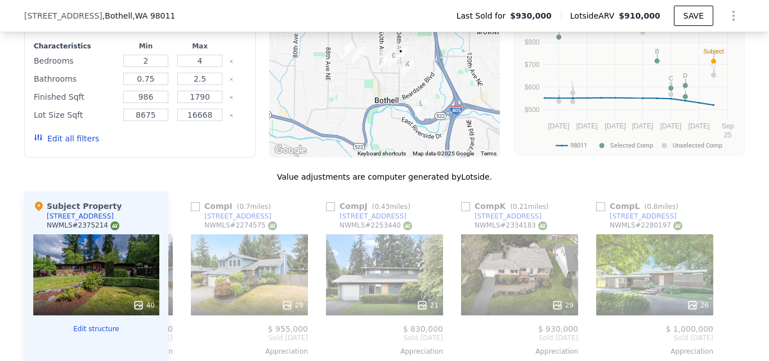
scroll to position [1340, 0]
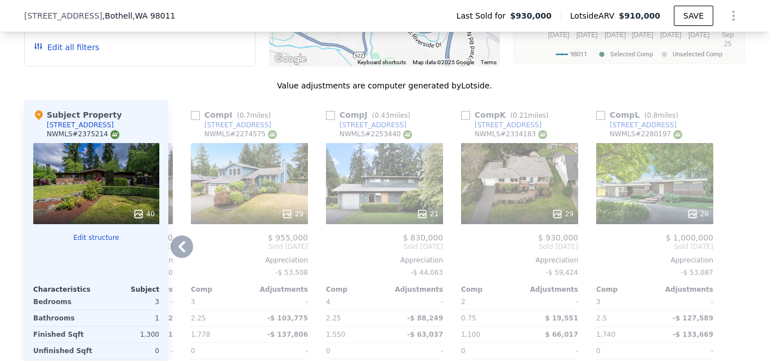
click at [647, 157] on div "26" at bounding box center [654, 183] width 117 height 81
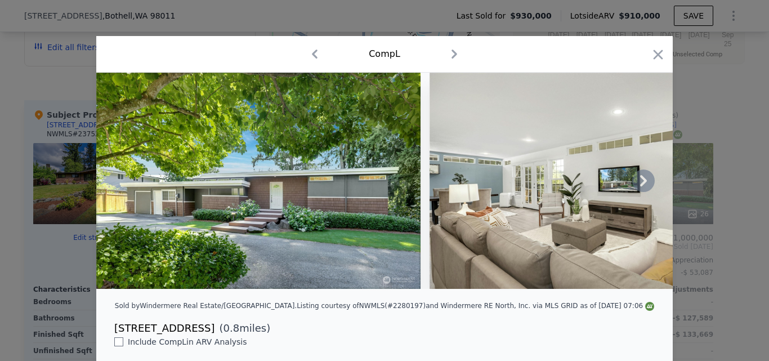
click at [637, 184] on icon at bounding box center [643, 180] width 23 height 23
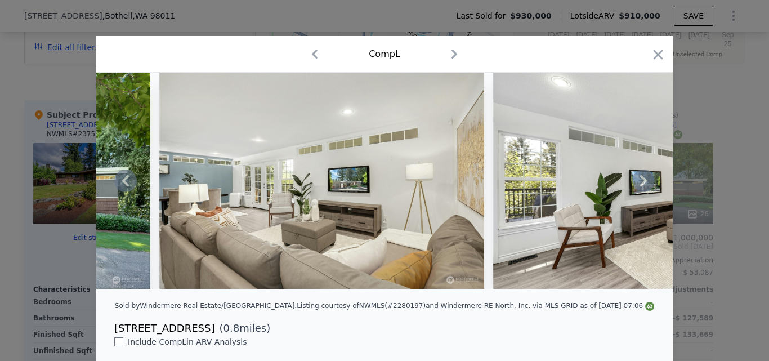
click at [637, 184] on icon at bounding box center [643, 180] width 23 height 23
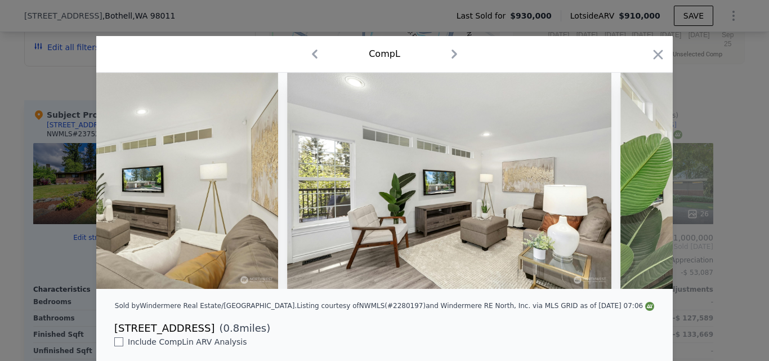
scroll to position [0, 540]
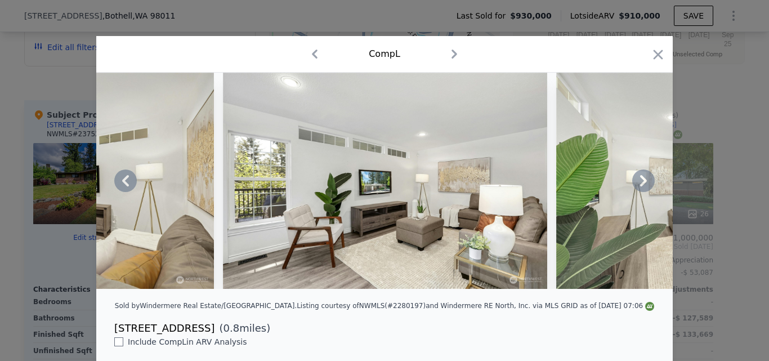
click at [637, 184] on icon at bounding box center [643, 180] width 23 height 23
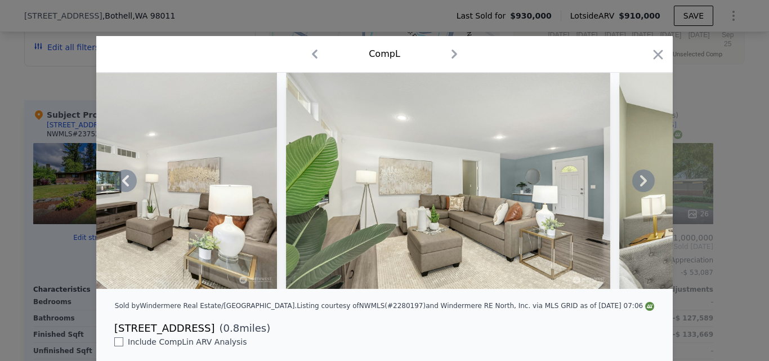
click at [637, 184] on icon at bounding box center [643, 180] width 23 height 23
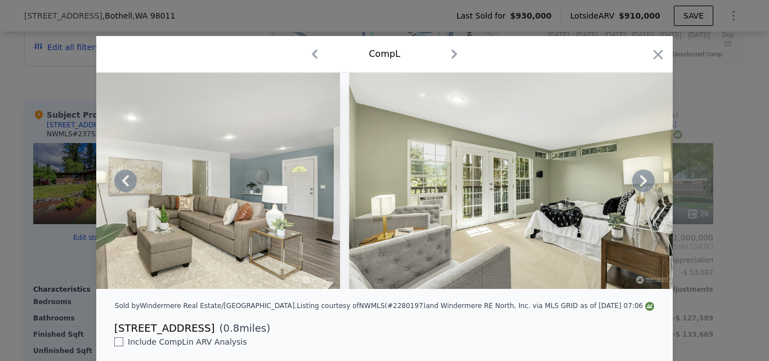
click at [637, 184] on icon at bounding box center [643, 180] width 23 height 23
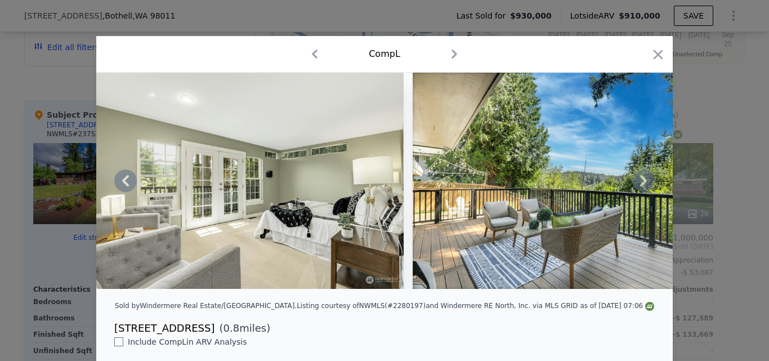
click at [637, 184] on icon at bounding box center [643, 180] width 23 height 23
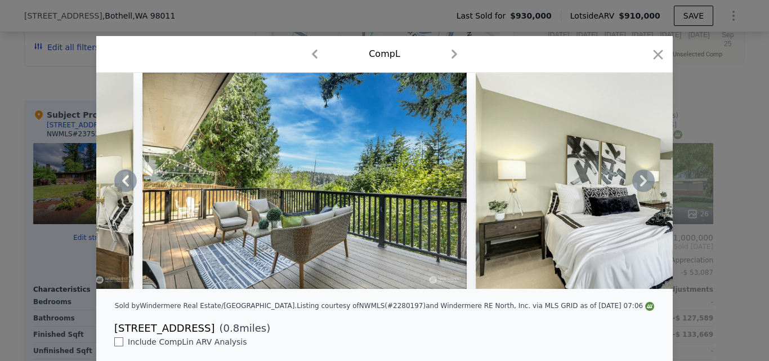
click at [637, 184] on icon at bounding box center [643, 180] width 23 height 23
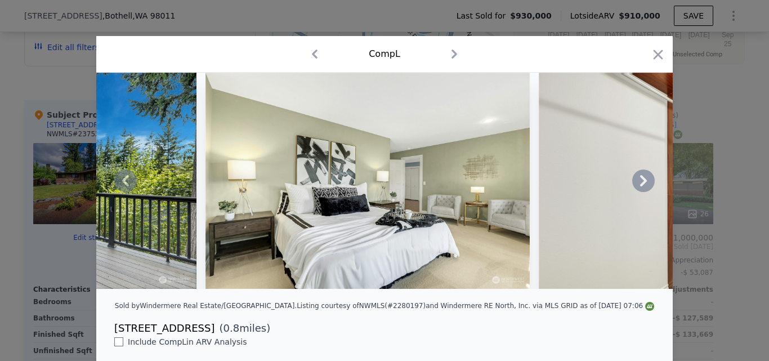
click at [637, 184] on icon at bounding box center [643, 180] width 23 height 23
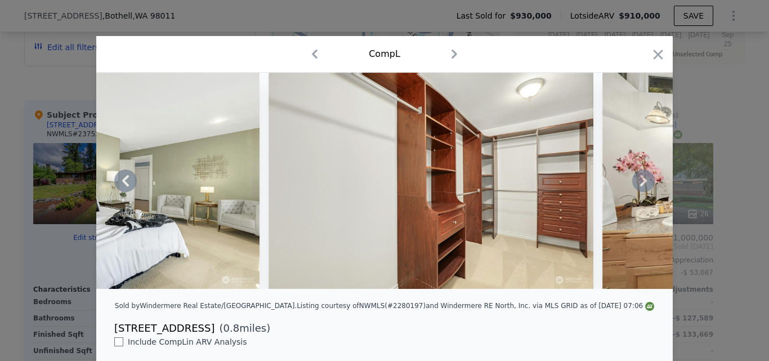
click at [637, 184] on icon at bounding box center [643, 180] width 23 height 23
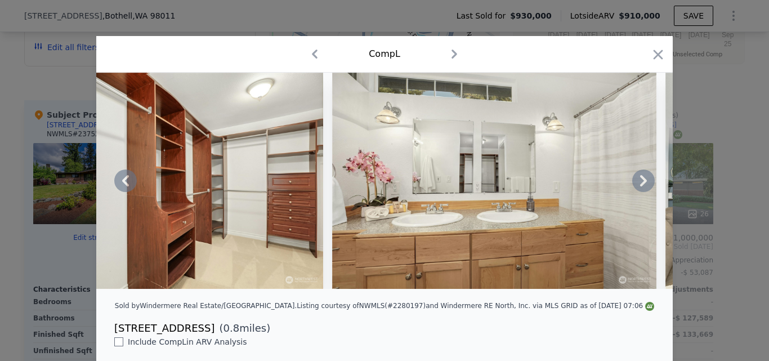
click at [637, 184] on icon at bounding box center [643, 180] width 23 height 23
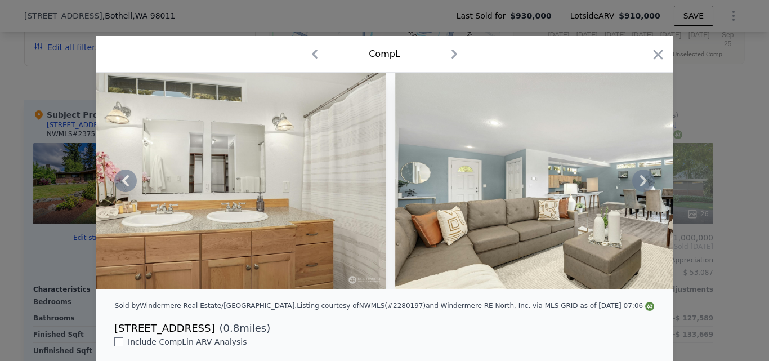
click at [637, 184] on icon at bounding box center [643, 180] width 23 height 23
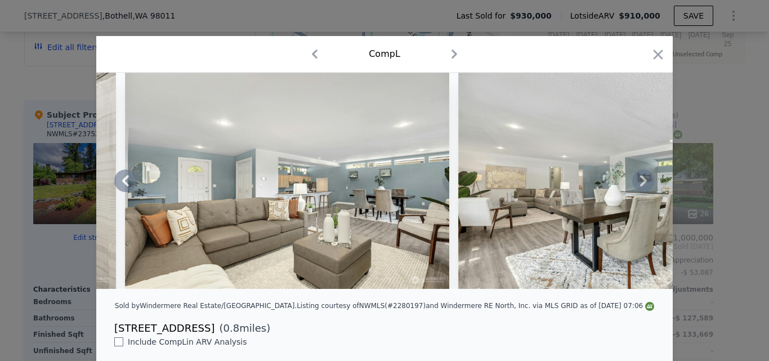
click at [637, 184] on icon at bounding box center [643, 180] width 23 height 23
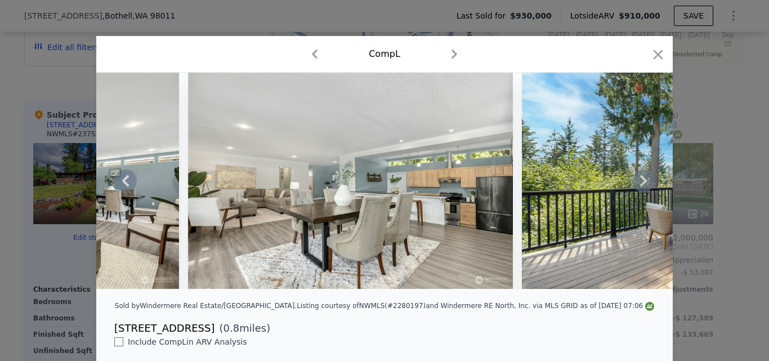
click at [637, 184] on icon at bounding box center [643, 180] width 23 height 23
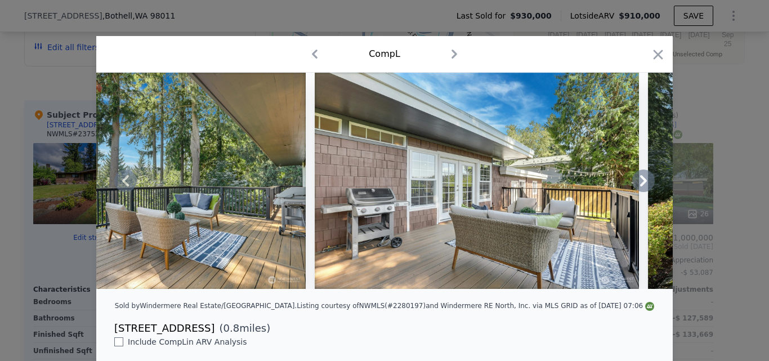
click at [637, 184] on icon at bounding box center [643, 180] width 23 height 23
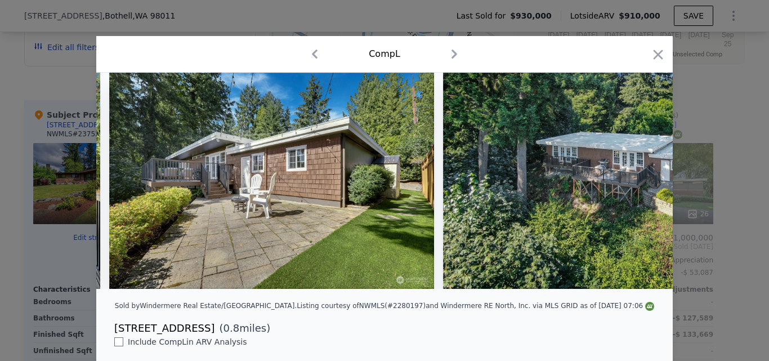
scroll to position [0, 4323]
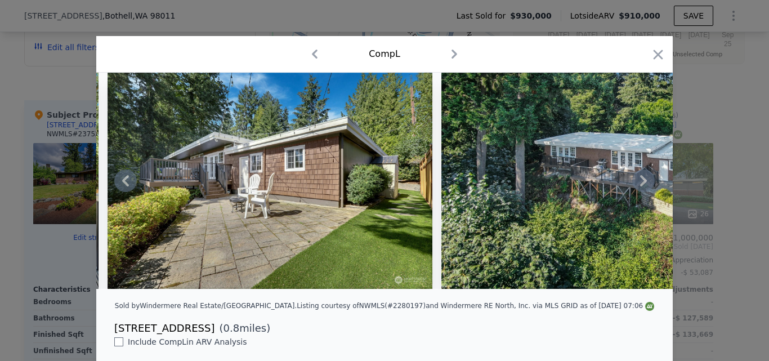
click at [637, 184] on div at bounding box center [384, 181] width 576 height 216
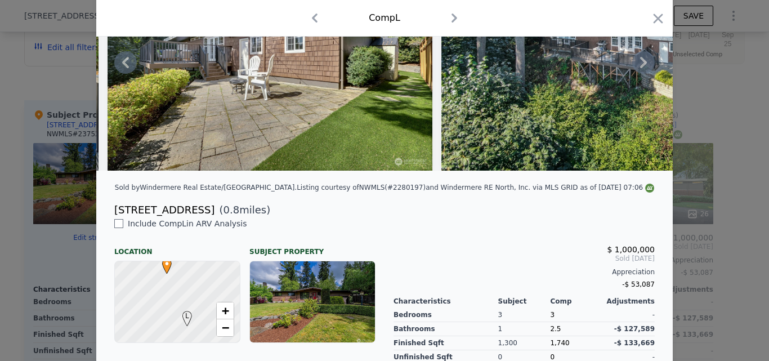
scroll to position [89, 0]
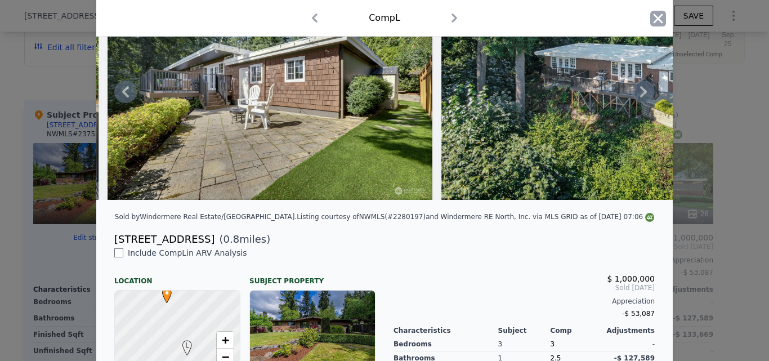
click at [653, 20] on icon "button" at bounding box center [658, 19] width 10 height 10
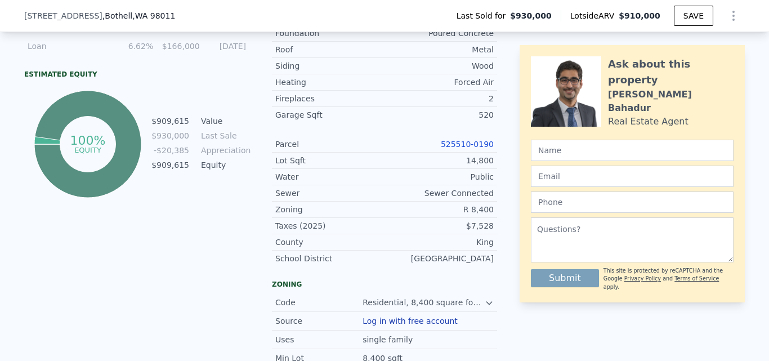
scroll to position [303, 0]
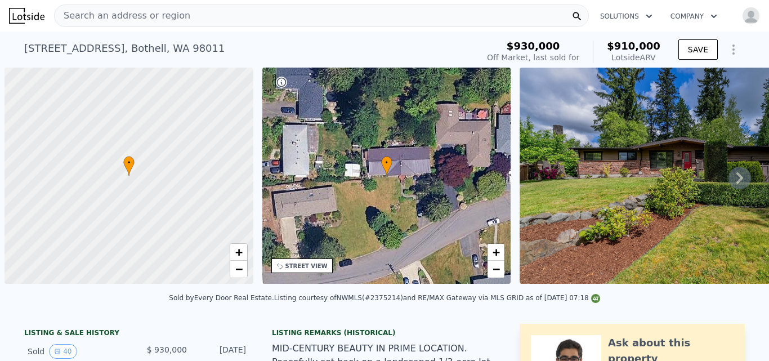
scroll to position [0, 5]
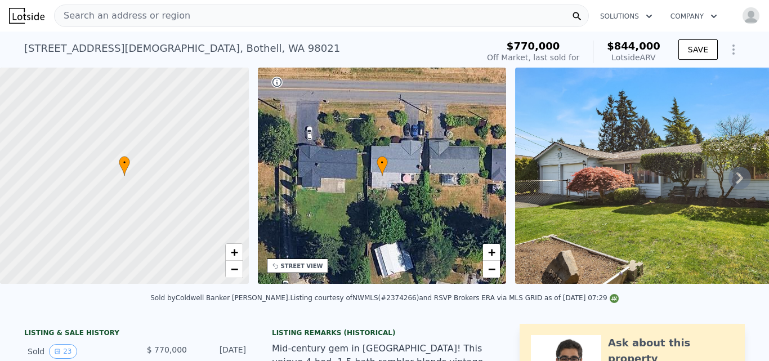
click at [731, 182] on icon at bounding box center [739, 178] width 23 height 23
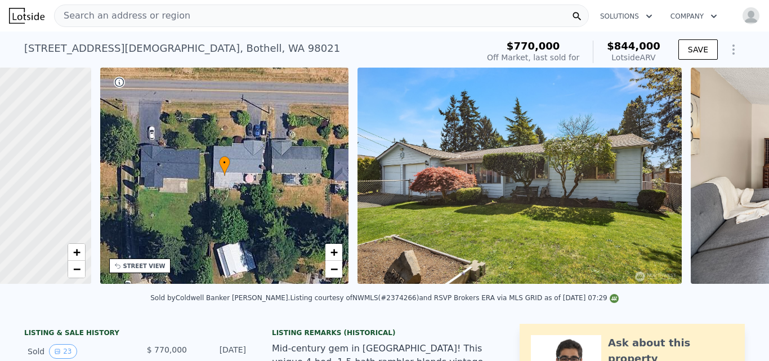
scroll to position [0, 262]
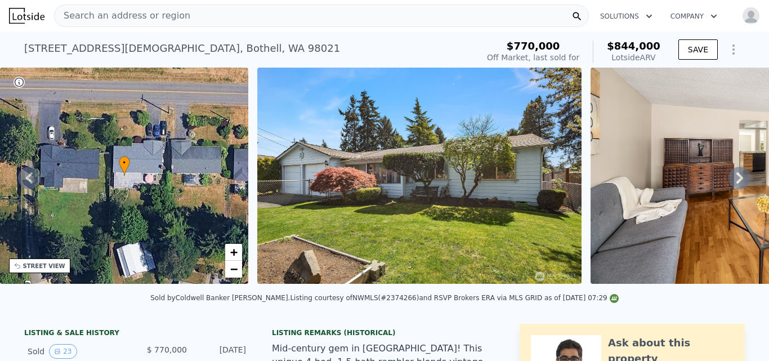
click at [731, 182] on icon at bounding box center [739, 178] width 23 height 23
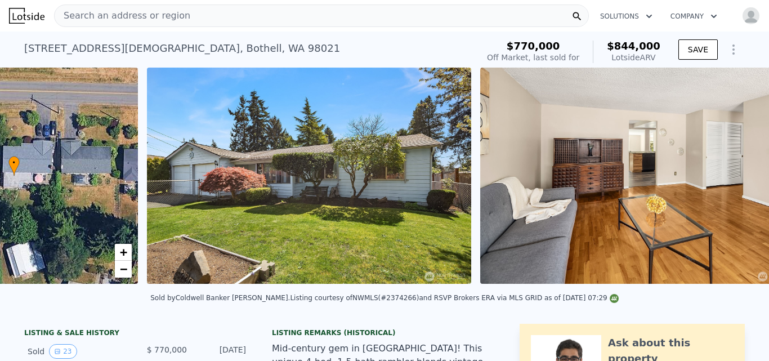
scroll to position [0, 515]
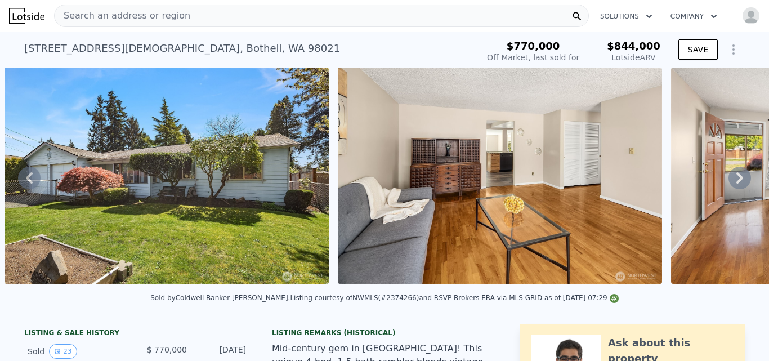
click at [731, 182] on icon at bounding box center [739, 178] width 23 height 23
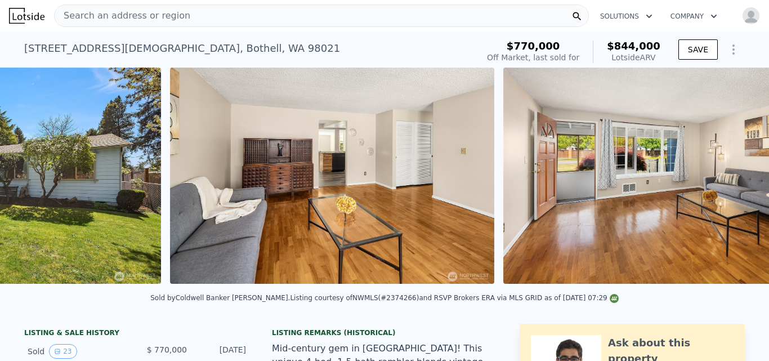
scroll to position [0, 848]
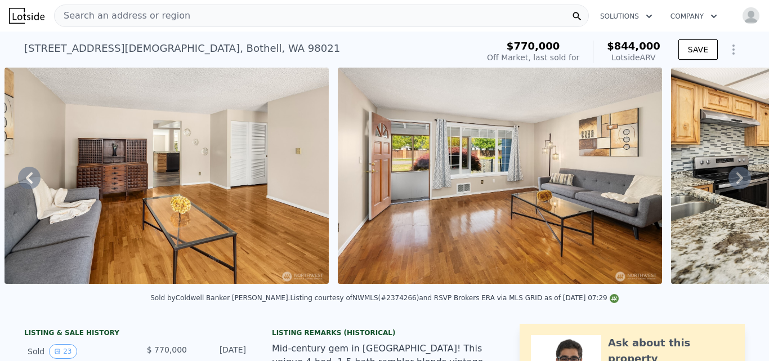
click at [731, 182] on icon at bounding box center [739, 178] width 23 height 23
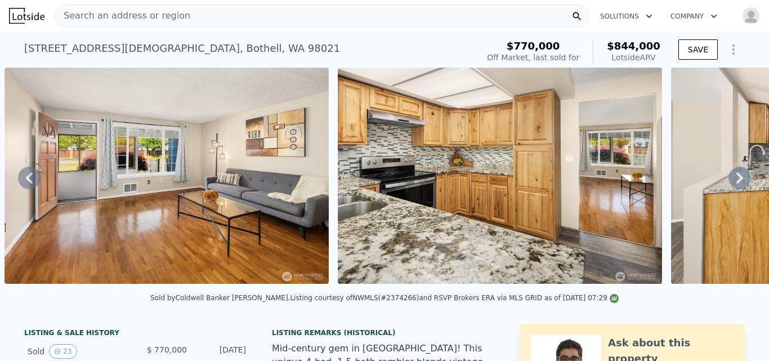
click at [731, 182] on icon at bounding box center [739, 178] width 23 height 23
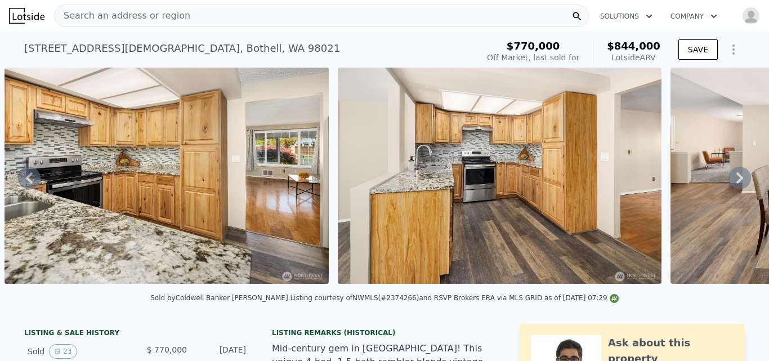
click at [731, 182] on icon at bounding box center [739, 178] width 23 height 23
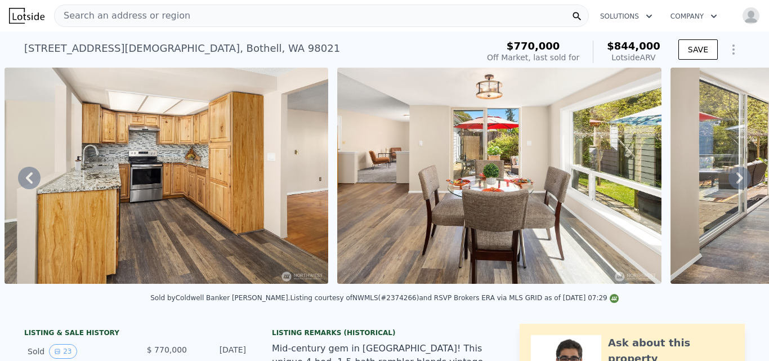
click at [731, 182] on icon at bounding box center [739, 178] width 23 height 23
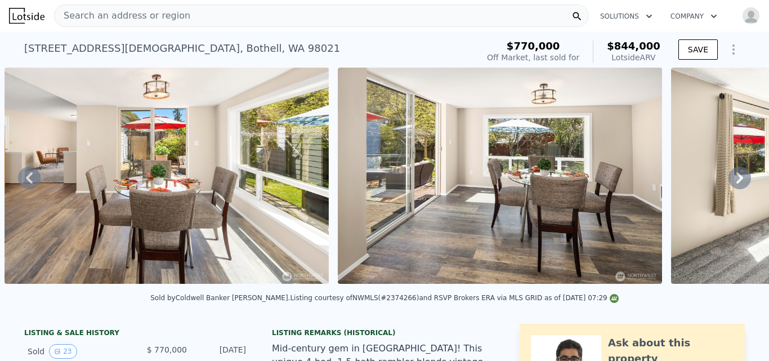
click at [731, 182] on icon at bounding box center [739, 178] width 23 height 23
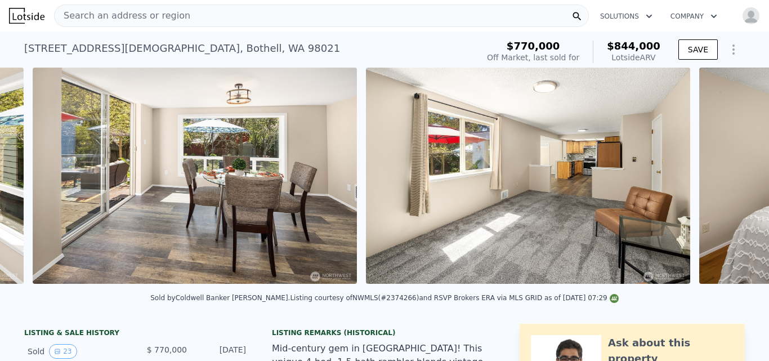
scroll to position [0, 2514]
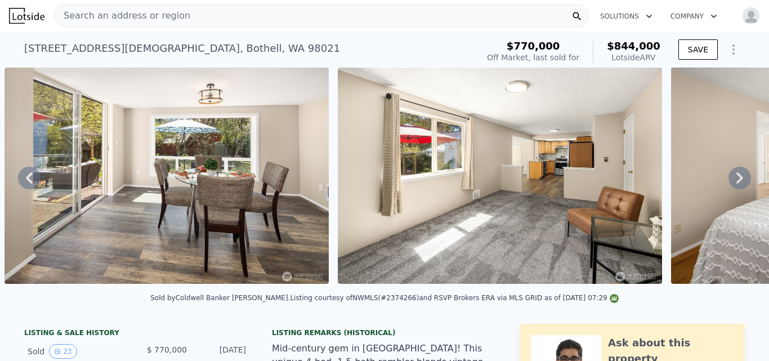
click at [731, 182] on icon at bounding box center [739, 178] width 23 height 23
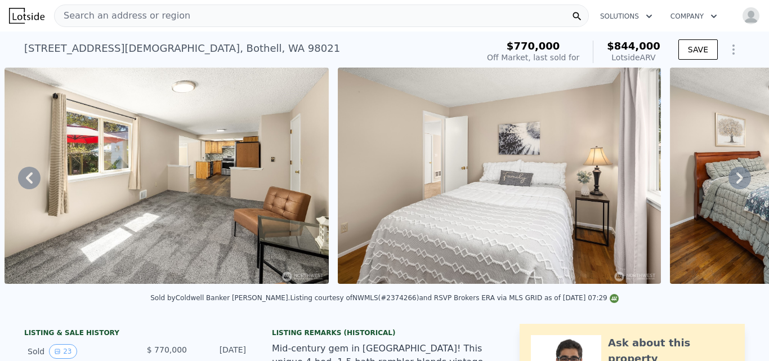
click at [731, 182] on icon at bounding box center [739, 178] width 23 height 23
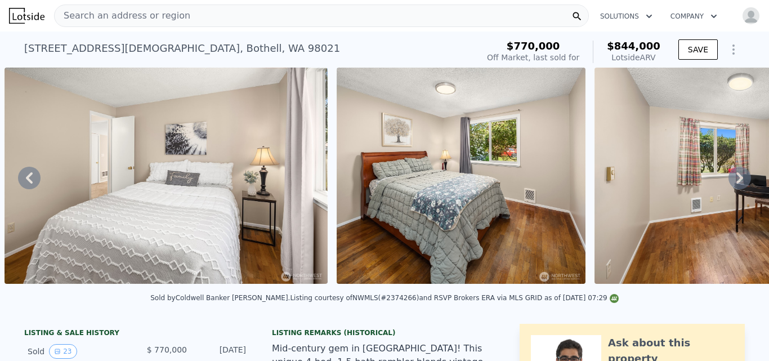
click at [731, 182] on icon at bounding box center [739, 178] width 23 height 23
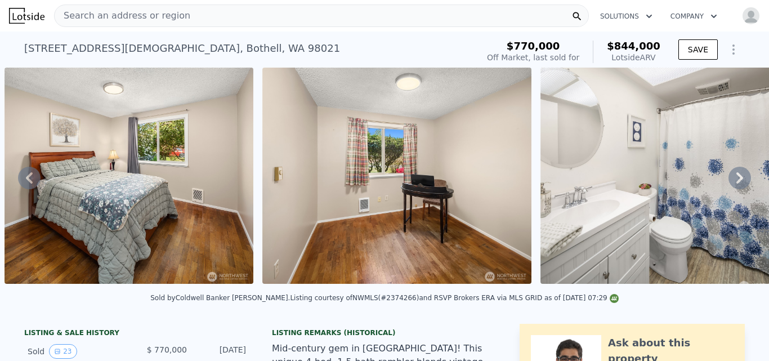
click at [731, 182] on icon at bounding box center [739, 178] width 23 height 23
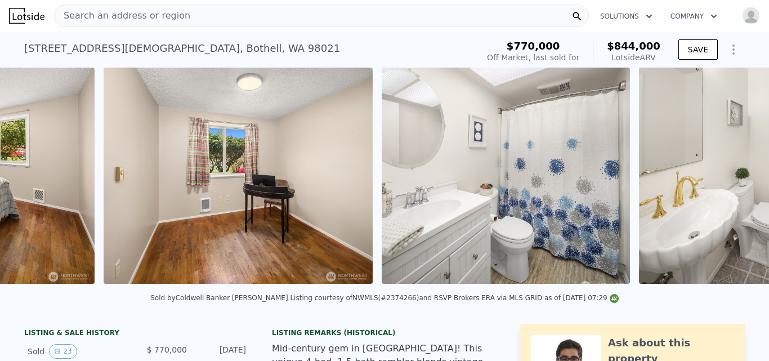
scroll to position [0, 3770]
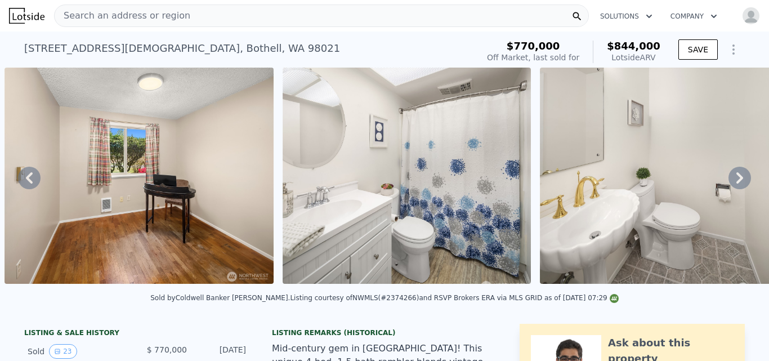
click at [731, 182] on icon at bounding box center [739, 178] width 23 height 23
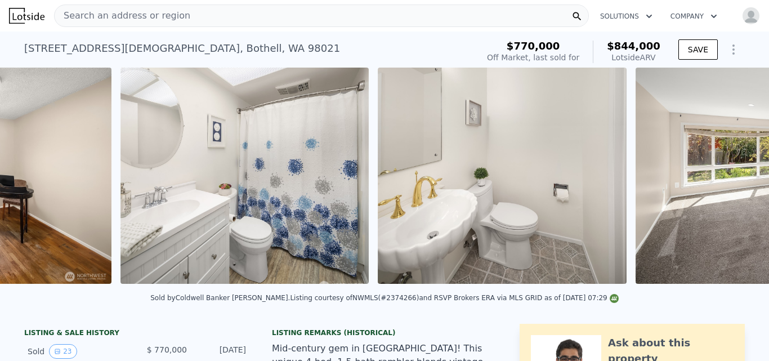
scroll to position [0, 4048]
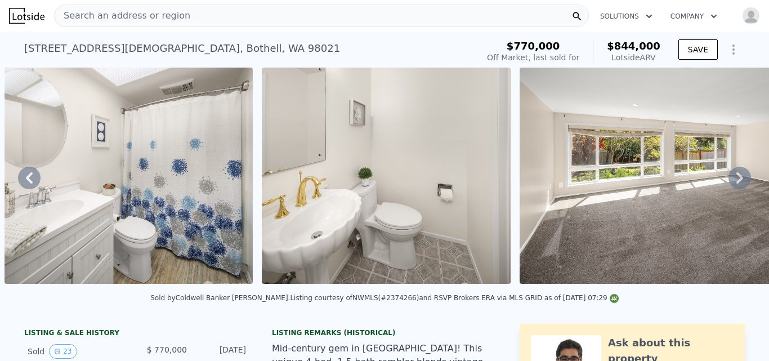
click at [731, 182] on icon at bounding box center [739, 178] width 23 height 23
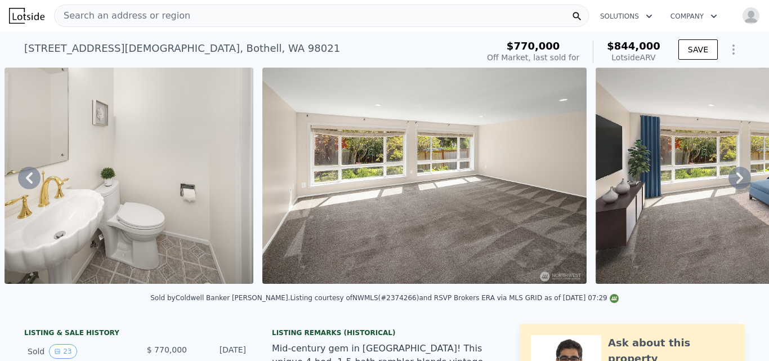
click at [731, 182] on icon at bounding box center [739, 178] width 23 height 23
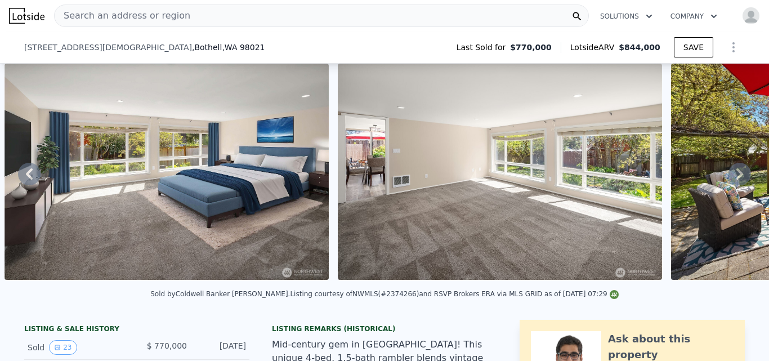
scroll to position [205, 0]
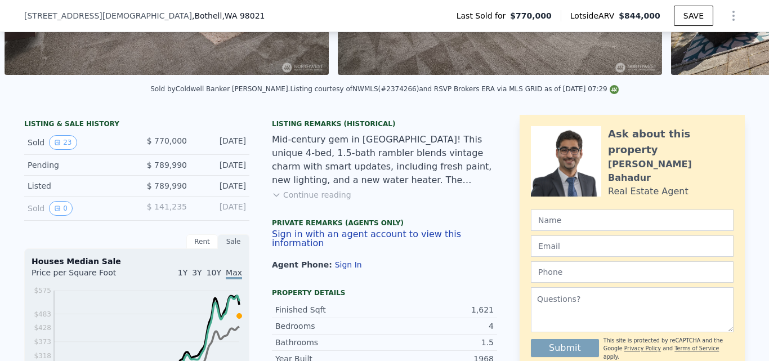
click at [295, 200] on button "Continue reading" at bounding box center [311, 194] width 79 height 11
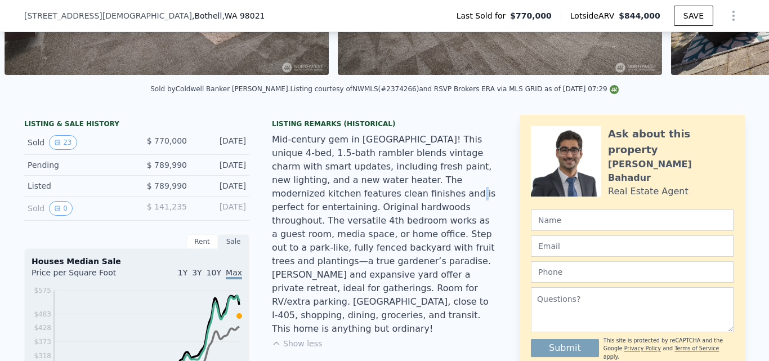
click at [295, 204] on div "Mid-century gem in desirable Canyon Park! This unique 4-bed, 1.5-bath rambler b…" at bounding box center [384, 234] width 225 height 203
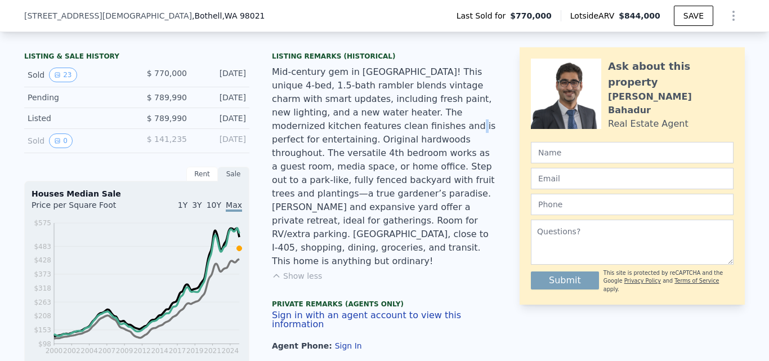
scroll to position [0, 0]
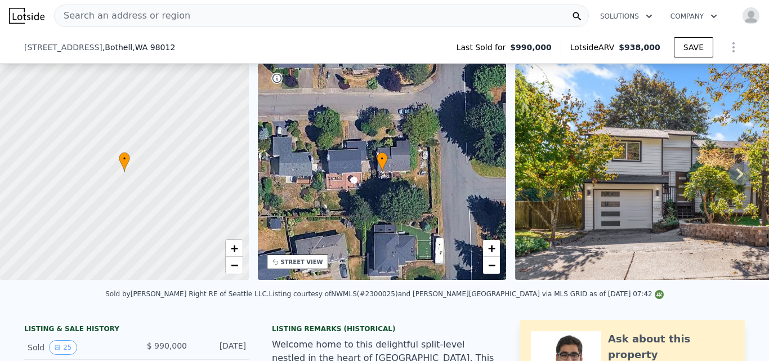
scroll to position [196, 0]
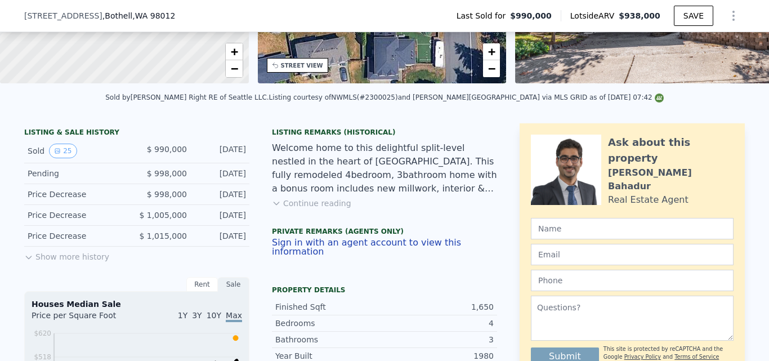
click at [302, 209] on button "Continue reading" at bounding box center [311, 203] width 79 height 11
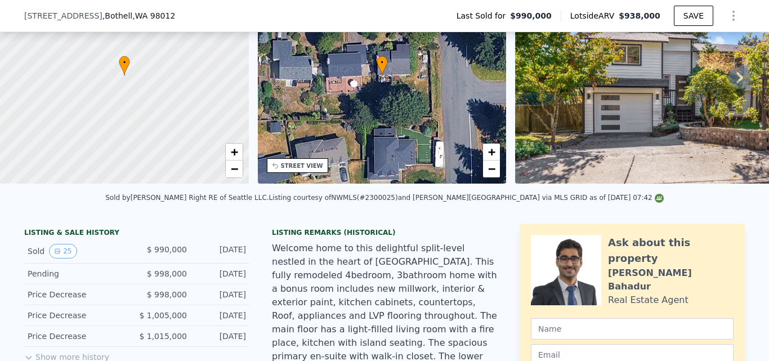
scroll to position [90, 0]
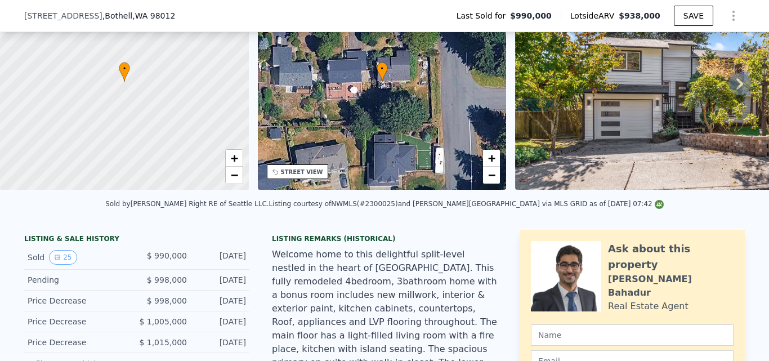
click at [647, 96] on img at bounding box center [677, 82] width 324 height 216
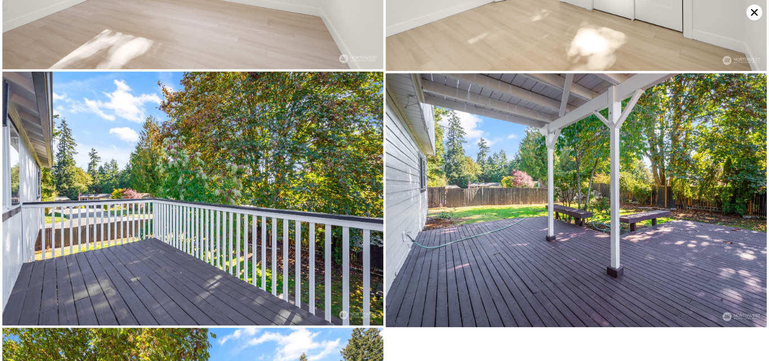
scroll to position [2787, 0]
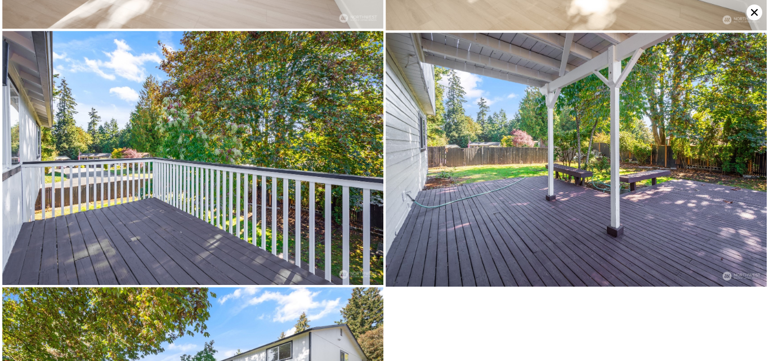
click at [753, 16] on icon at bounding box center [754, 13] width 16 height 16
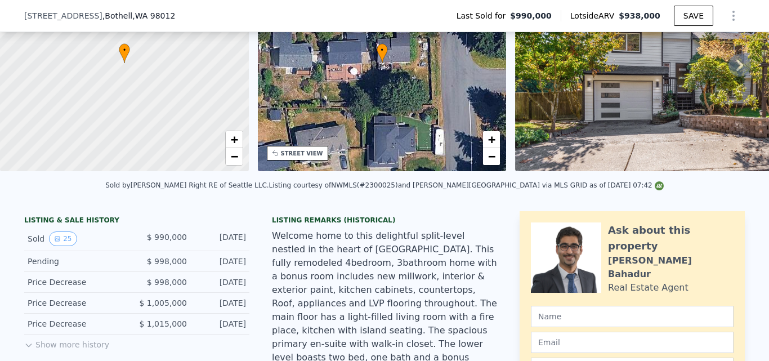
scroll to position [247, 0]
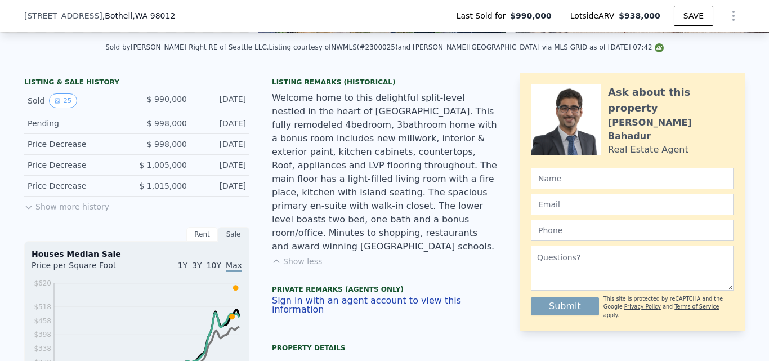
click at [24, 212] on icon at bounding box center [28, 207] width 9 height 9
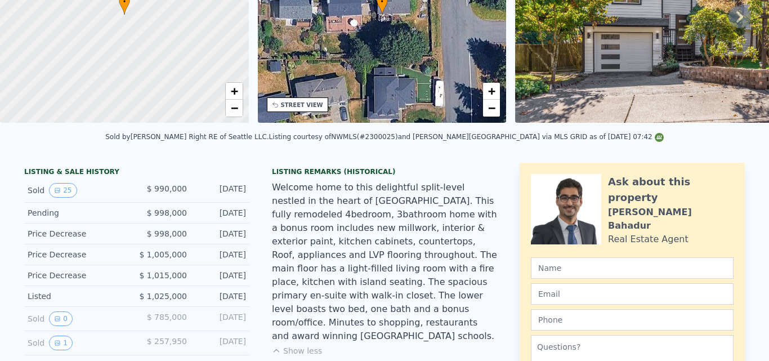
scroll to position [0, 0]
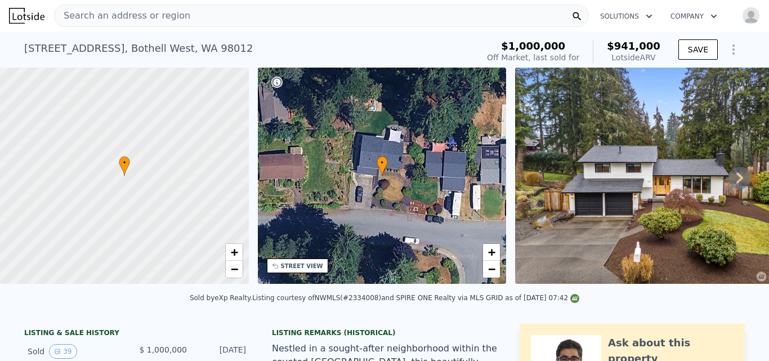
click at [736, 183] on icon at bounding box center [739, 177] width 7 height 11
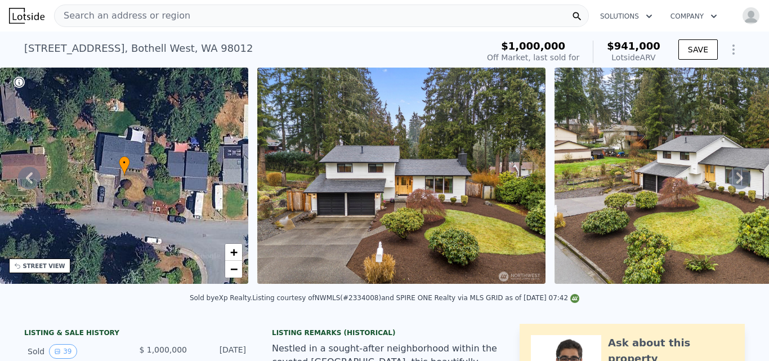
click at [736, 183] on icon at bounding box center [739, 177] width 7 height 11
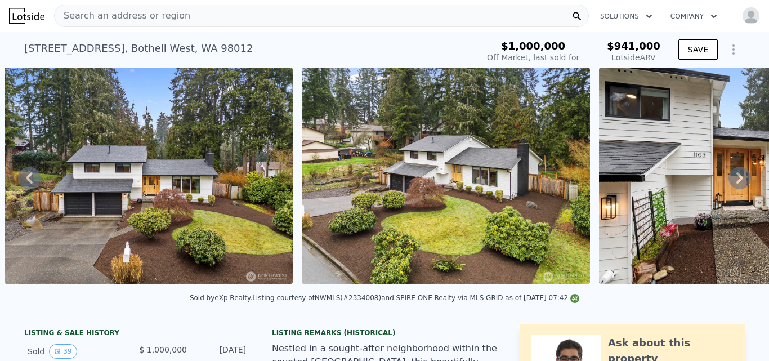
click at [736, 183] on icon at bounding box center [739, 177] width 7 height 11
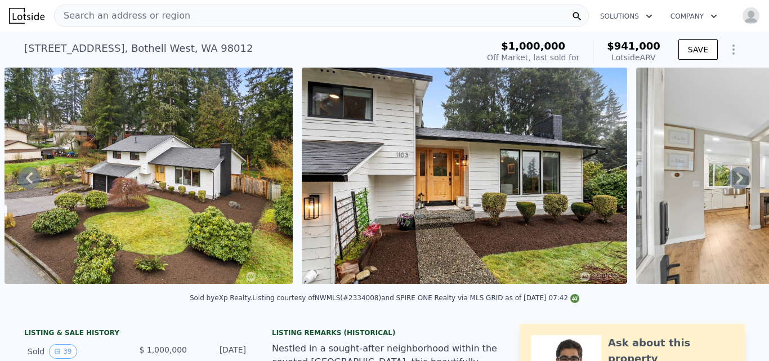
click at [736, 183] on icon at bounding box center [739, 177] width 7 height 11
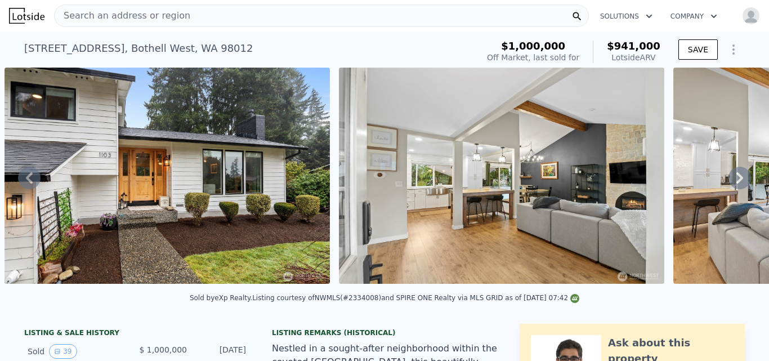
click at [736, 183] on icon at bounding box center [739, 177] width 7 height 11
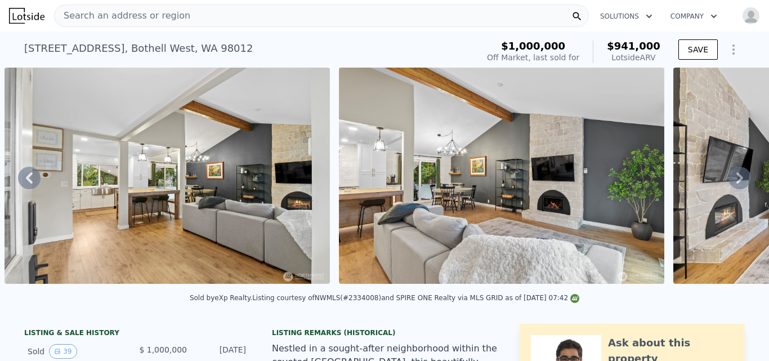
click at [736, 183] on icon at bounding box center [739, 177] width 7 height 11
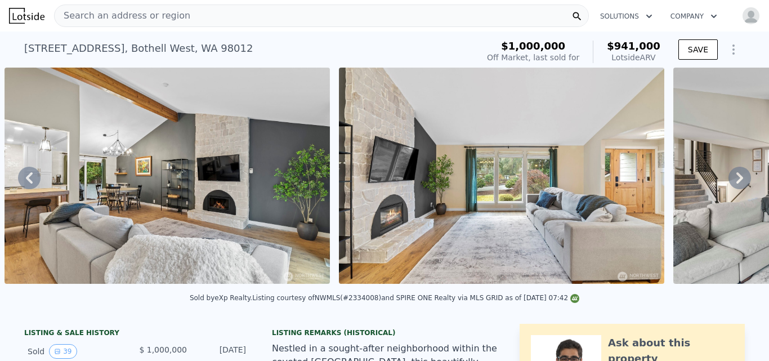
click at [736, 183] on icon at bounding box center [739, 177] width 7 height 11
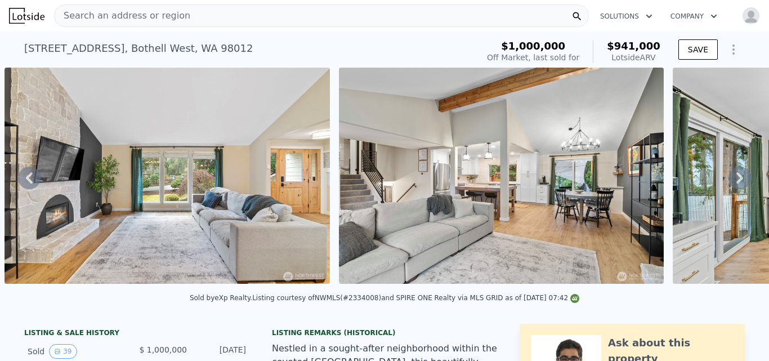
click at [736, 183] on icon at bounding box center [739, 177] width 7 height 11
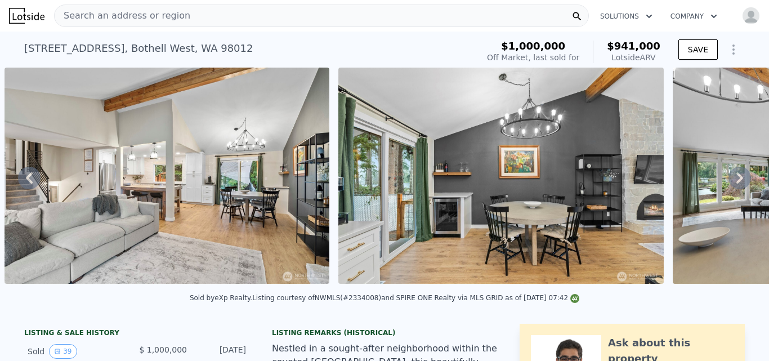
click at [736, 183] on icon at bounding box center [739, 177] width 7 height 11
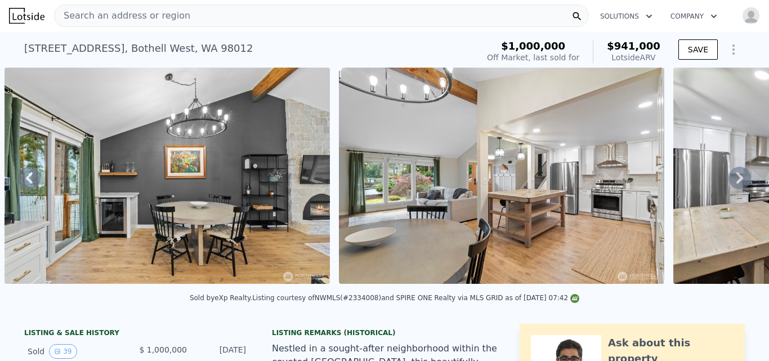
click at [736, 183] on icon at bounding box center [739, 177] width 7 height 11
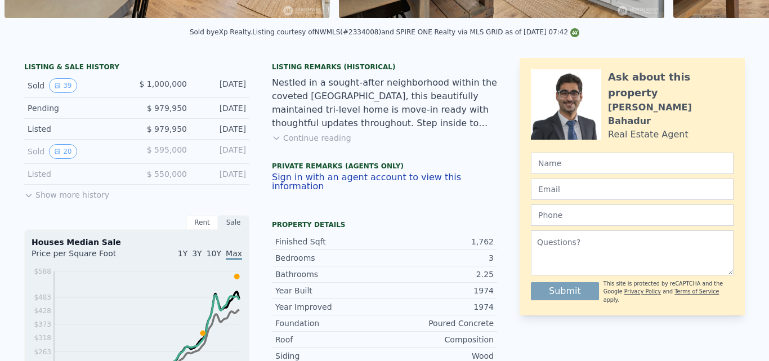
scroll to position [0, 0]
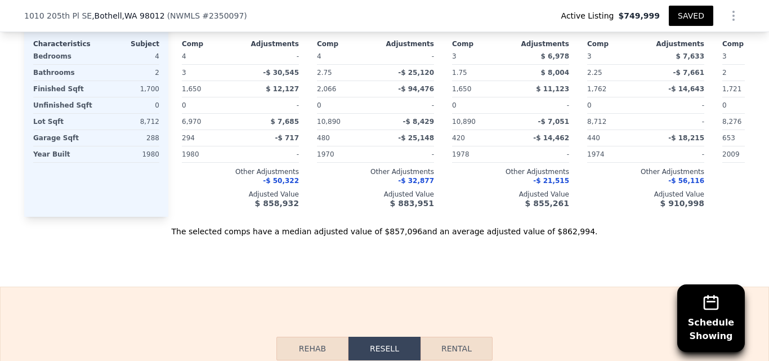
scroll to position [1701, 0]
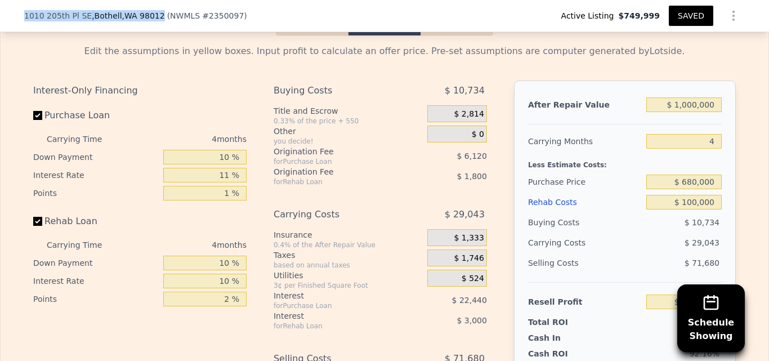
drag, startPoint x: 20, startPoint y: 15, endPoint x: 145, endPoint y: 15, distance: 124.4
click at [145, 15] on div "1010 205th Pl SE , Bothell , WA 98012" at bounding box center [94, 15] width 141 height 11
copy div "1010 205th Pl SE , Bothell , WA 98012"
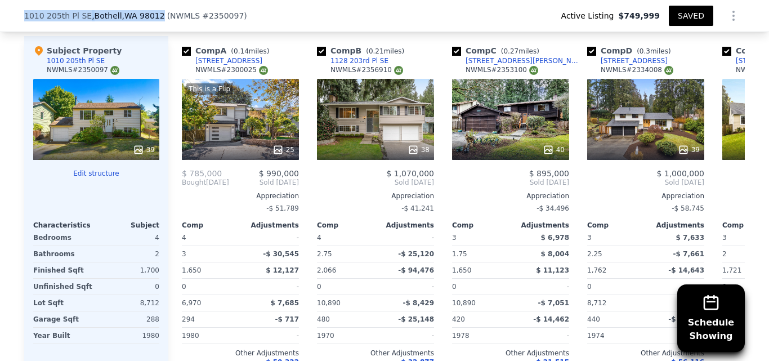
scroll to position [1170, 0]
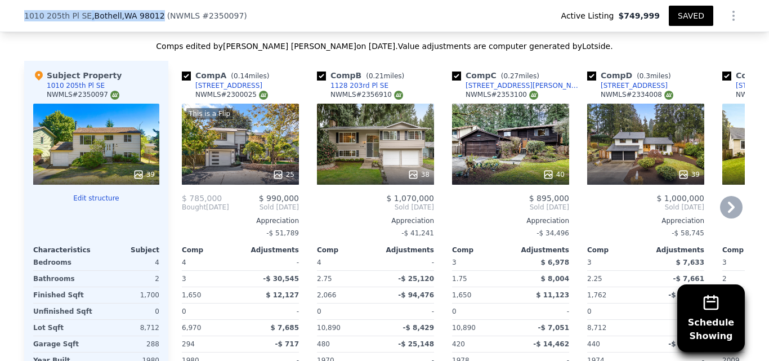
click at [617, 90] on div "1103 202nd St SE" at bounding box center [634, 85] width 67 height 9
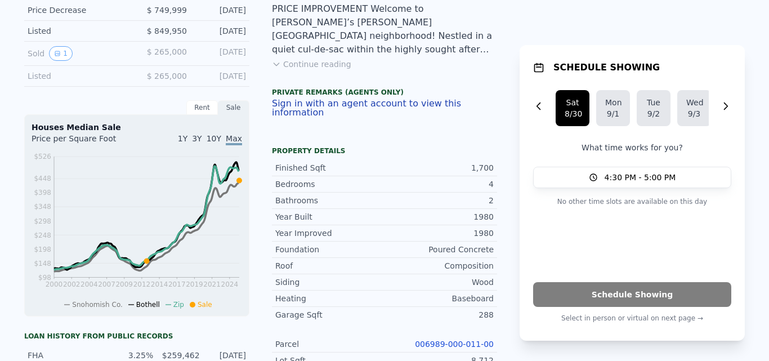
scroll to position [0, 0]
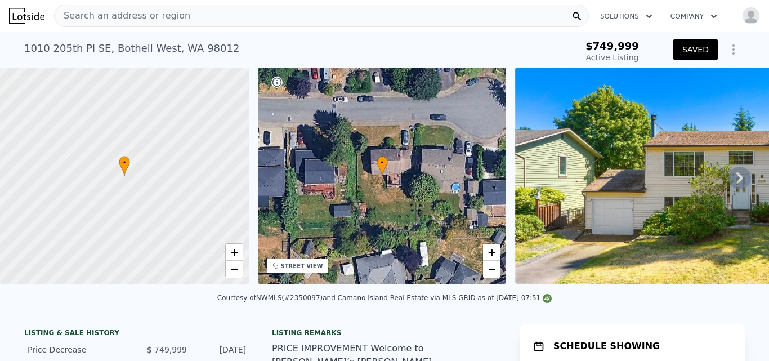
click at [181, 10] on div "Search an address or region" at bounding box center [321, 16] width 535 height 23
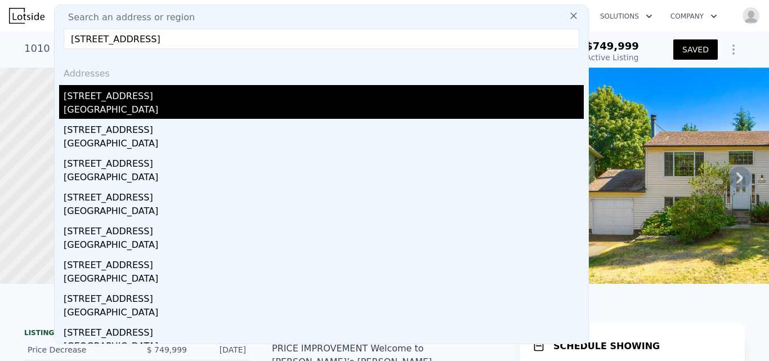
type input "12244 NE 136th Place Kirkland, WA 98034"
click at [123, 102] on div "12244 NE 136th Pl" at bounding box center [324, 94] width 520 height 18
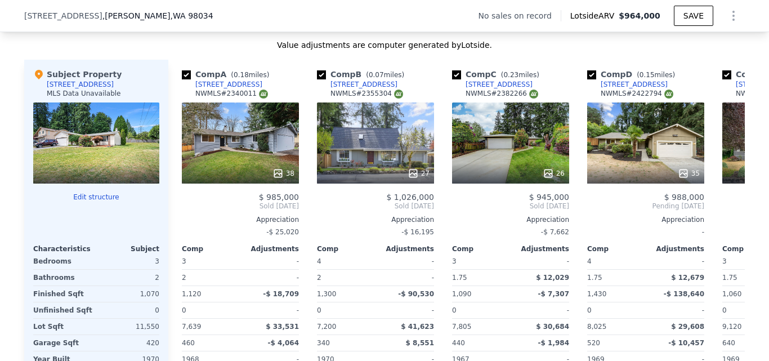
scroll to position [1245, 0]
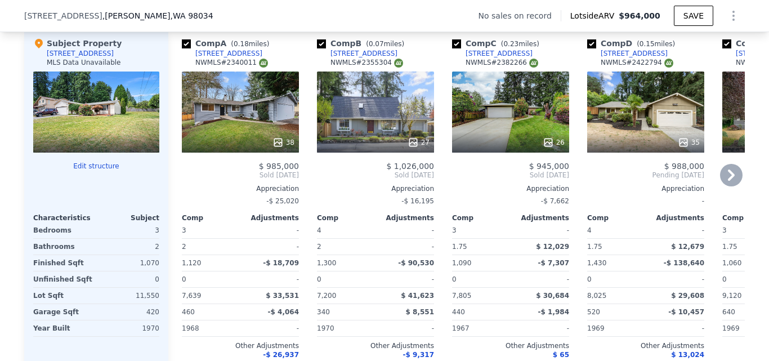
click at [253, 120] on div "38" at bounding box center [240, 111] width 117 height 81
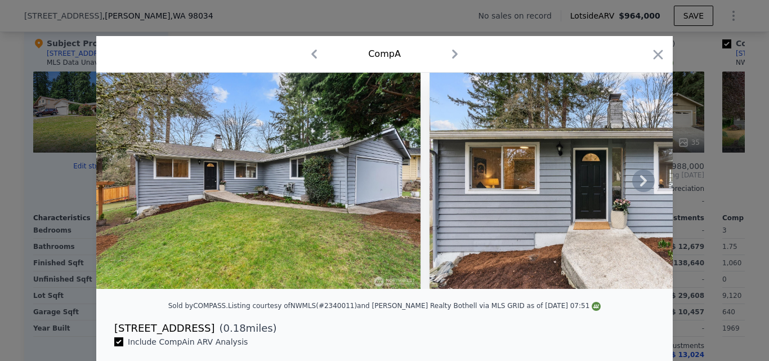
click at [642, 187] on icon at bounding box center [643, 180] width 23 height 23
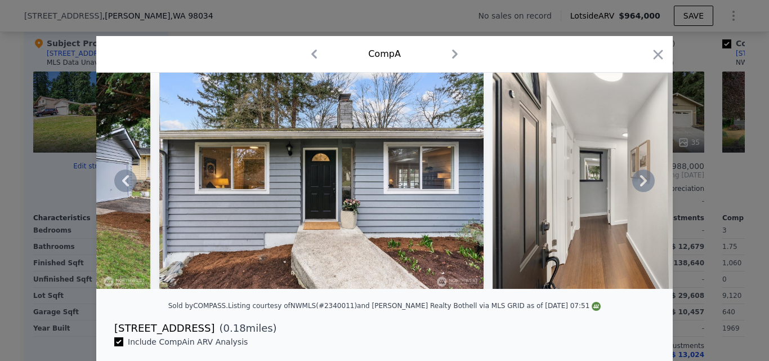
click at [642, 187] on icon at bounding box center [643, 180] width 23 height 23
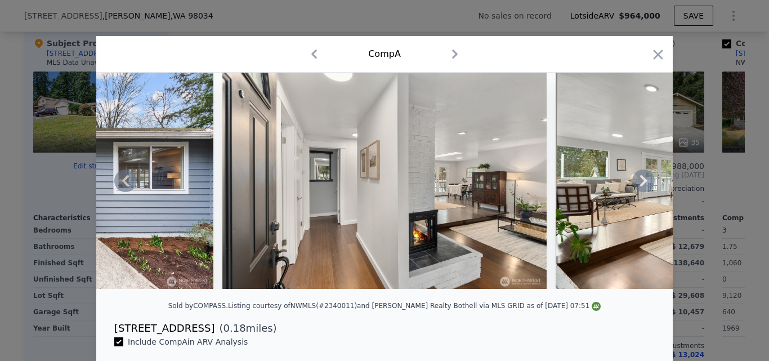
click at [642, 187] on icon at bounding box center [643, 180] width 23 height 23
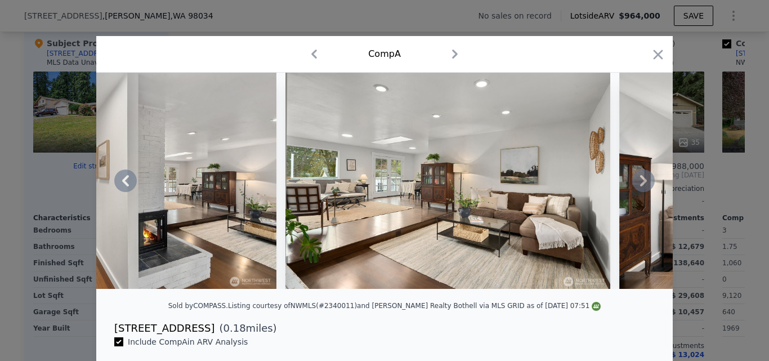
click at [642, 187] on icon at bounding box center [643, 180] width 23 height 23
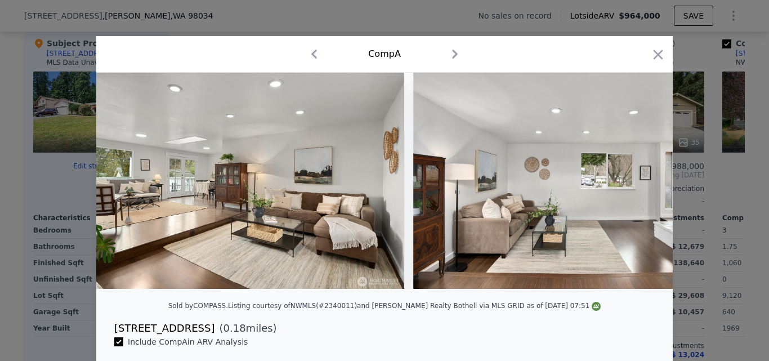
scroll to position [0, 1081]
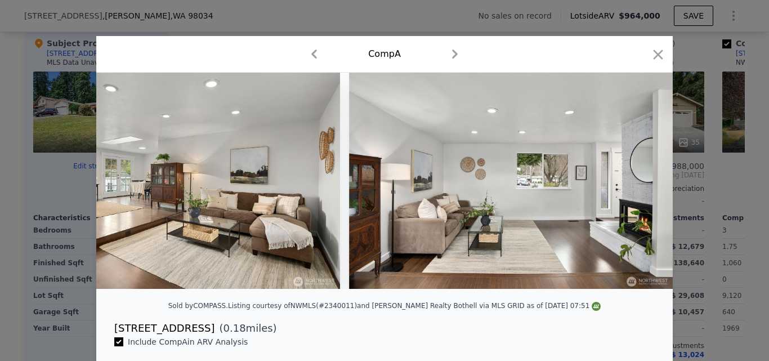
click at [642, 187] on div at bounding box center [384, 181] width 576 height 216
click at [642, 187] on icon at bounding box center [643, 180] width 23 height 23
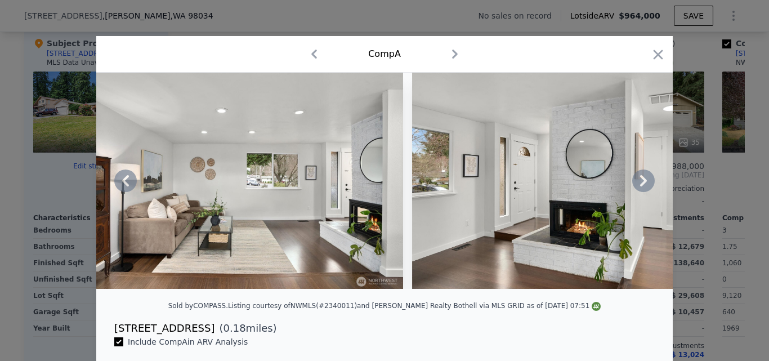
click at [642, 187] on icon at bounding box center [643, 180] width 23 height 23
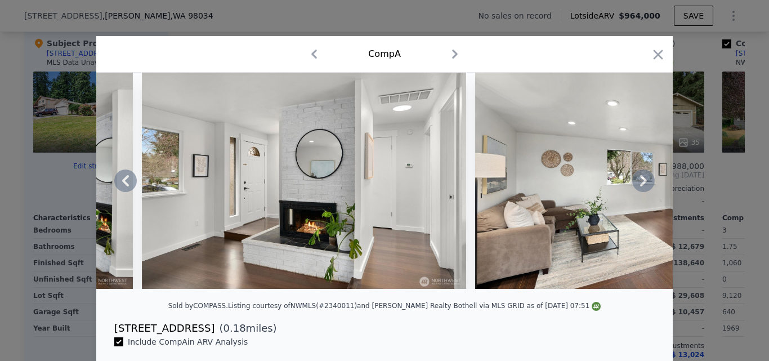
click at [642, 187] on icon at bounding box center [643, 180] width 23 height 23
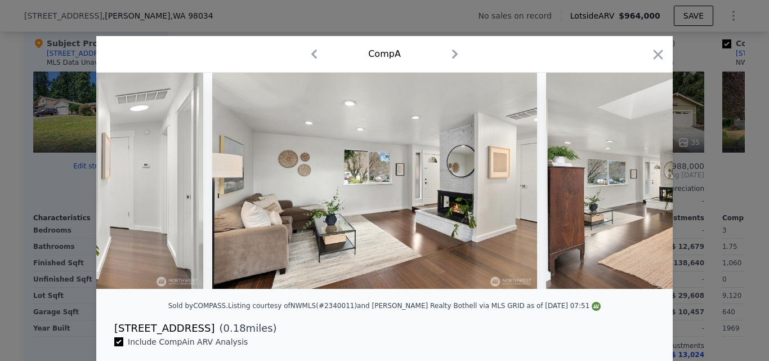
scroll to position [0, 1891]
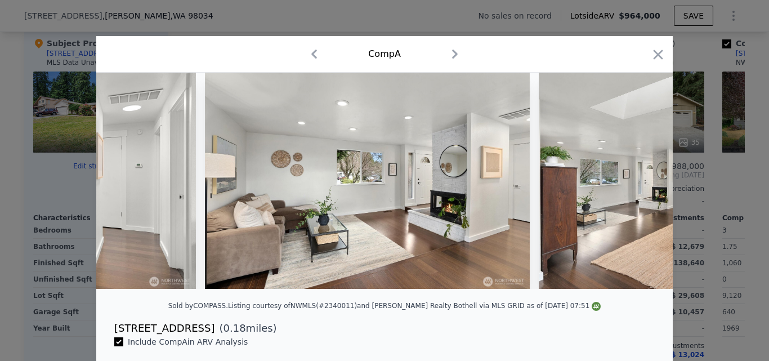
click at [642, 187] on div at bounding box center [384, 181] width 576 height 216
click at [642, 187] on icon at bounding box center [643, 180] width 23 height 23
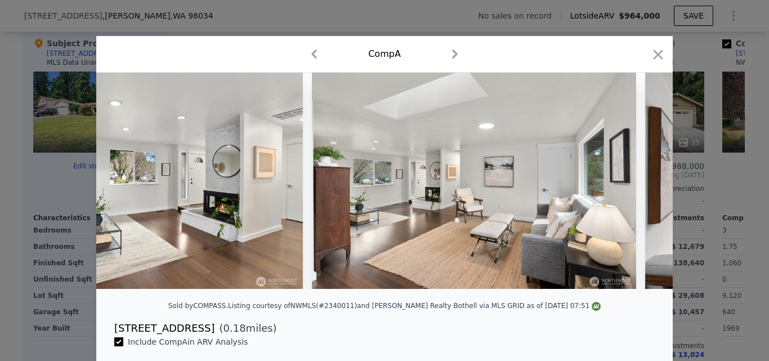
scroll to position [0, 2161]
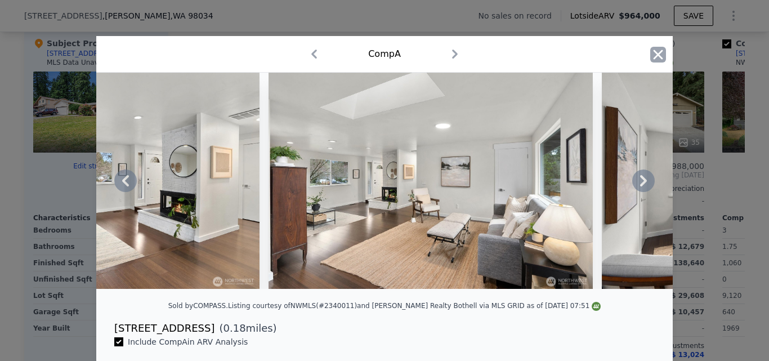
click at [653, 56] on icon "button" at bounding box center [658, 55] width 10 height 10
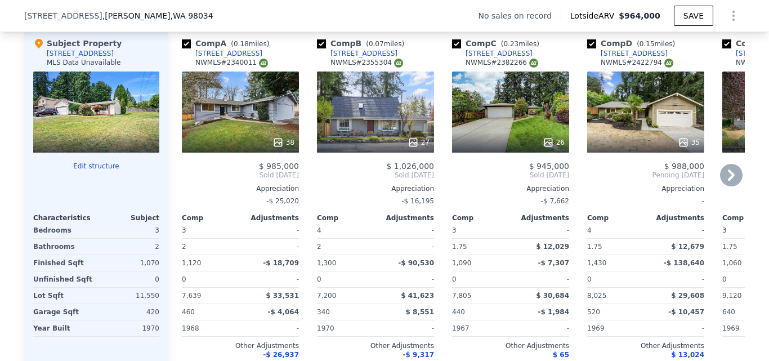
click at [227, 52] on div "13511 121st Ave NE" at bounding box center [228, 53] width 67 height 9
click at [359, 51] on div "12211 NE 137th Pl" at bounding box center [363, 53] width 67 height 9
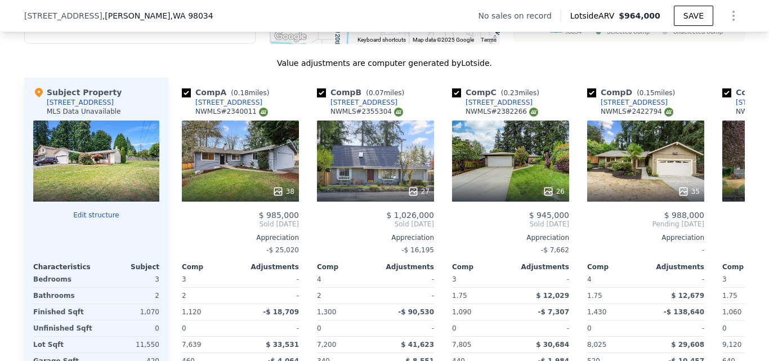
click at [100, 140] on div at bounding box center [96, 160] width 126 height 81
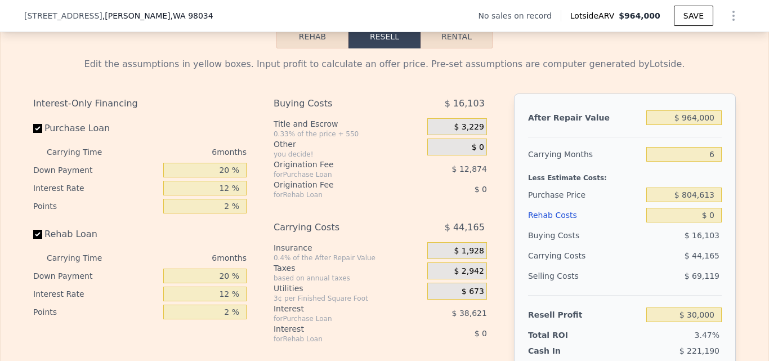
scroll to position [1713, 0]
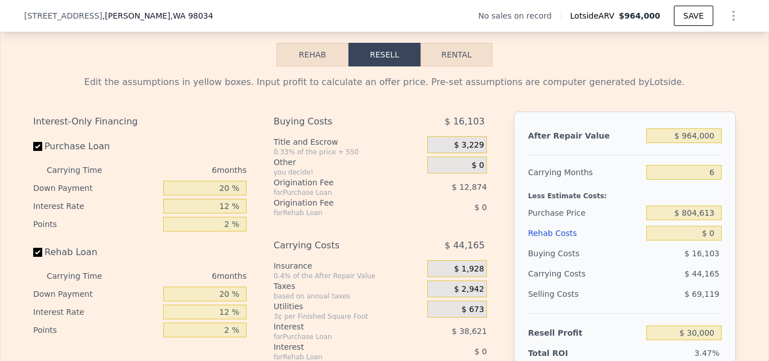
click at [299, 66] on button "Rehab" at bounding box center [312, 55] width 72 height 24
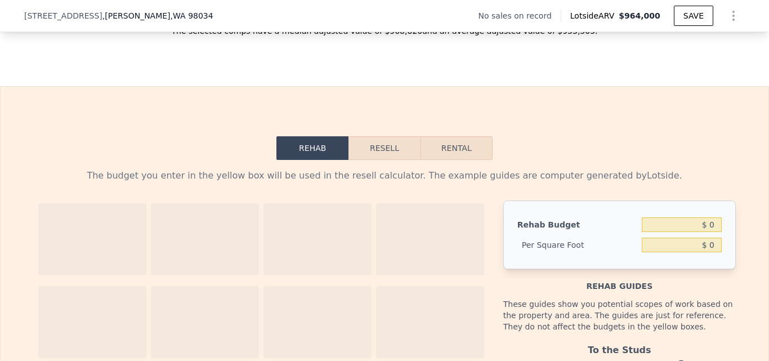
scroll to position [1632, 0]
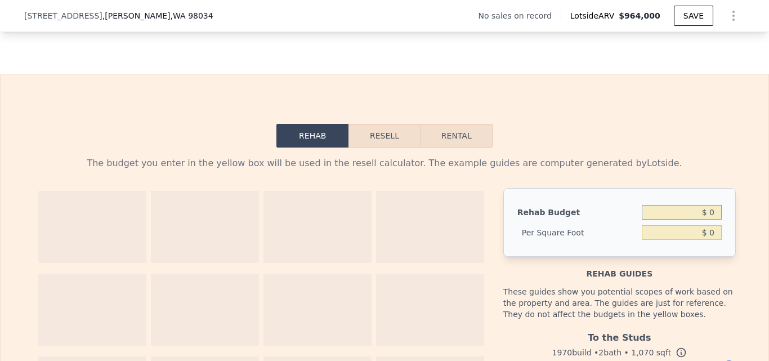
click at [711, 215] on input "$ 0" at bounding box center [682, 212] width 80 height 15
type input "$ 70,000"
click at [706, 150] on div "Rehab Resell Rental The budget you enter in the yellow box will be used in the …" at bounding box center [384, 360] width 769 height 573
type input "$ 65.42"
click at [391, 142] on button "Resell" at bounding box center [383, 136] width 71 height 24
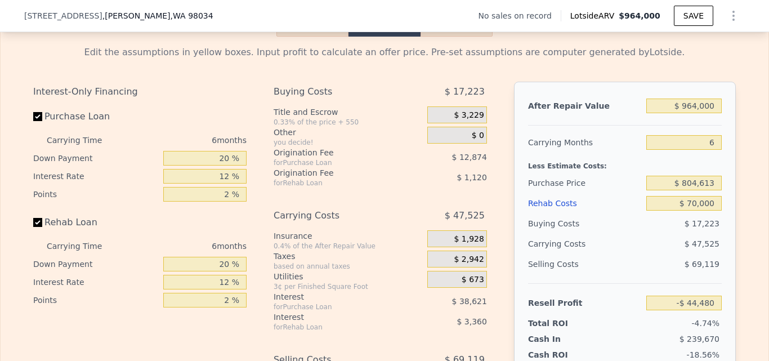
scroll to position [1755, 0]
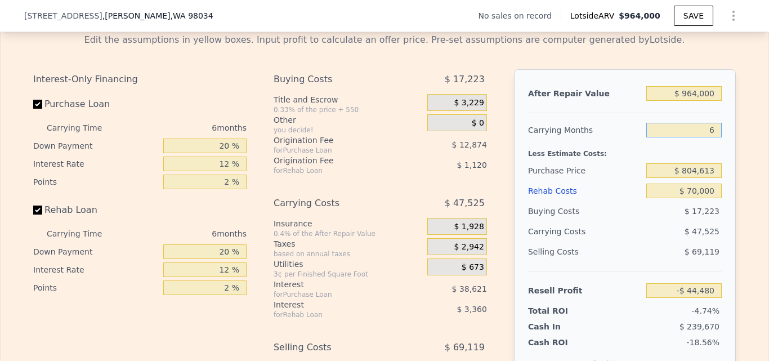
click at [713, 136] on input "6" at bounding box center [683, 130] width 75 height 15
type input "4"
type input "-$ 28,637"
type input "4"
click at [733, 148] on div "Edit the assumptions in yellow boxes. Input profit to calculate an offer price.…" at bounding box center [384, 233] width 720 height 419
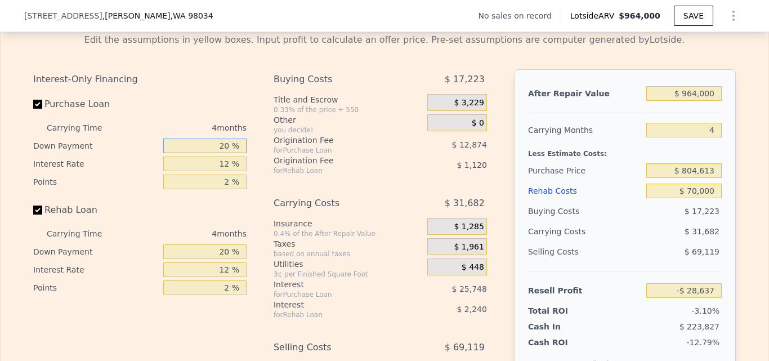
click at [226, 150] on input "20 %" at bounding box center [204, 145] width 83 height 15
type input "2 %"
type input "-$ 37,325"
type input "10 %"
type input "-$ 33,466"
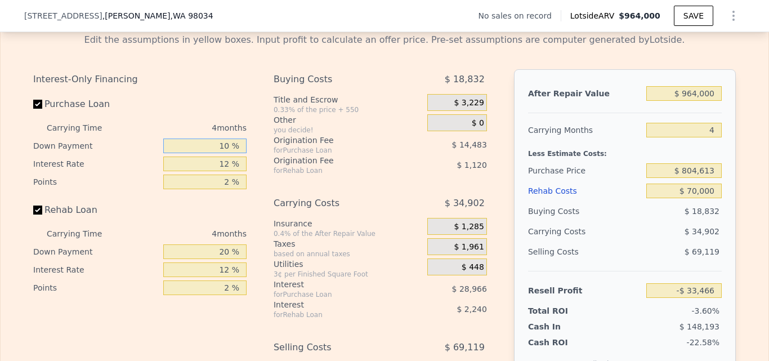
type input "10 %"
click at [226, 166] on input "12 %" at bounding box center [204, 163] width 83 height 15
type input "1 %"
type input "-$ 6,910"
type input "11 %"
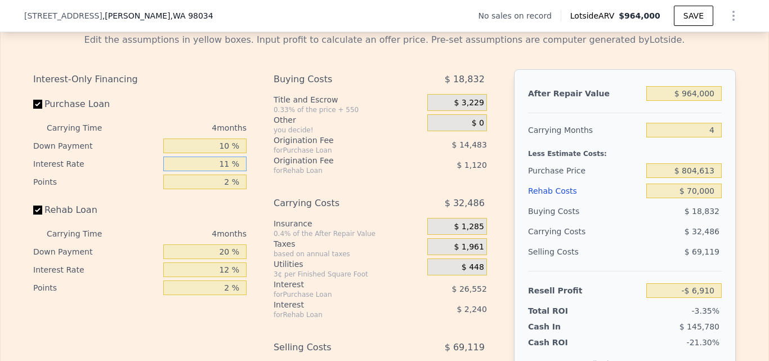
type input "-$ 31,050"
type input "11 %"
click at [226, 256] on input "20 %" at bounding box center [204, 251] width 83 height 15
type input "2 %"
type input "-$ 31,806"
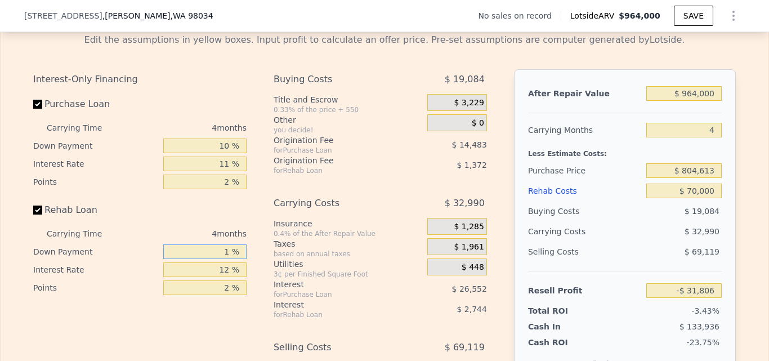
type input "10 %"
type input "-$ 31,470"
type input "10 %"
click at [228, 274] on input "12 %" at bounding box center [204, 269] width 83 height 15
type input "1 %"
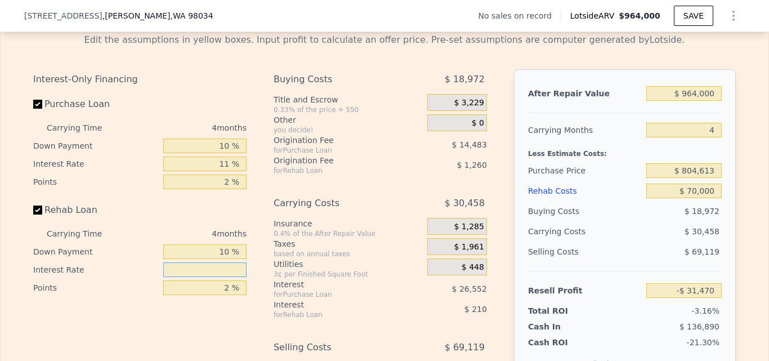
type input "-$ 29,162"
type input "10 %"
type input "-$ 31,050"
type input "10 %"
click at [249, 276] on div "Interest-Only Financing Purchase Loan Carrying Time 4 months Down Payment 10 % …" at bounding box center [144, 256] width 222 height 374
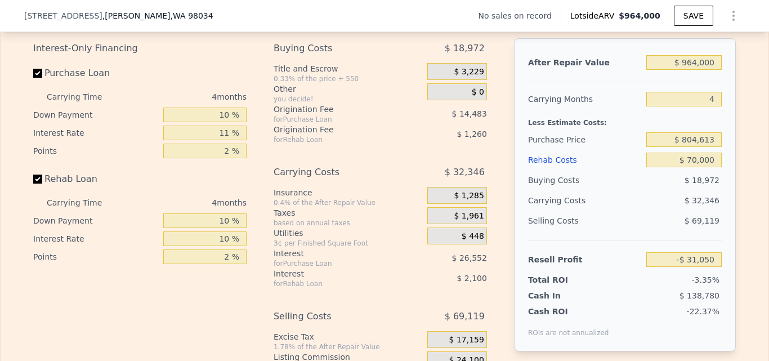
scroll to position [1749, 0]
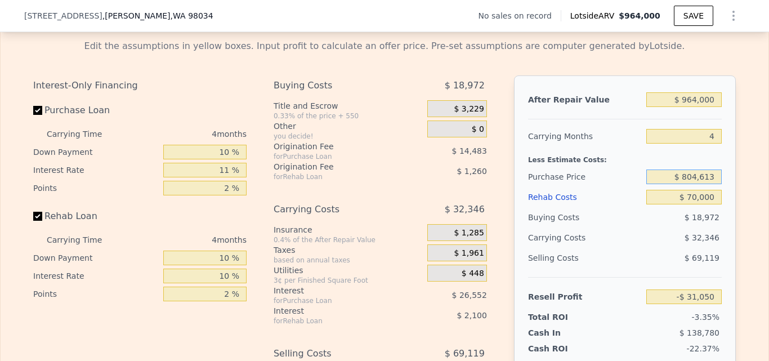
click at [714, 184] on input "$ 804,613" at bounding box center [683, 176] width 75 height 15
type input "$ 8"
type input "$ 750,000"
click at [740, 172] on div "Edit the assumptions in yellow boxes. Input profit to calculate an offer price.…" at bounding box center [384, 239] width 720 height 419
type input "$ 26,527"
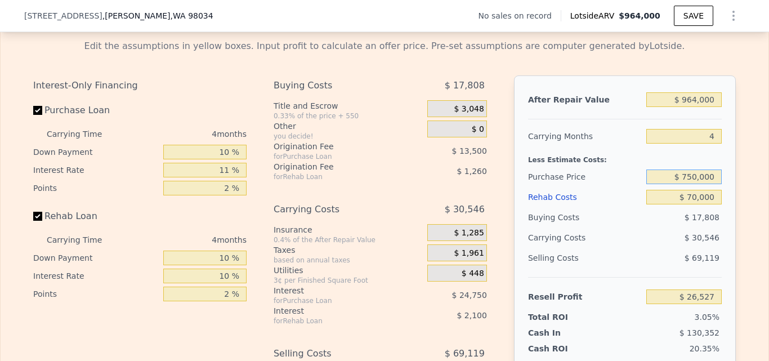
click at [710, 181] on input "$ 750,000" at bounding box center [683, 176] width 75 height 15
type input "$ 7"
type input "$ 700,000"
click at [733, 178] on div "Edit the assumptions in yellow boxes. Input profit to calculate an offer price.…" at bounding box center [384, 239] width 720 height 419
type input "$ 79,246"
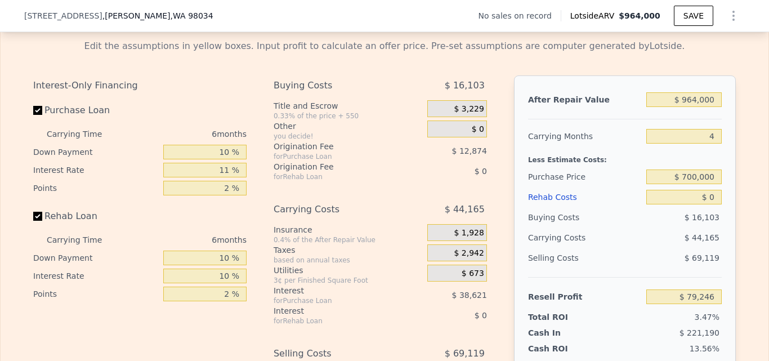
type input "6"
type input "$ 0"
type input "$ 30,000"
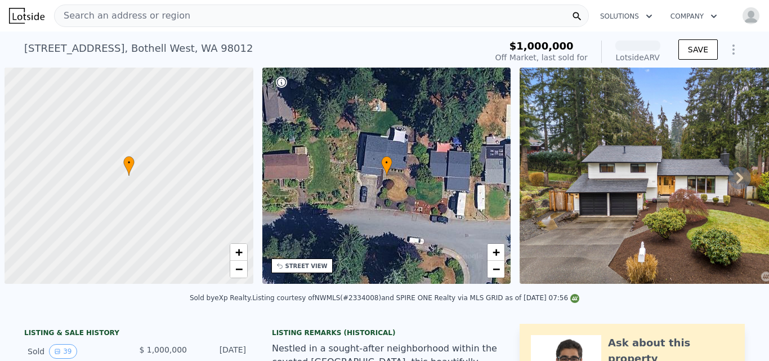
scroll to position [0, 5]
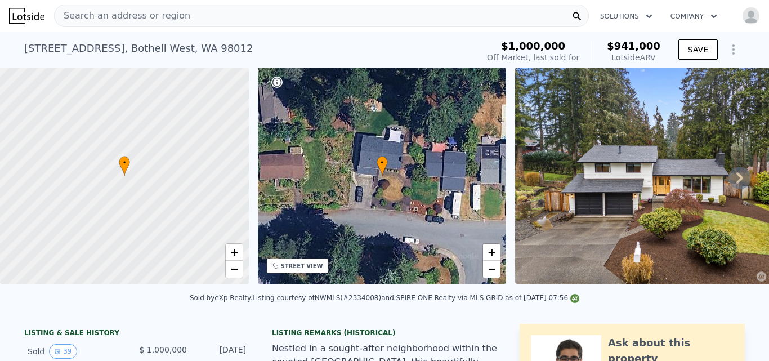
click at [400, 2] on nav "Search an address or region Solutions Company Open main menu Open user menu" at bounding box center [384, 16] width 769 height 32
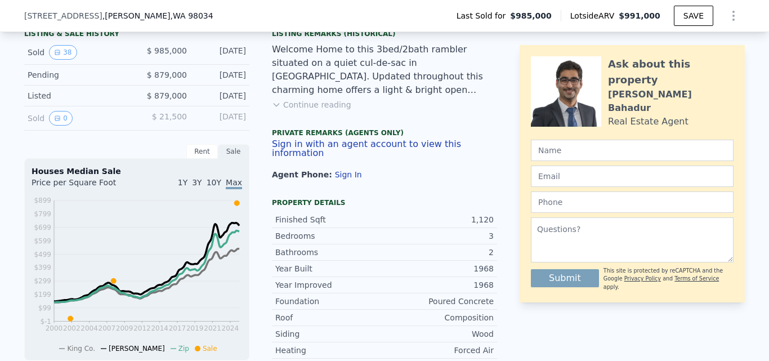
scroll to position [282, 0]
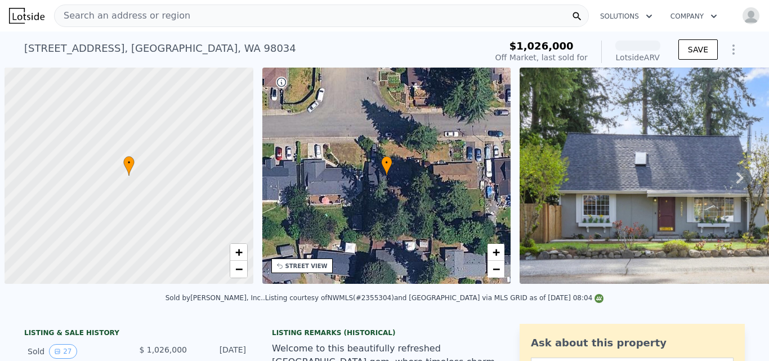
scroll to position [0, 5]
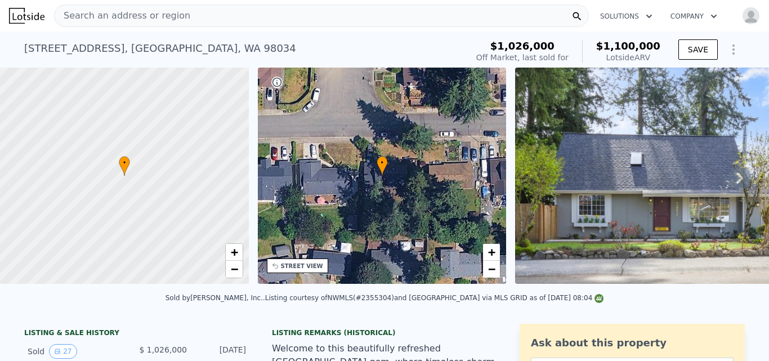
click at [736, 182] on icon at bounding box center [739, 177] width 7 height 11
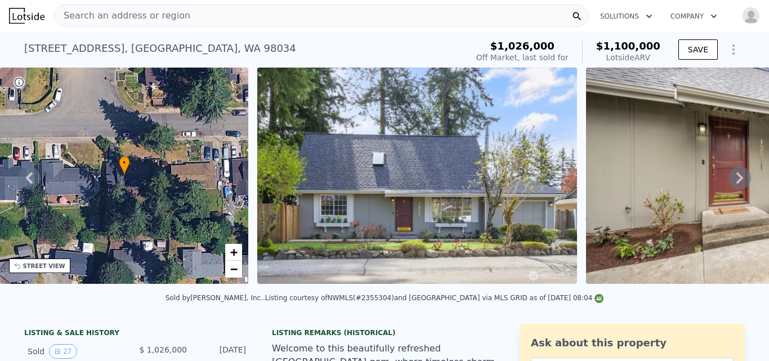
click at [736, 182] on icon at bounding box center [739, 177] width 7 height 11
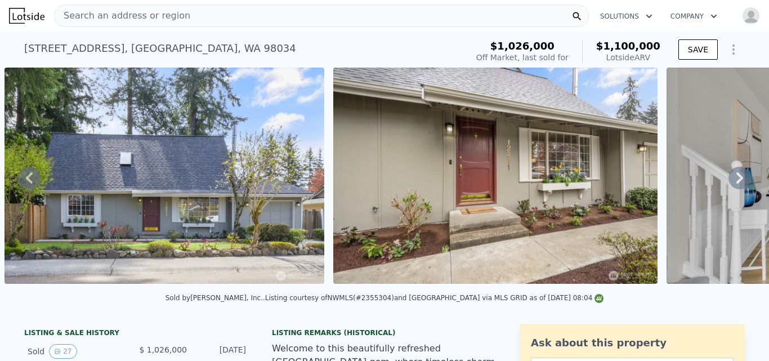
click at [736, 182] on icon at bounding box center [739, 177] width 7 height 11
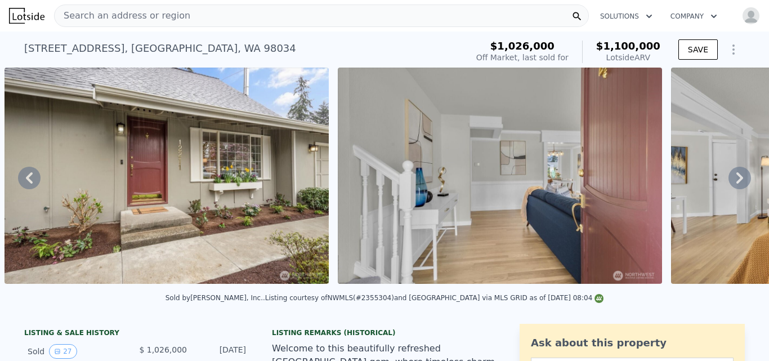
click at [736, 182] on icon at bounding box center [739, 177] width 7 height 11
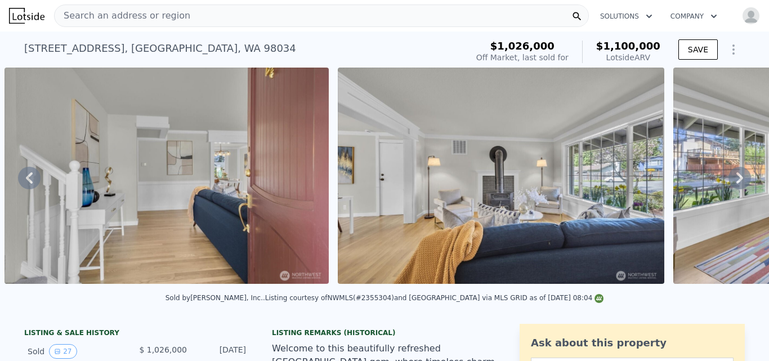
click at [736, 182] on icon at bounding box center [739, 177] width 7 height 11
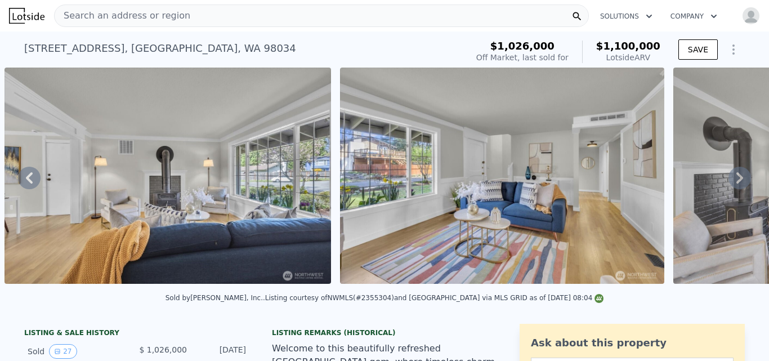
click at [736, 182] on icon at bounding box center [739, 177] width 7 height 11
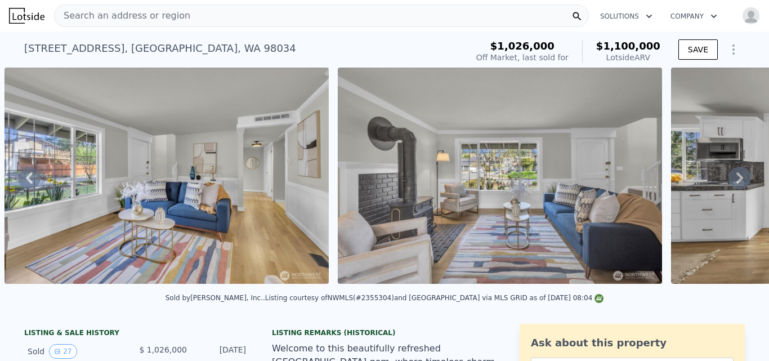
click at [736, 182] on icon at bounding box center [739, 177] width 7 height 11
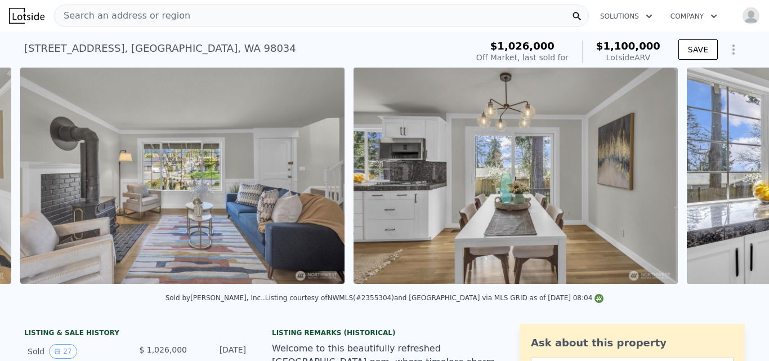
scroll to position [0, 2179]
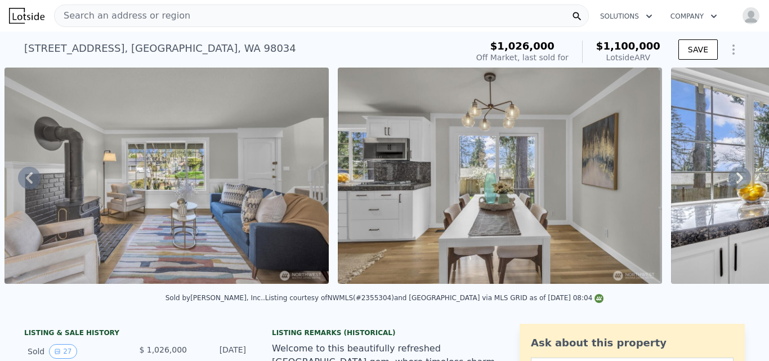
click at [736, 182] on icon at bounding box center [739, 177] width 7 height 11
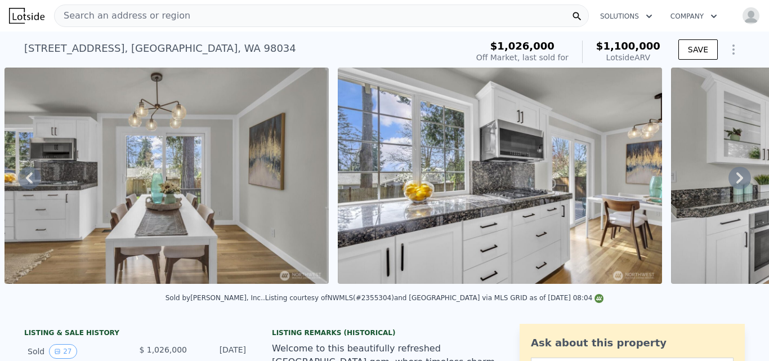
click at [736, 182] on icon at bounding box center [739, 177] width 7 height 11
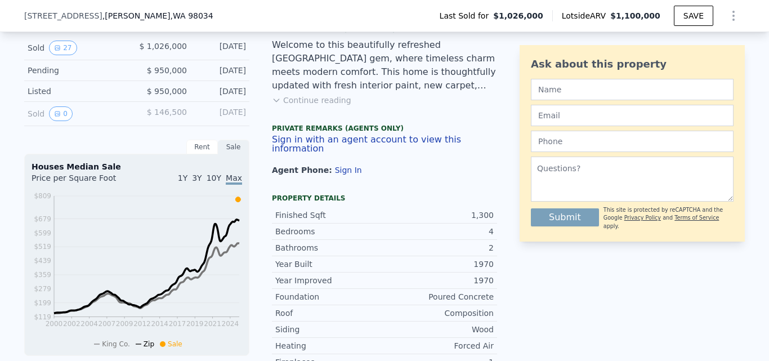
scroll to position [229, 0]
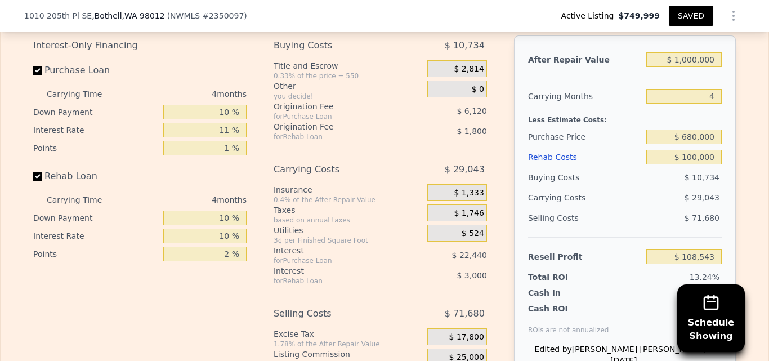
scroll to position [1771, 0]
